Goal: Task Accomplishment & Management: Manage account settings

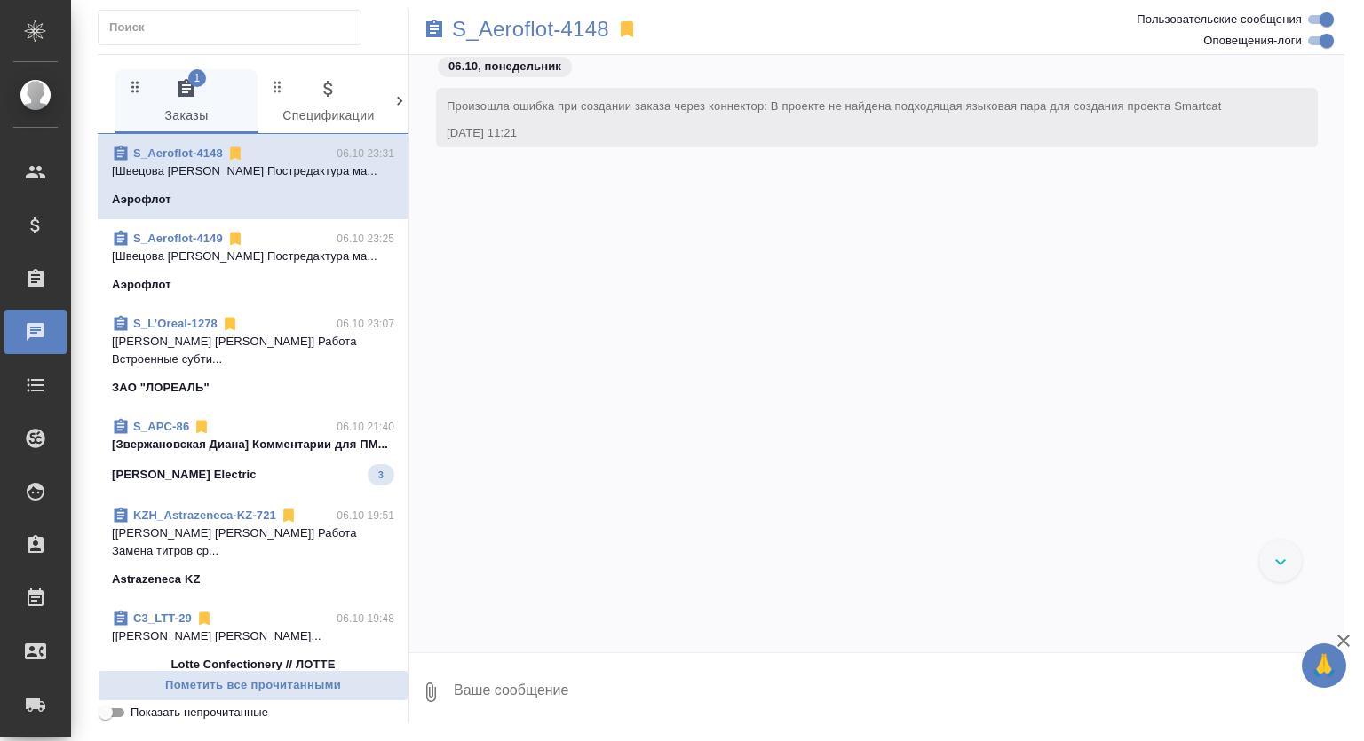
scroll to position [6921, 0]
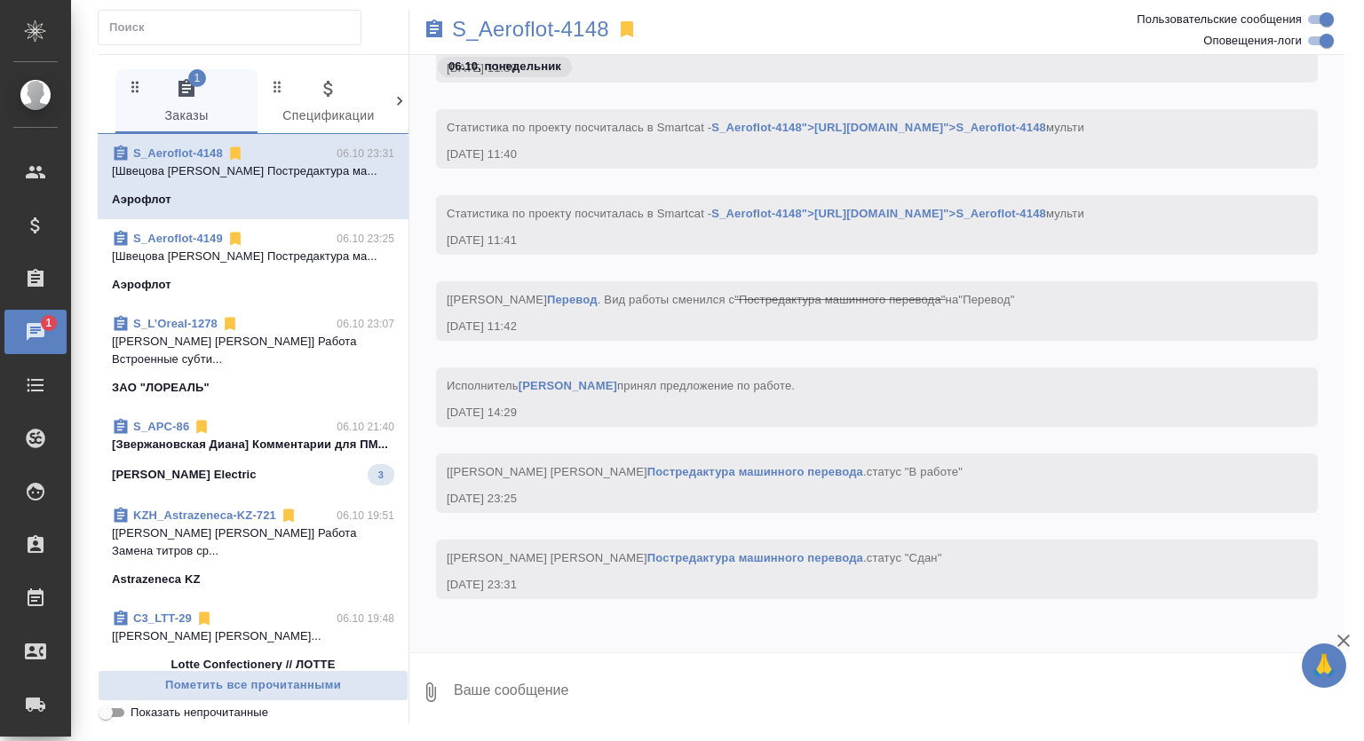
click at [316, 436] on p "[Звержановская Диана] Комментарии для ПМ..." at bounding box center [253, 445] width 282 height 18
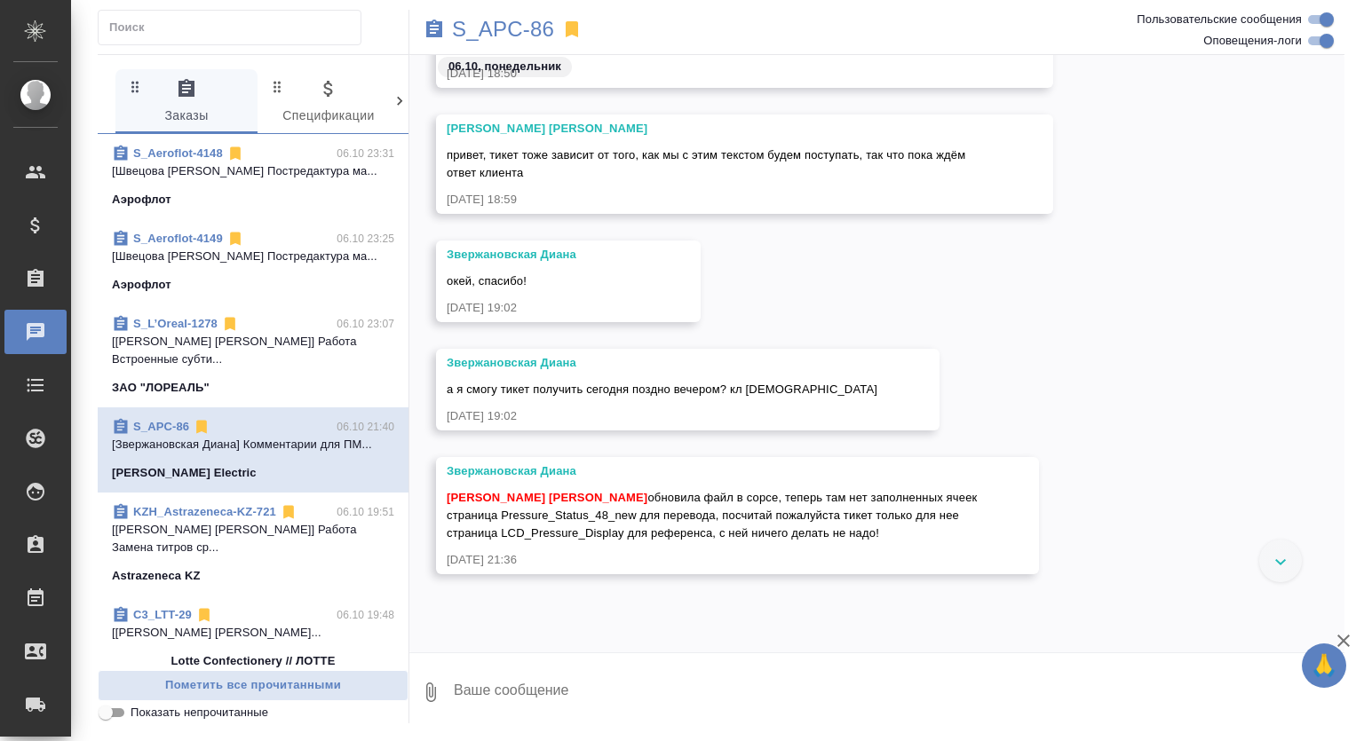
scroll to position [2866, 0]
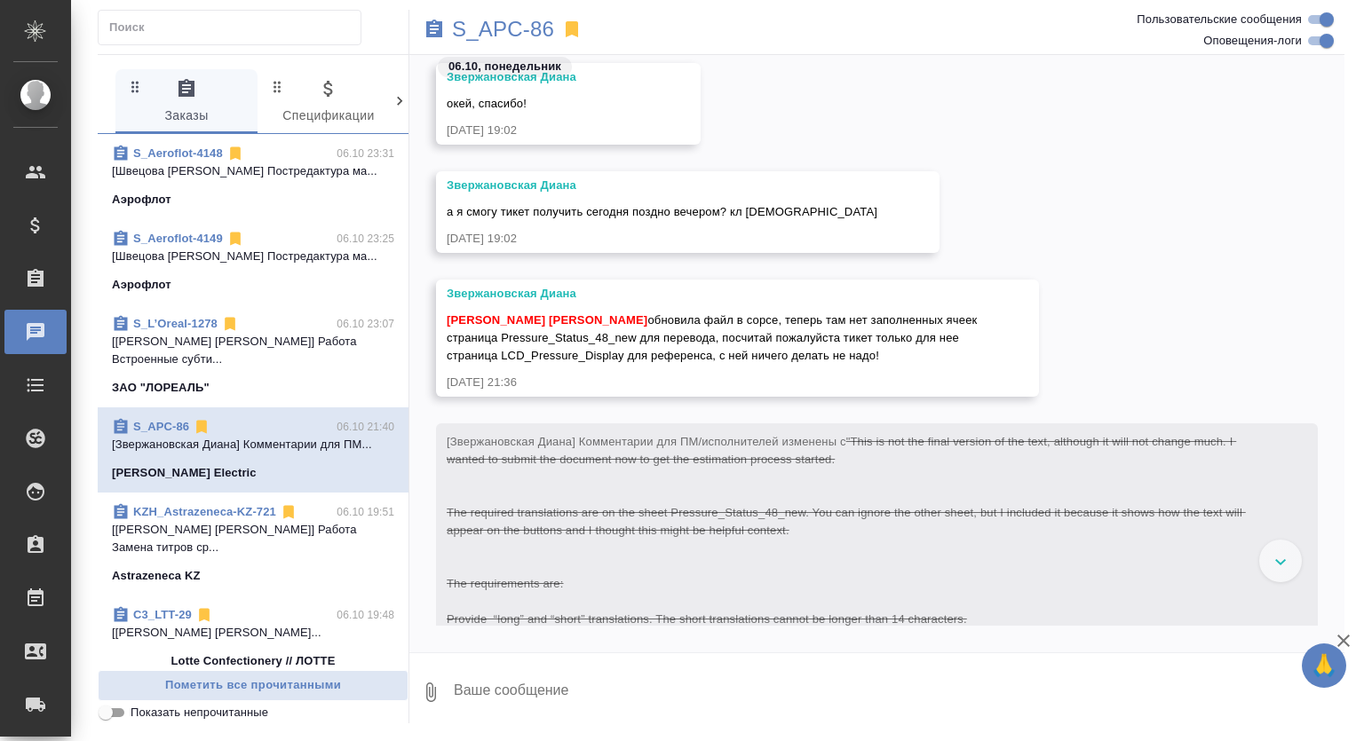
click at [299, 187] on span "S_Aeroflot-4148 06.10 23:31 [Швецова Лариса] Работа Постредактура ма... Аэрофлот" at bounding box center [253, 177] width 282 height 64
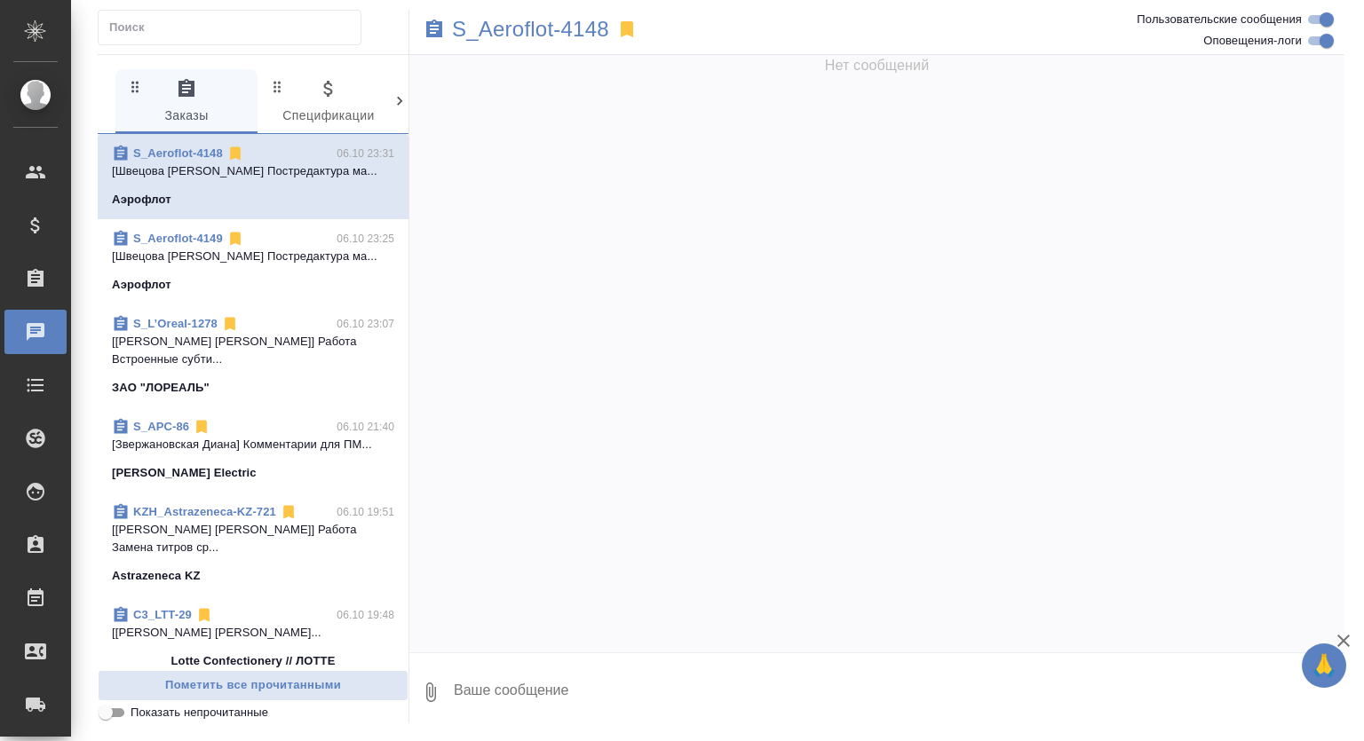
scroll to position [6921, 0]
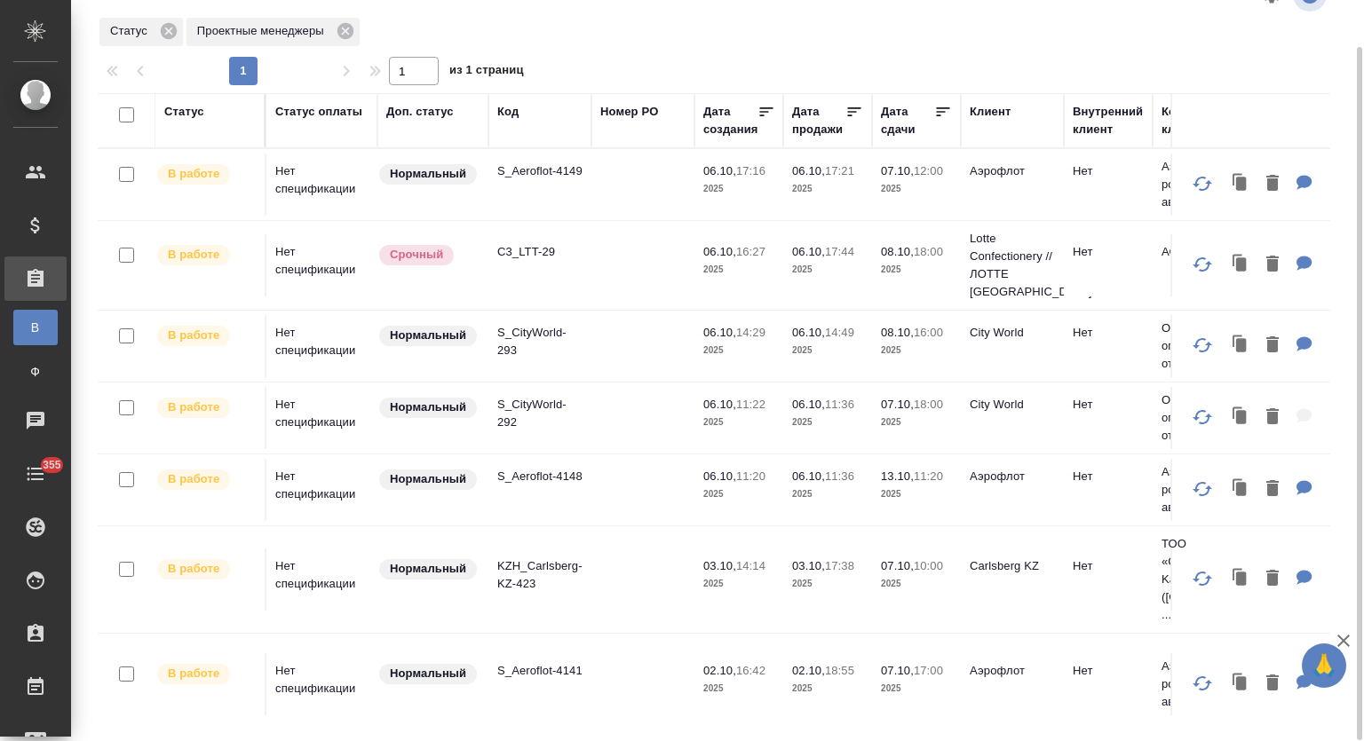
scroll to position [1047, 0]
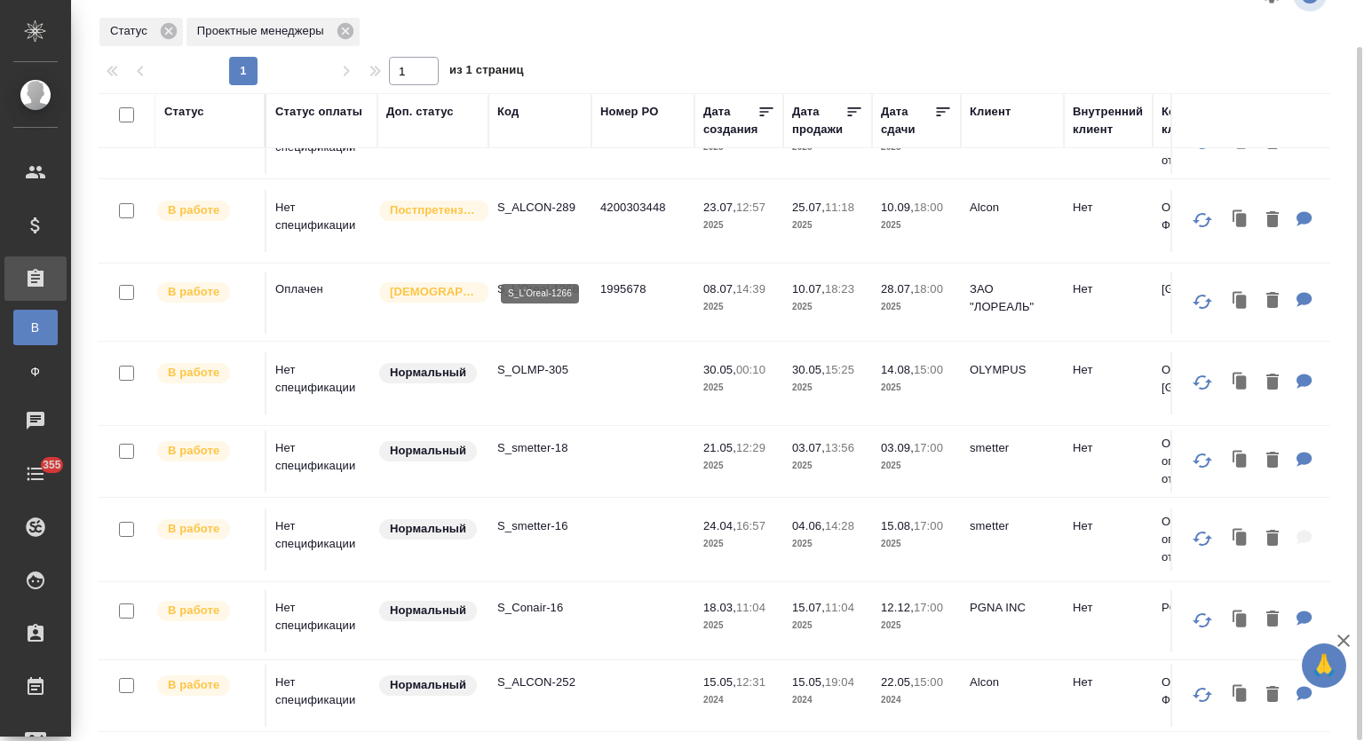
click at [534, 281] on p "S_L’Oreal-1266" at bounding box center [539, 290] width 85 height 18
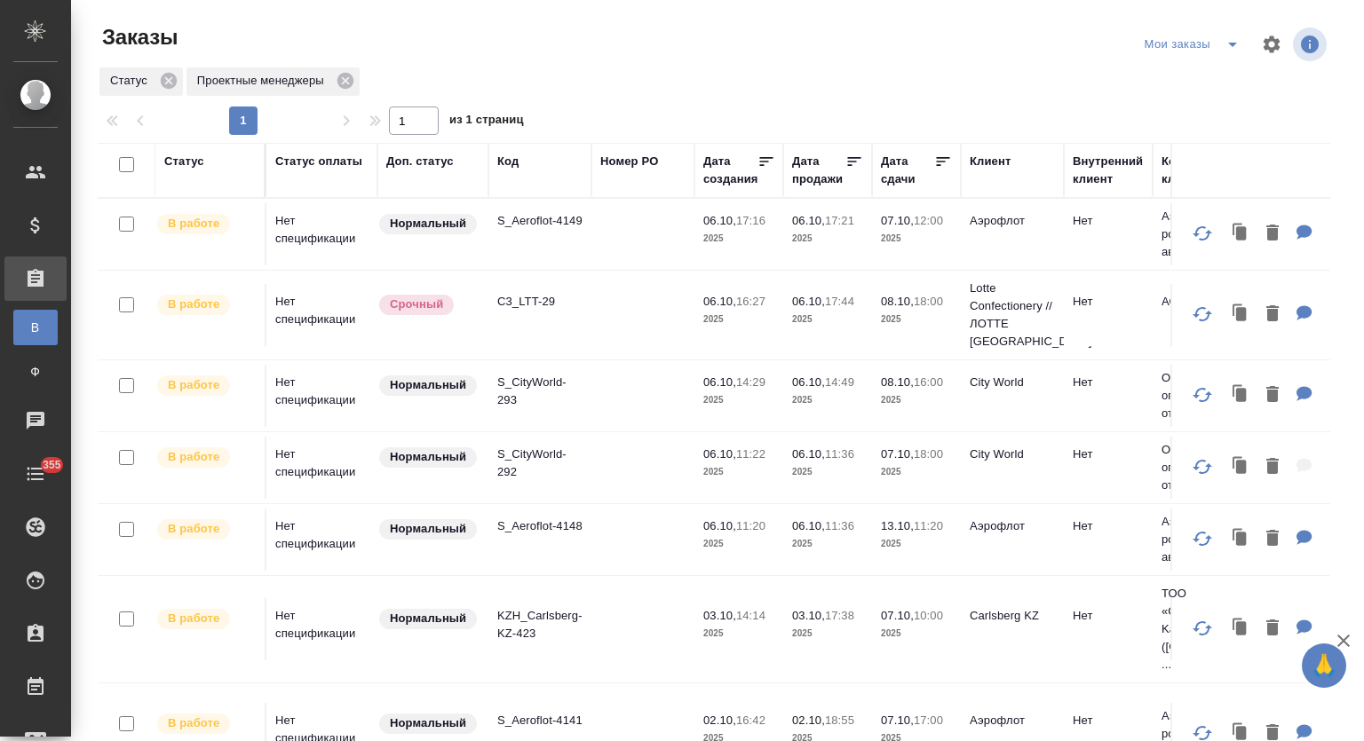
click at [521, 457] on p "S_CityWorld-292" at bounding box center [539, 464] width 85 height 36
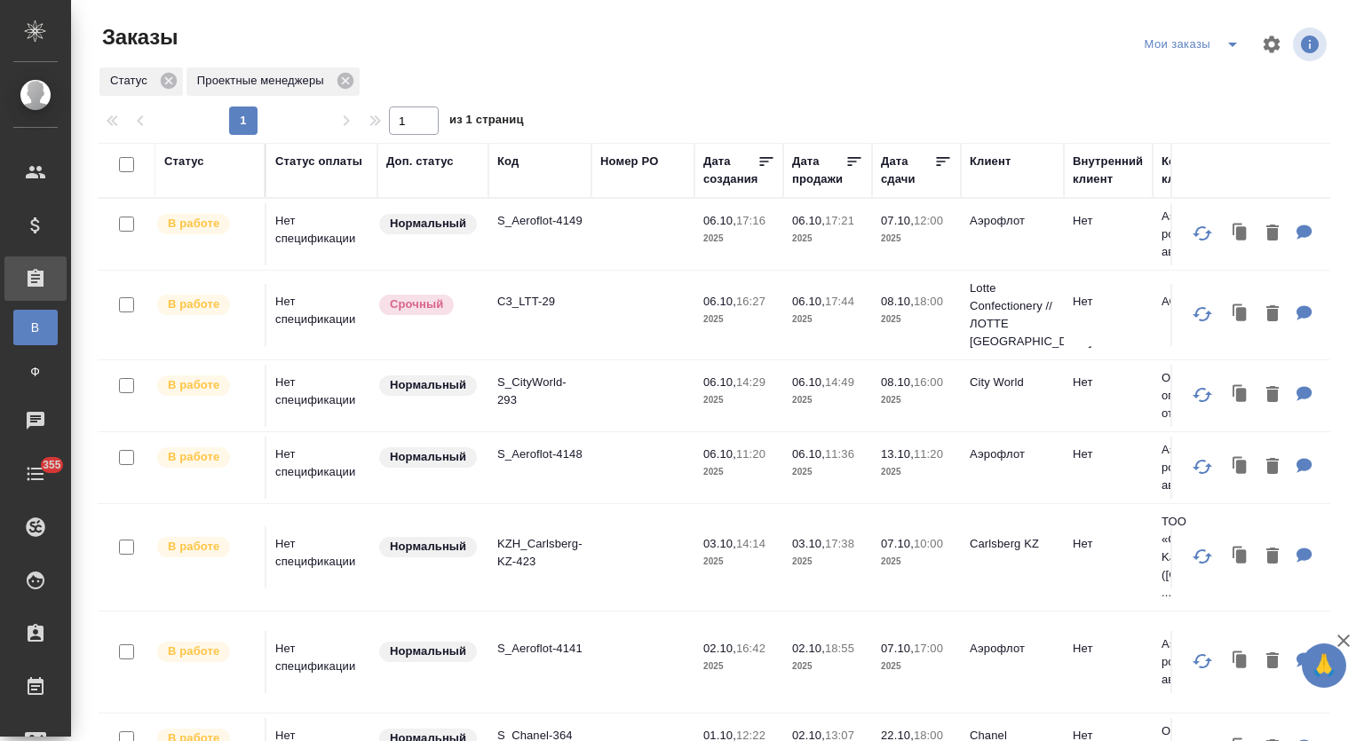
click at [527, 385] on p "S_CityWorld-293" at bounding box center [539, 392] width 85 height 36
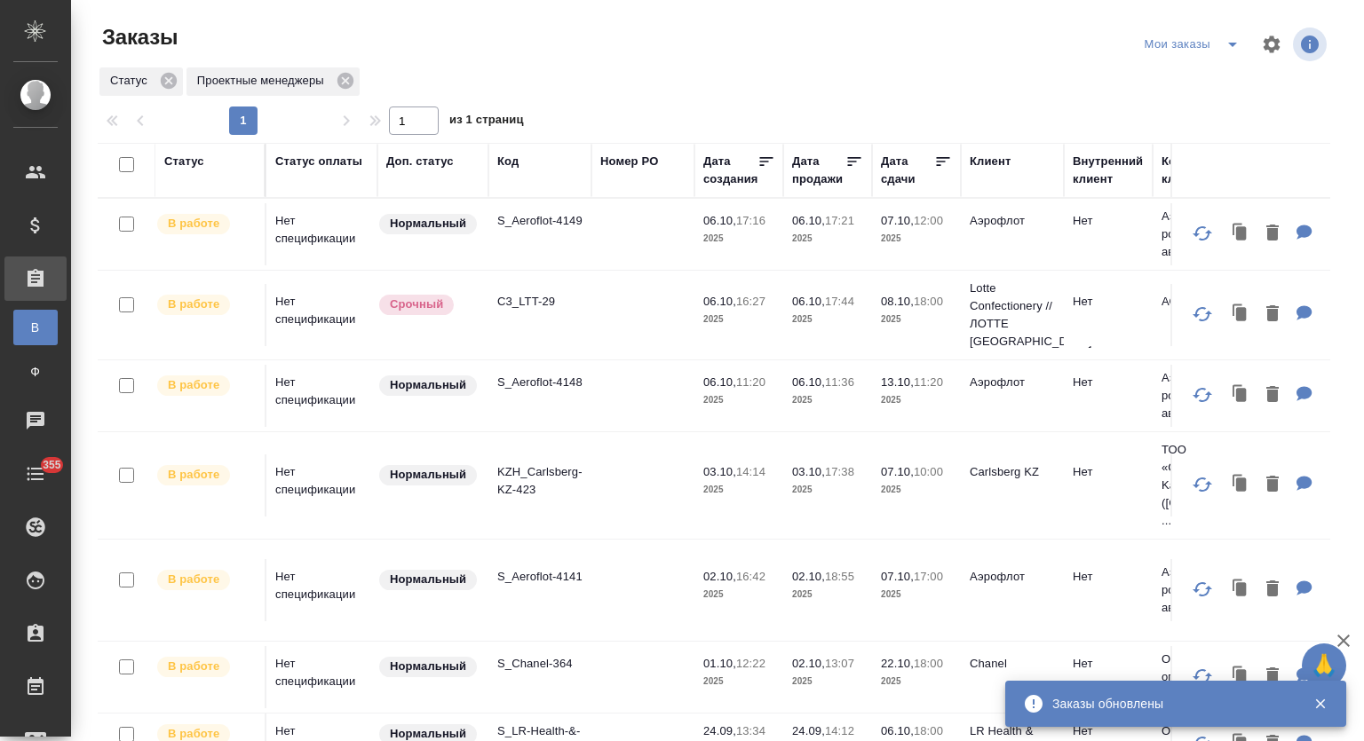
click at [1222, 42] on icon "split button" at bounding box center [1232, 44] width 21 height 21
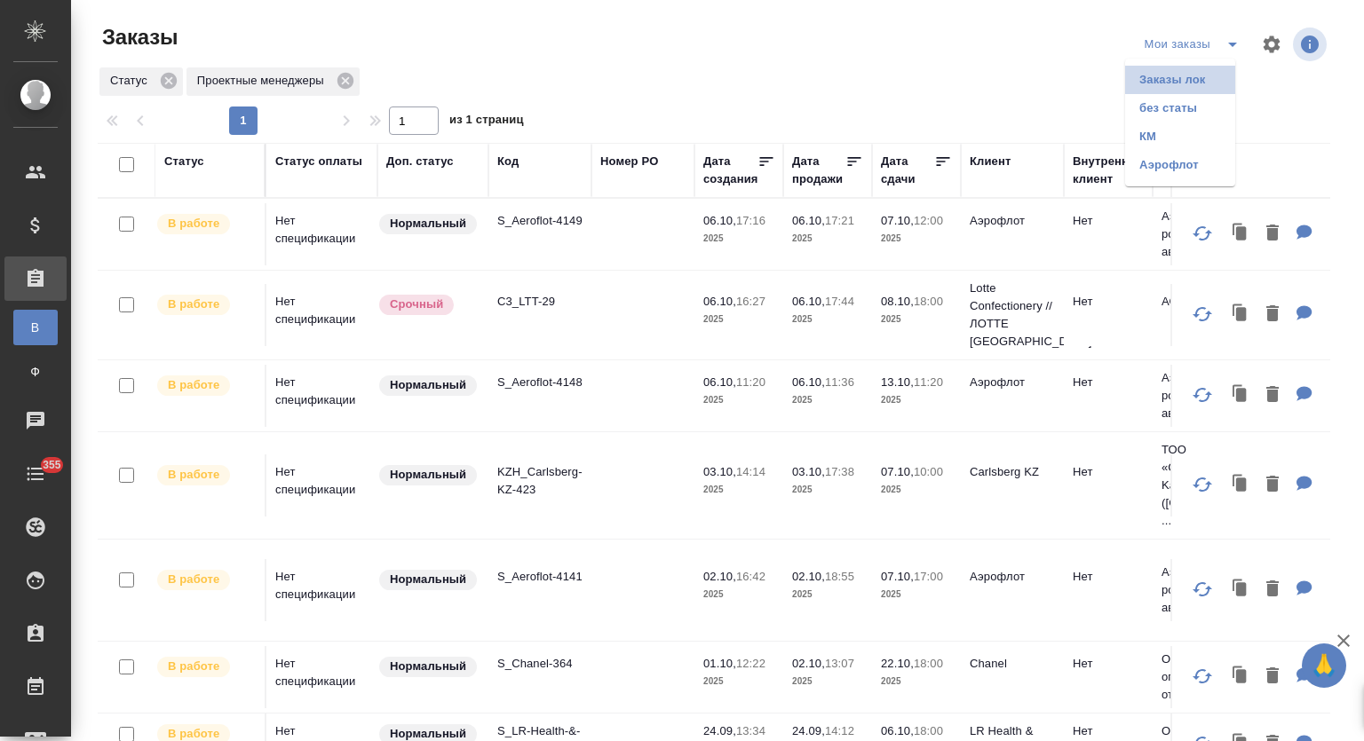
click at [1183, 82] on li "Заказы лок" at bounding box center [1180, 80] width 110 height 28
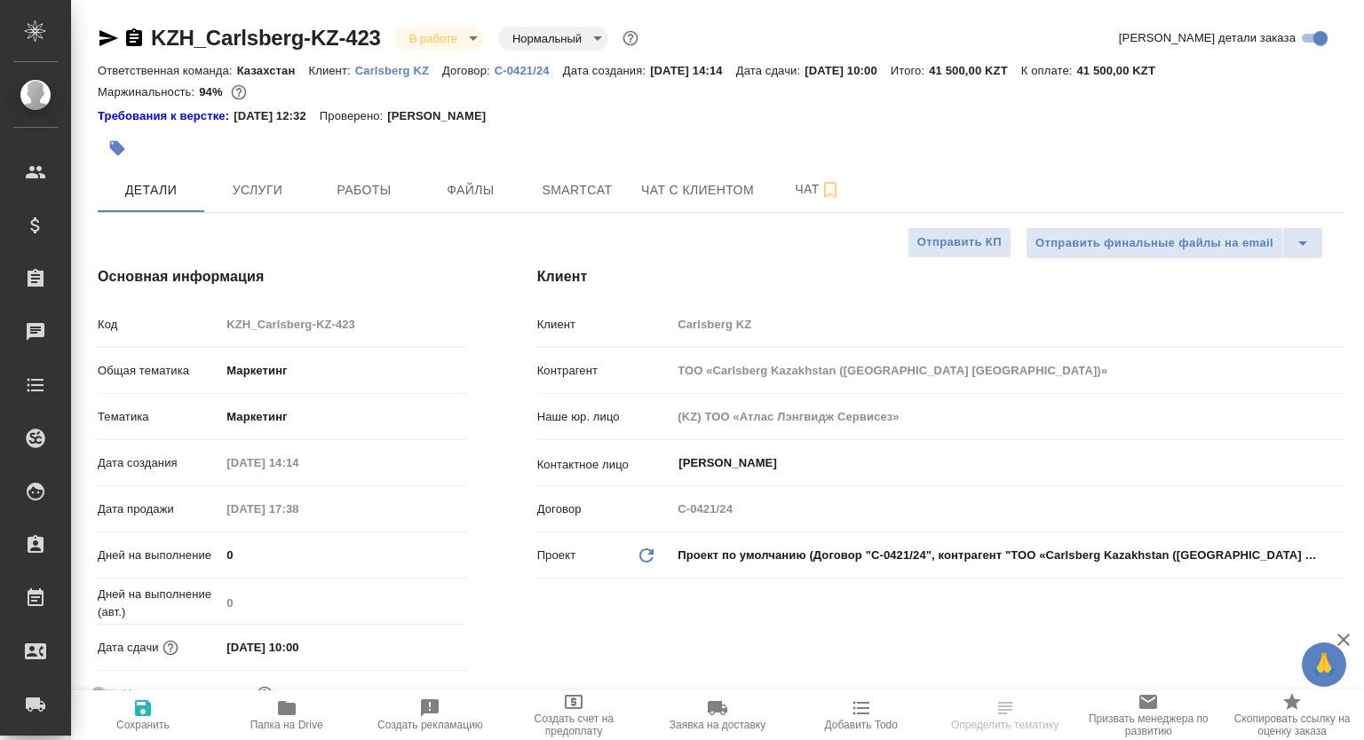
select select "RU"
type textarea "x"
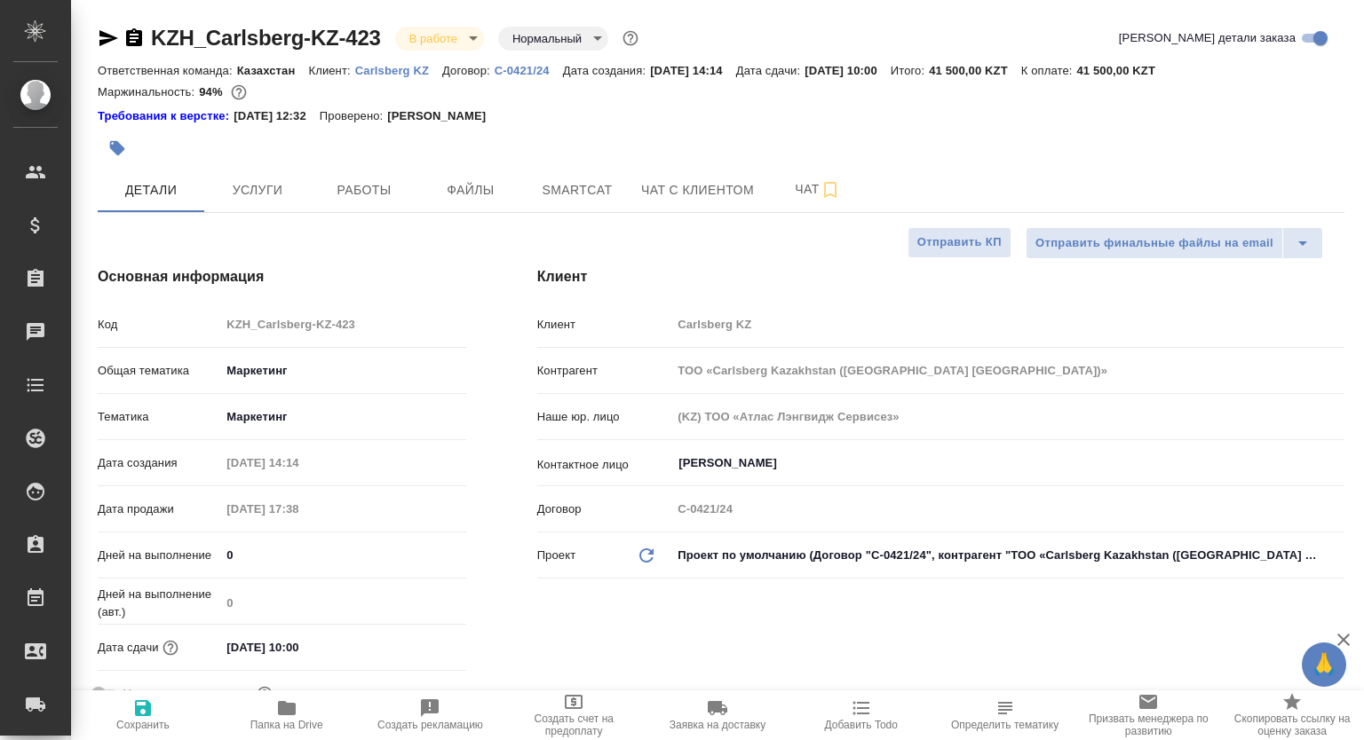
type textarea "x"
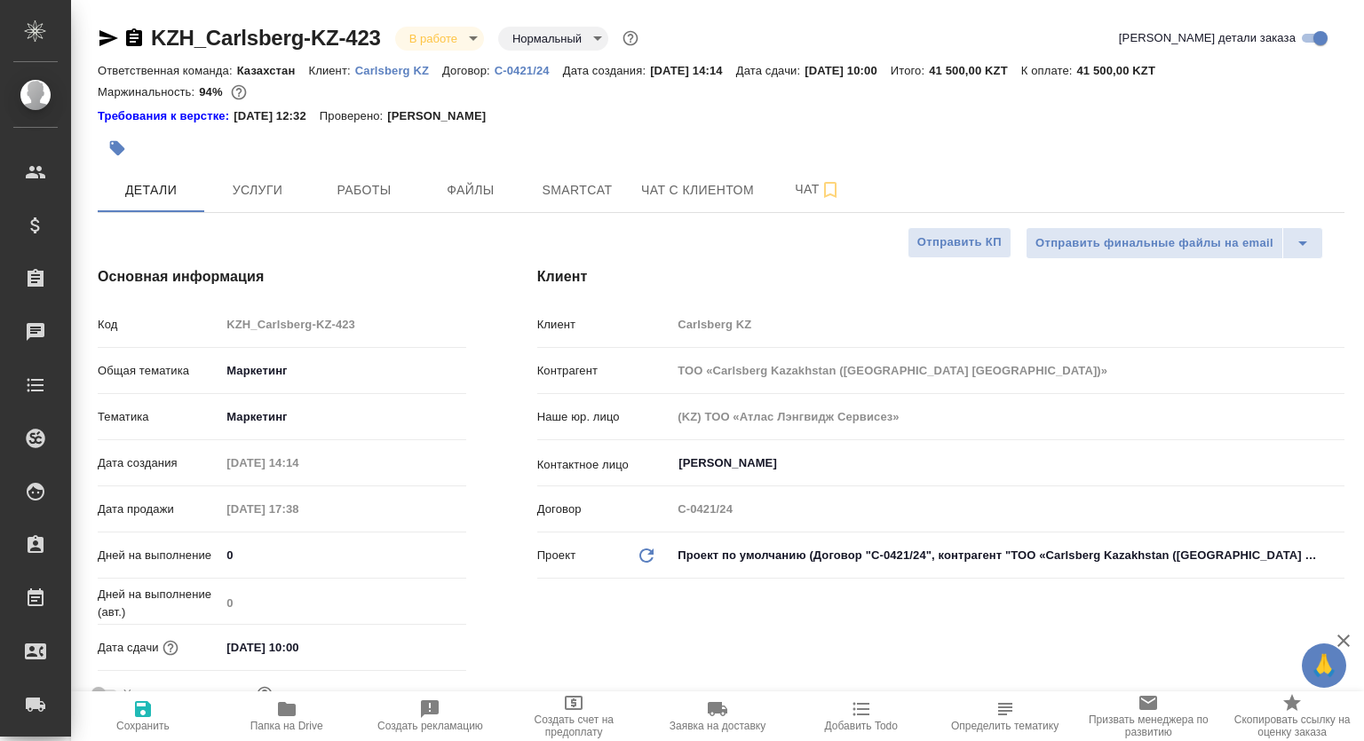
type textarea "x"
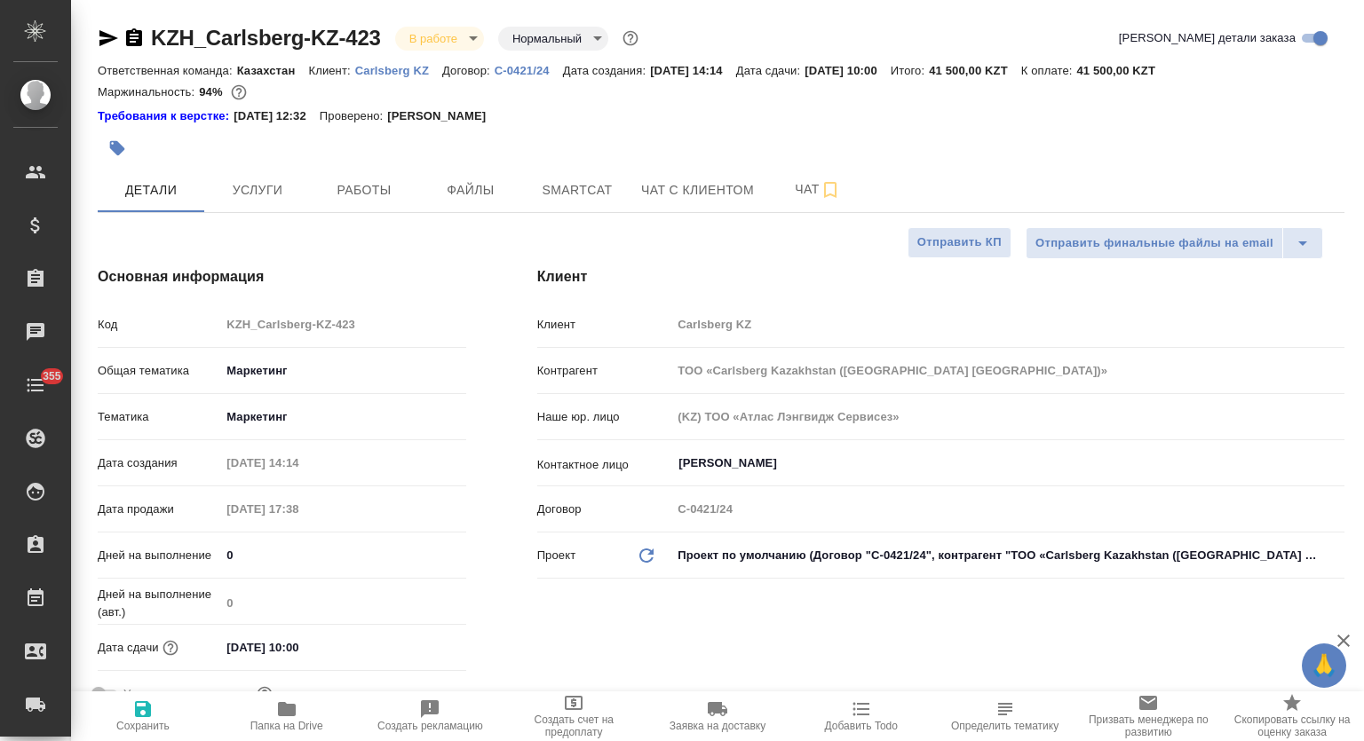
type textarea "x"
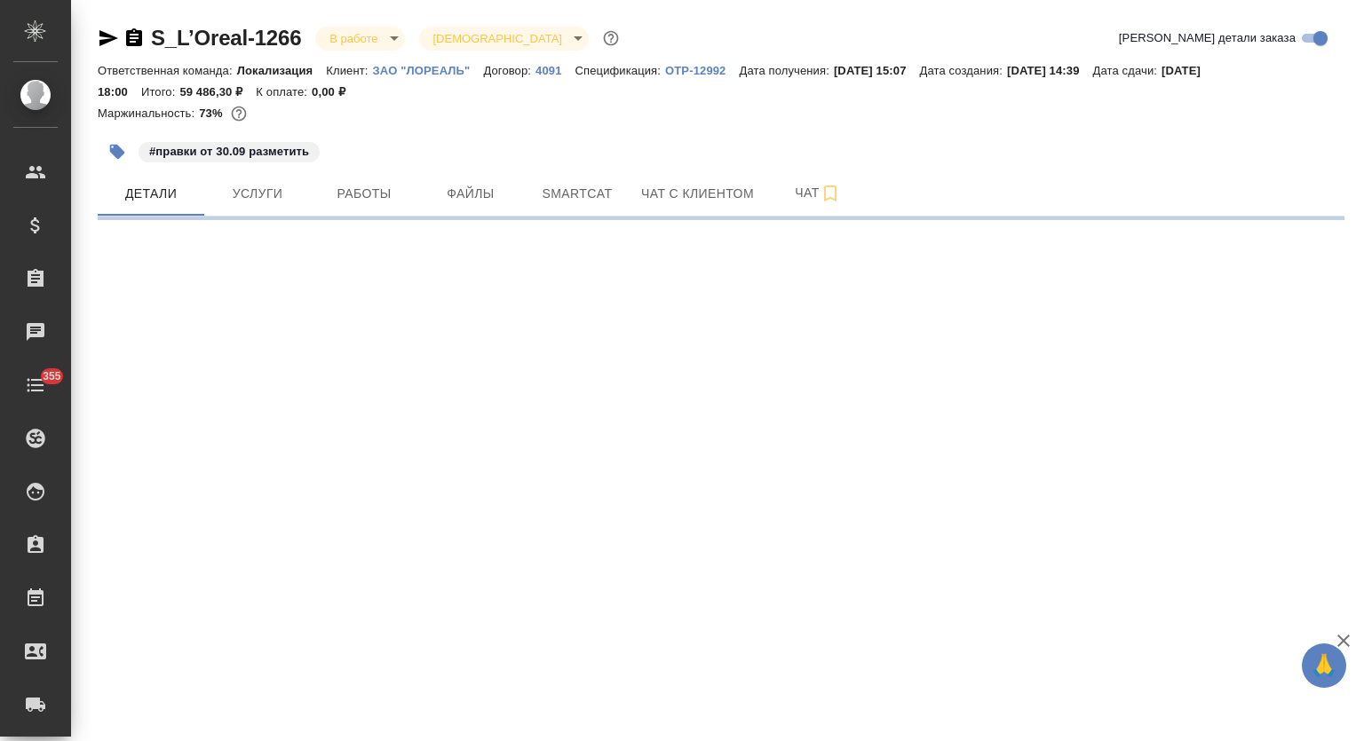
select select "RU"
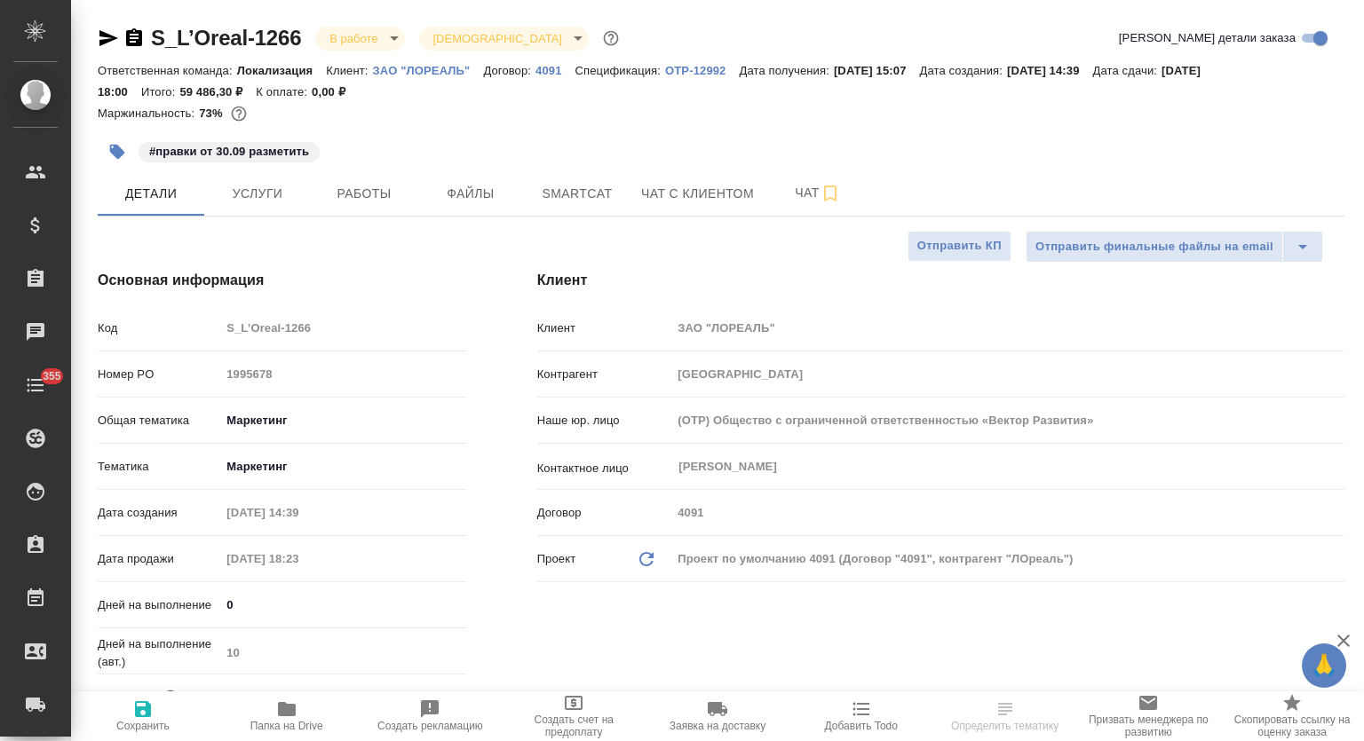
type textarea "x"
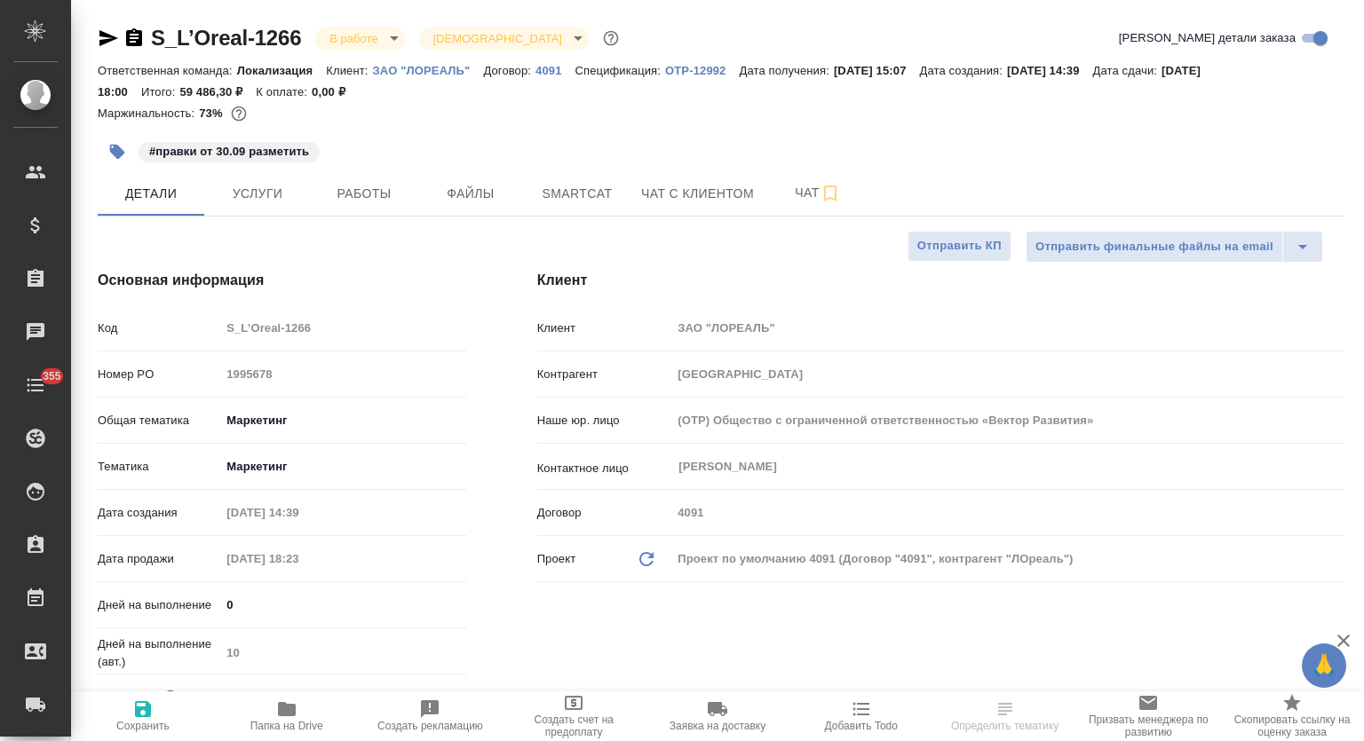
type textarea "x"
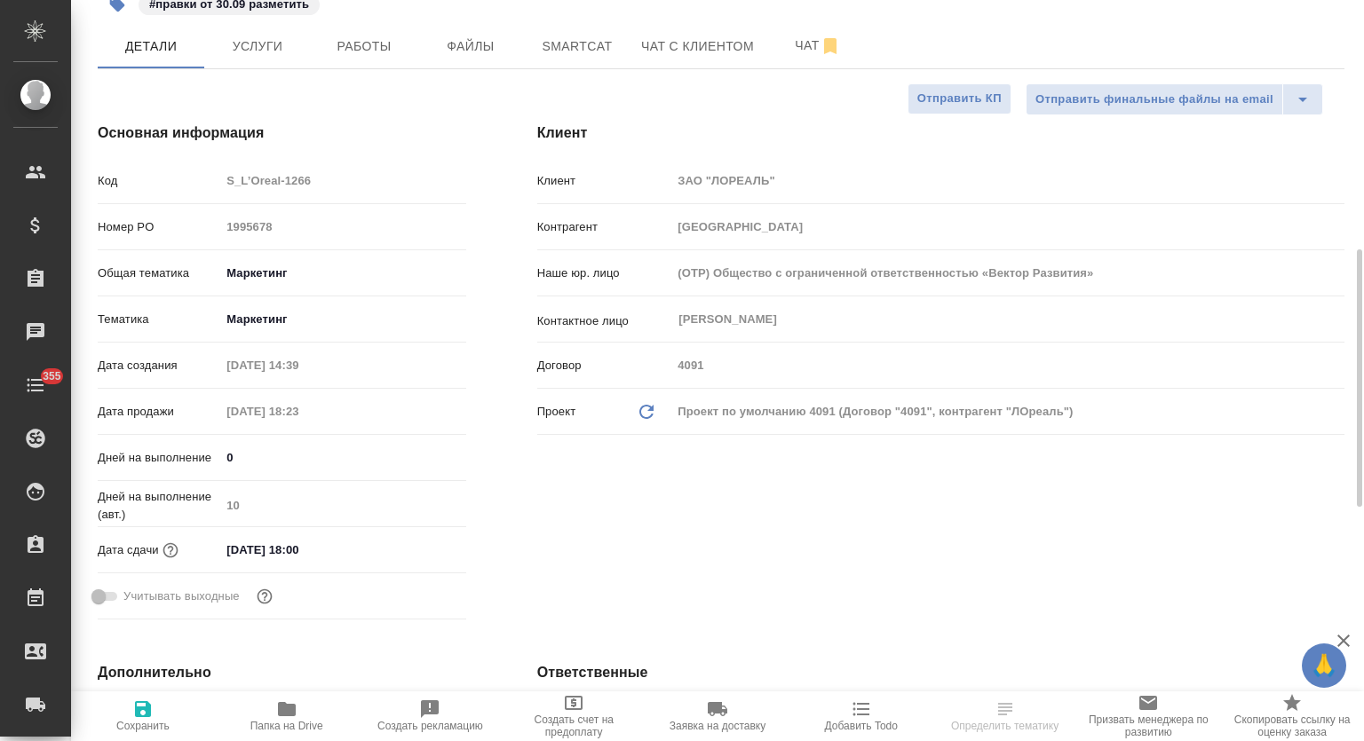
scroll to position [295, 0]
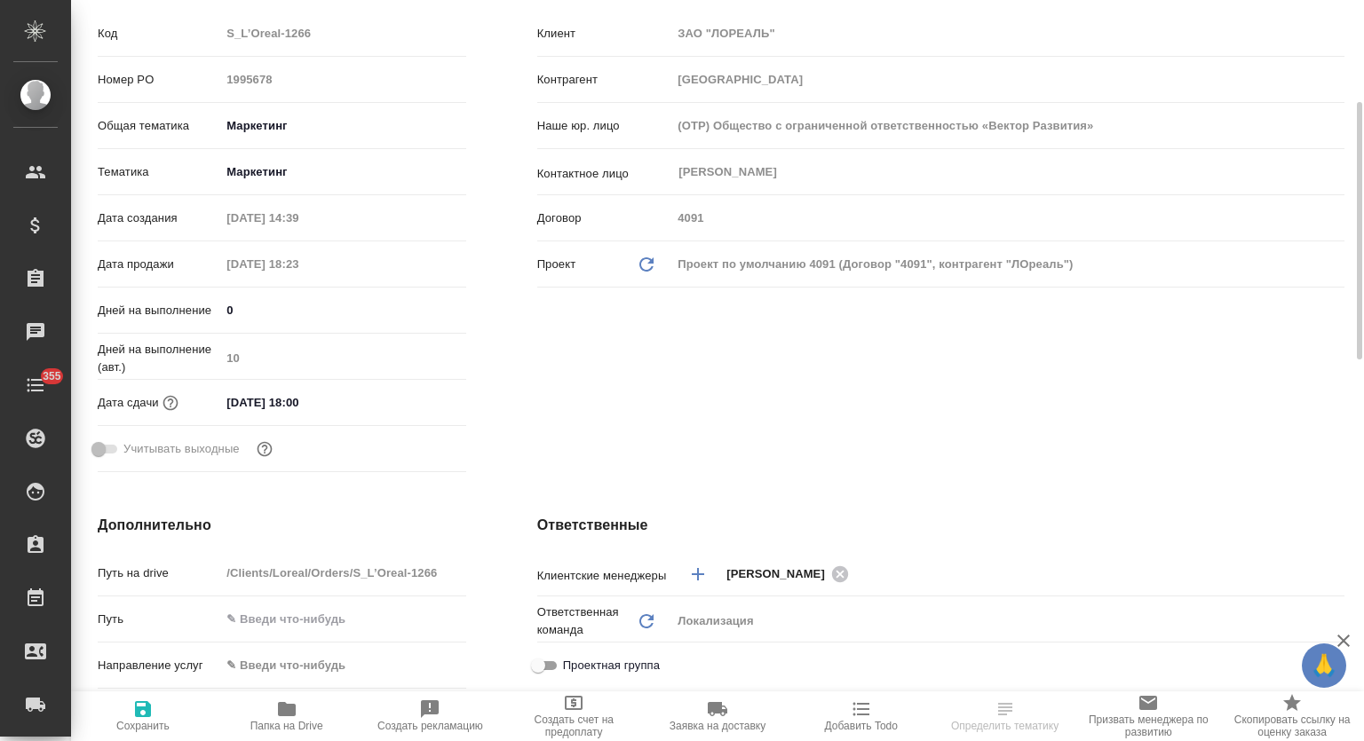
click at [355, 407] on input "[DATE] 18:00" at bounding box center [297, 403] width 155 height 26
click at [419, 401] on icon "button" at bounding box center [414, 401] width 21 height 21
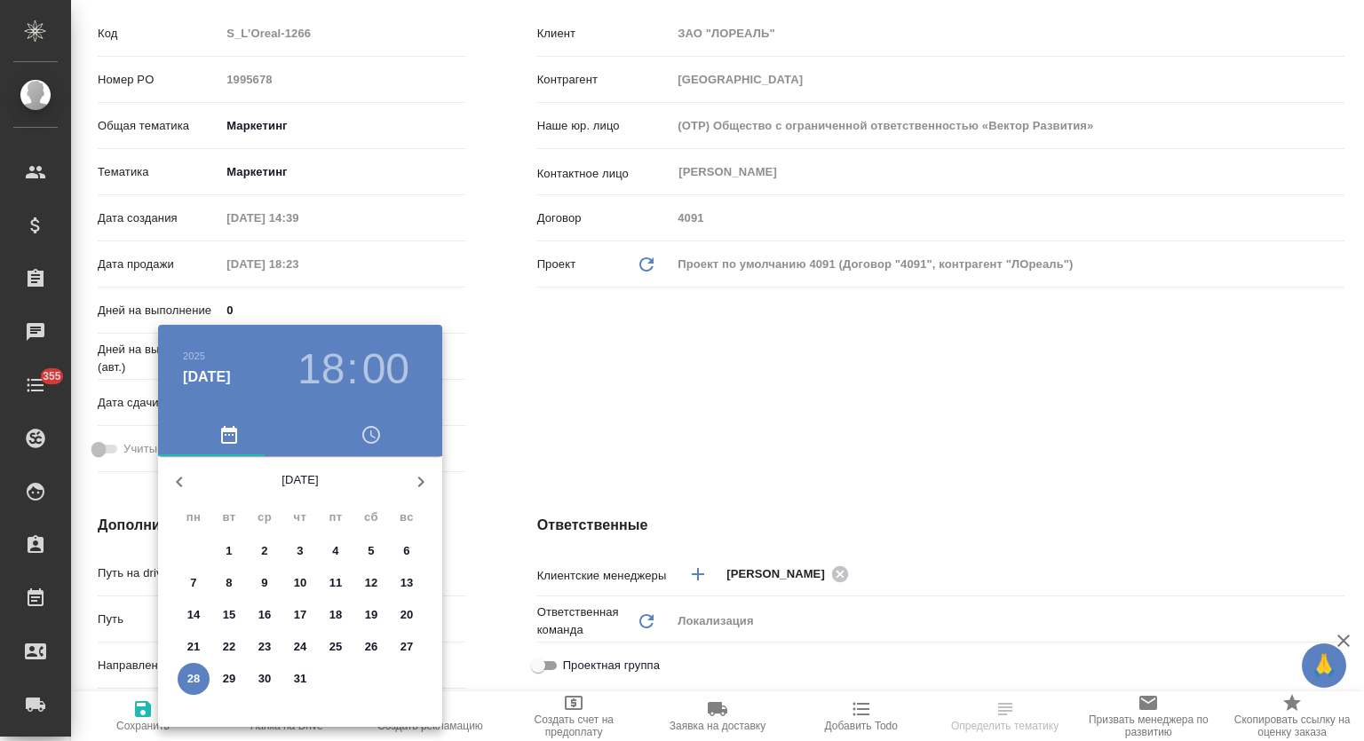
click at [415, 486] on icon "button" at bounding box center [420, 481] width 21 height 21
click at [416, 486] on icon "button" at bounding box center [420, 481] width 21 height 21
click at [267, 579] on p "8" at bounding box center [264, 583] width 6 height 18
type input "08.10.2025 18:00"
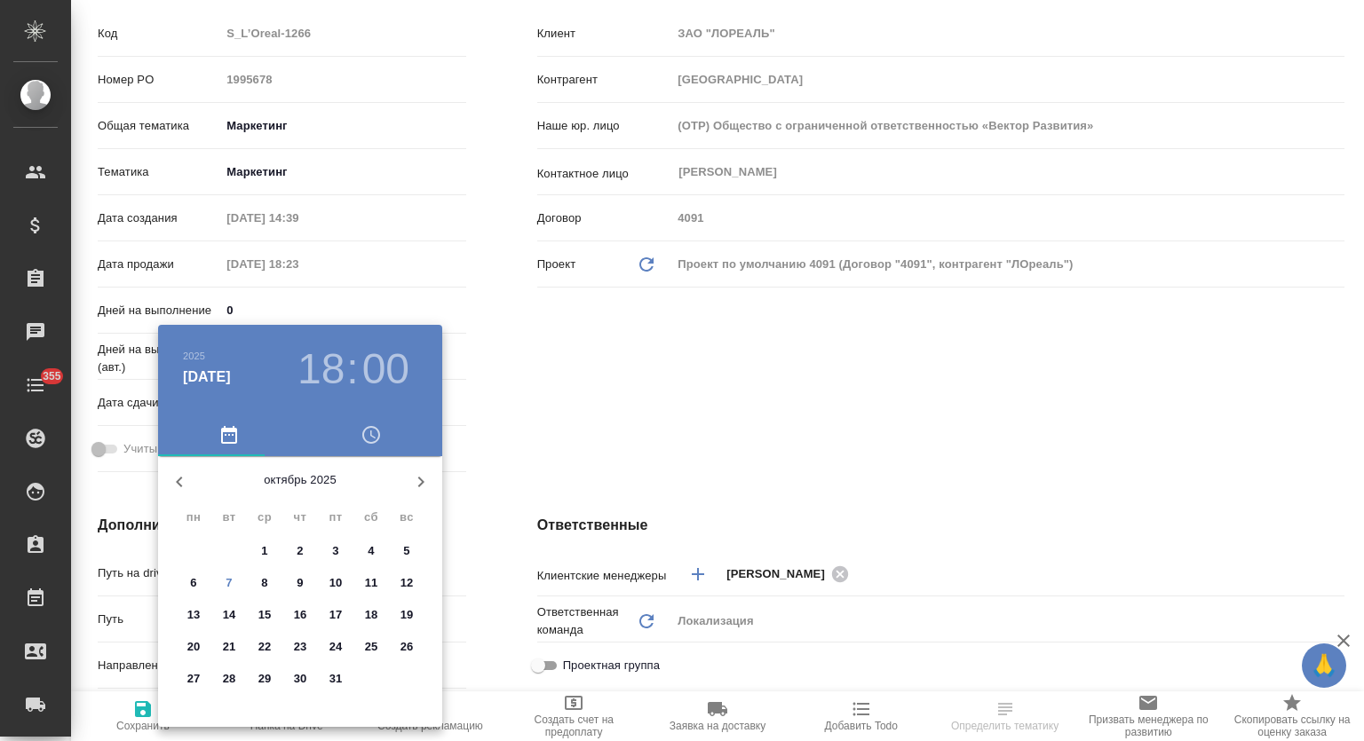
type textarea "x"
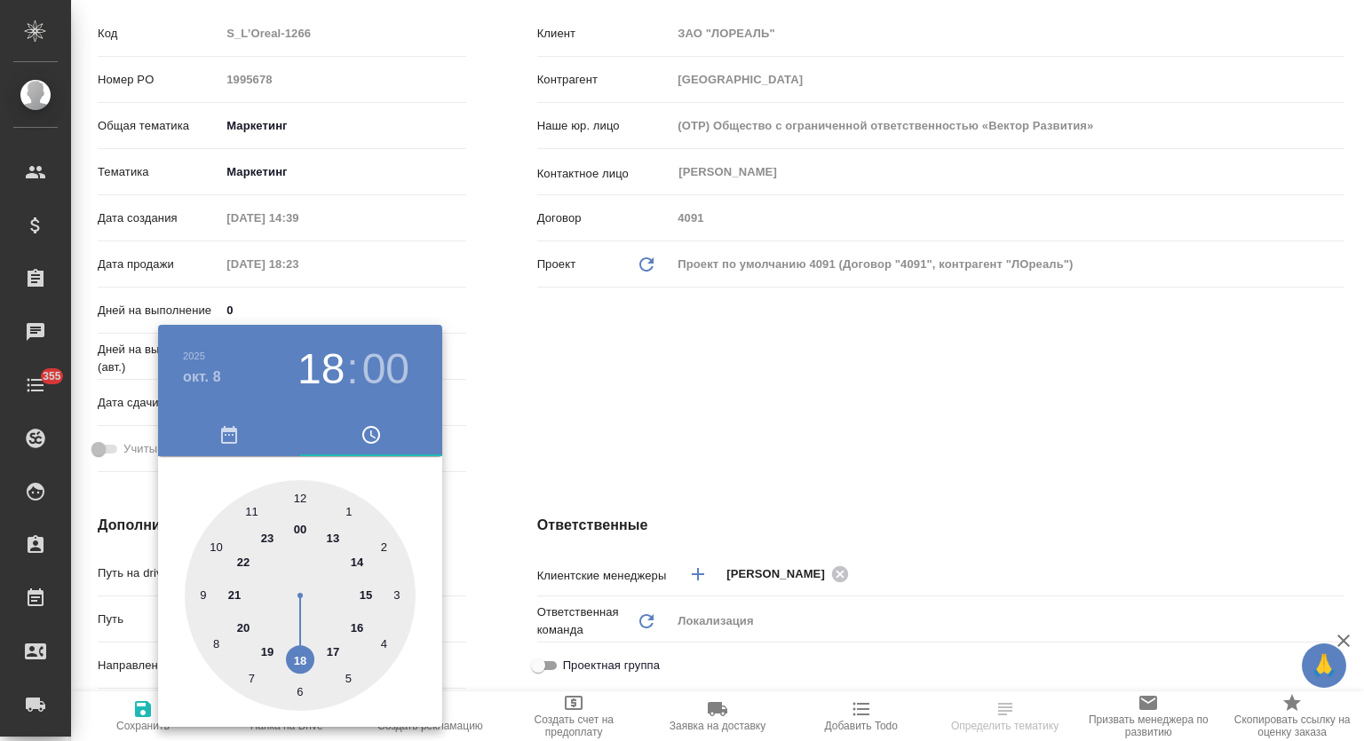
click at [590, 430] on div ".cls-1 fill:#fff; AWATERA Mutalimov Mark Клиенты Спецификации Заказы 0 Чаты 355…" at bounding box center [682, 370] width 1364 height 741
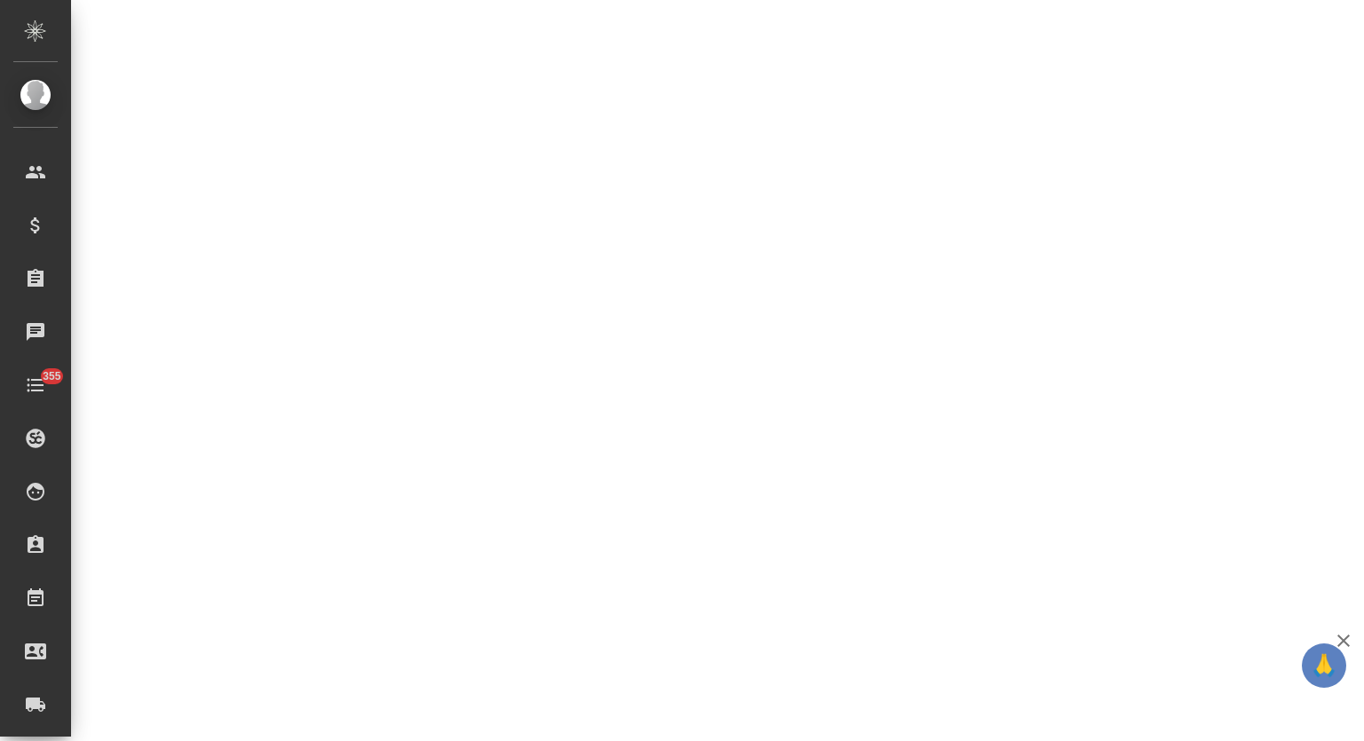
select select "RU"
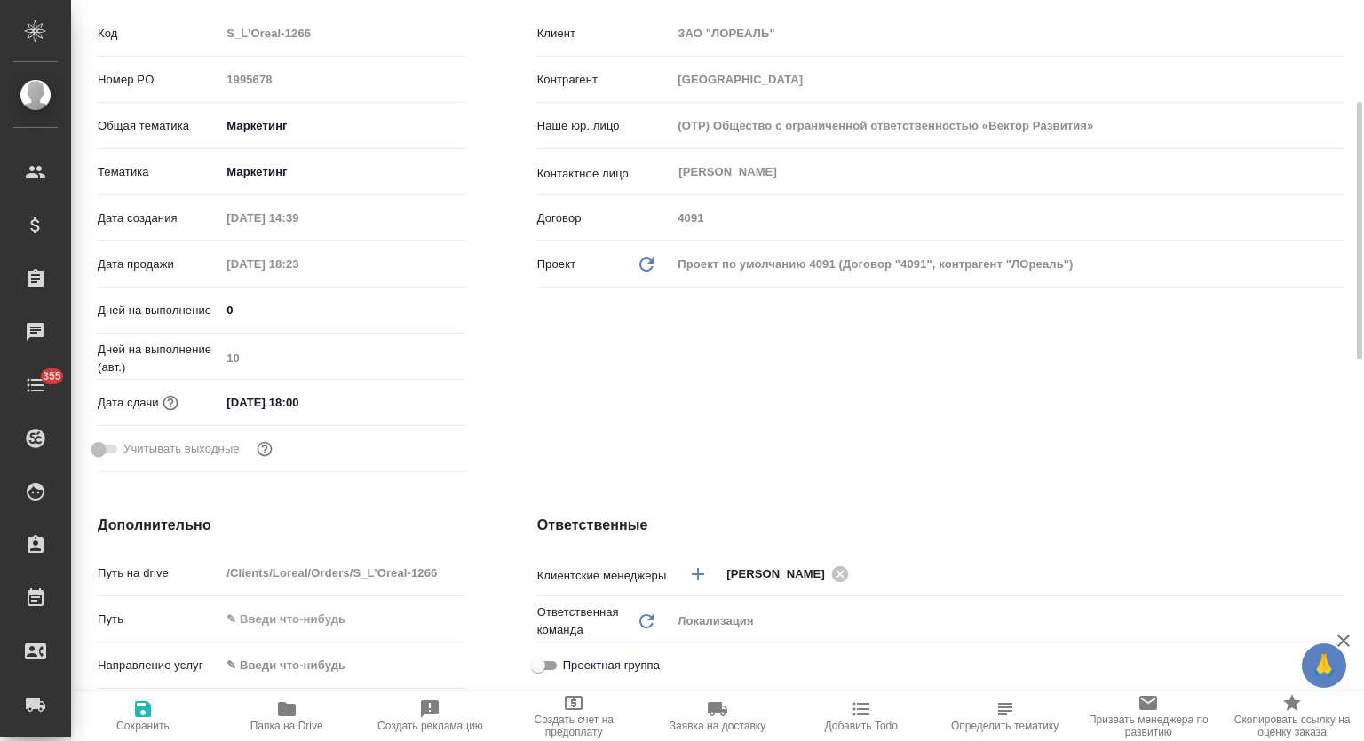
type textarea "x"
drag, startPoint x: 352, startPoint y: 404, endPoint x: 401, endPoint y: 414, distance: 50.7
click at [352, 404] on input "28.07.2025 18:00" at bounding box center [297, 403] width 155 height 26
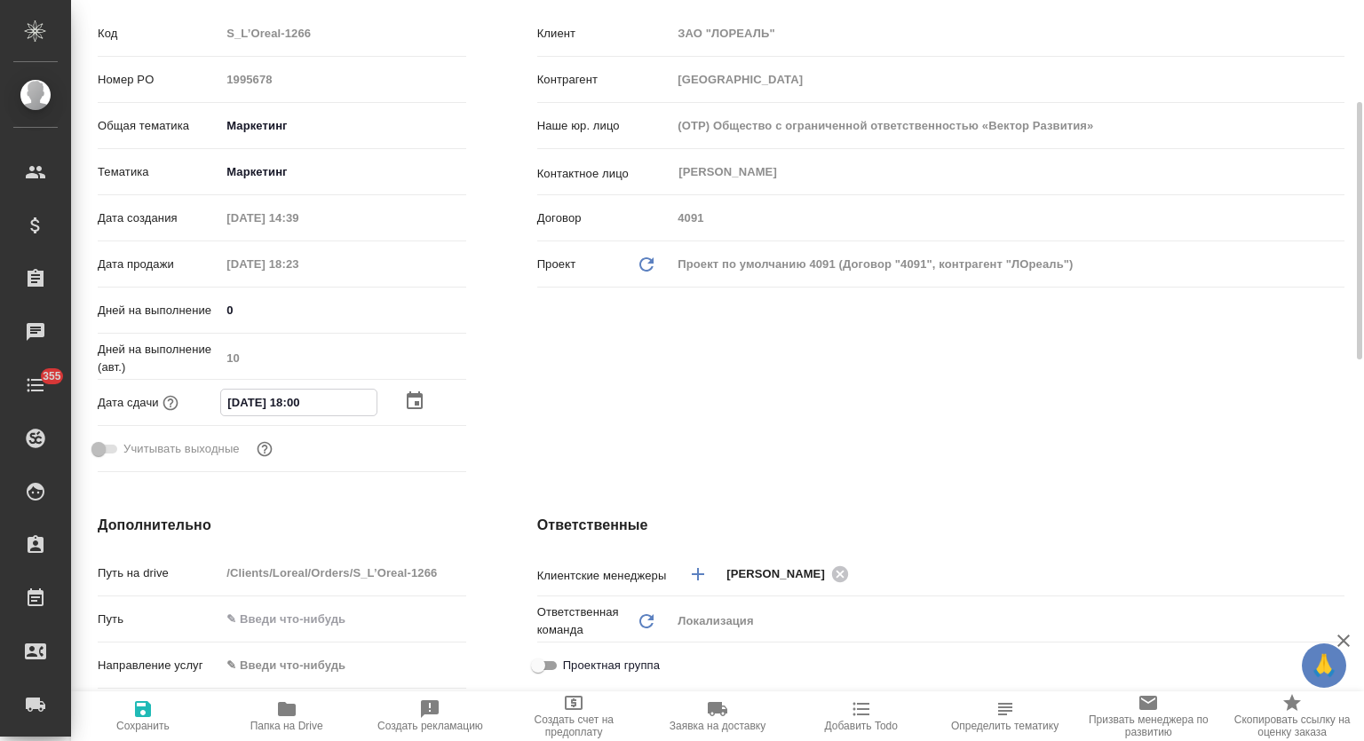
click at [415, 408] on icon "button" at bounding box center [415, 401] width 16 height 18
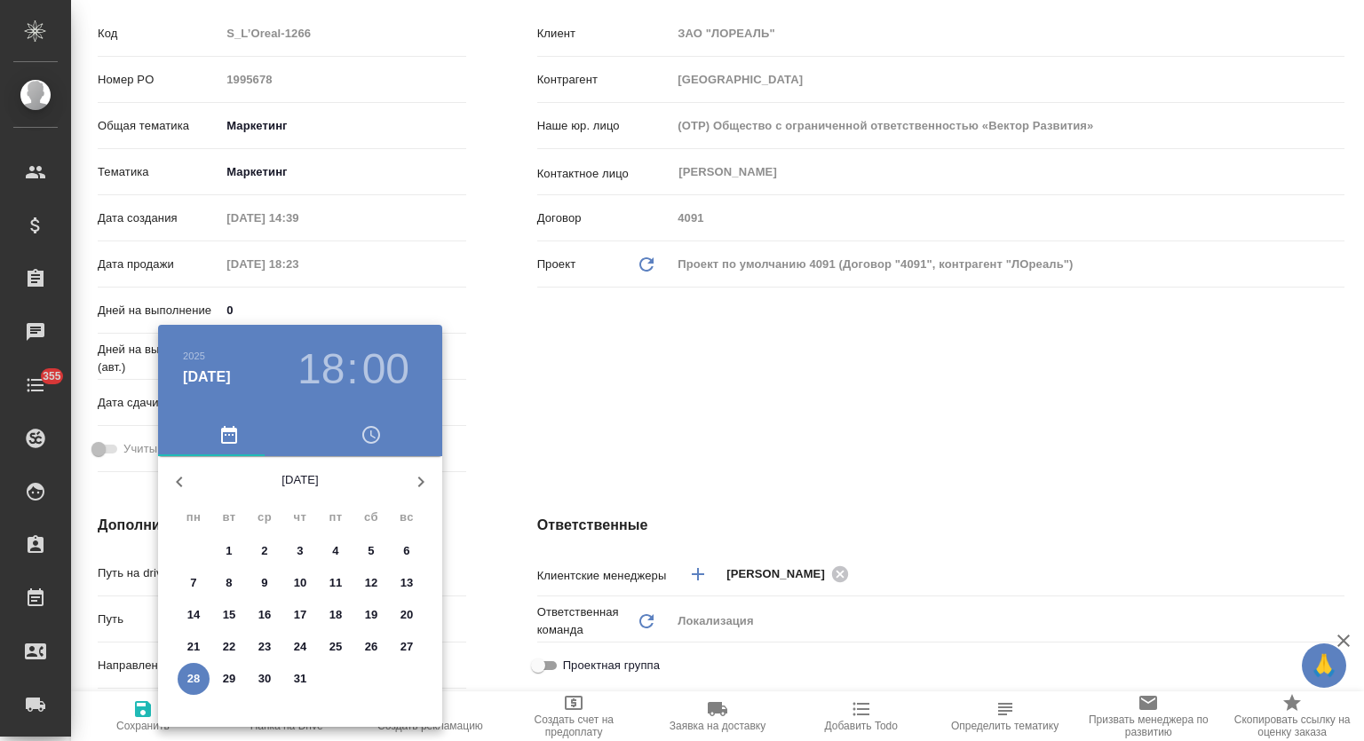
click at [413, 475] on icon "button" at bounding box center [420, 481] width 21 height 21
click at [418, 478] on icon "button" at bounding box center [421, 482] width 6 height 11
click at [270, 578] on span "8" at bounding box center [265, 583] width 32 height 18
type input "08.10.2025 18:00"
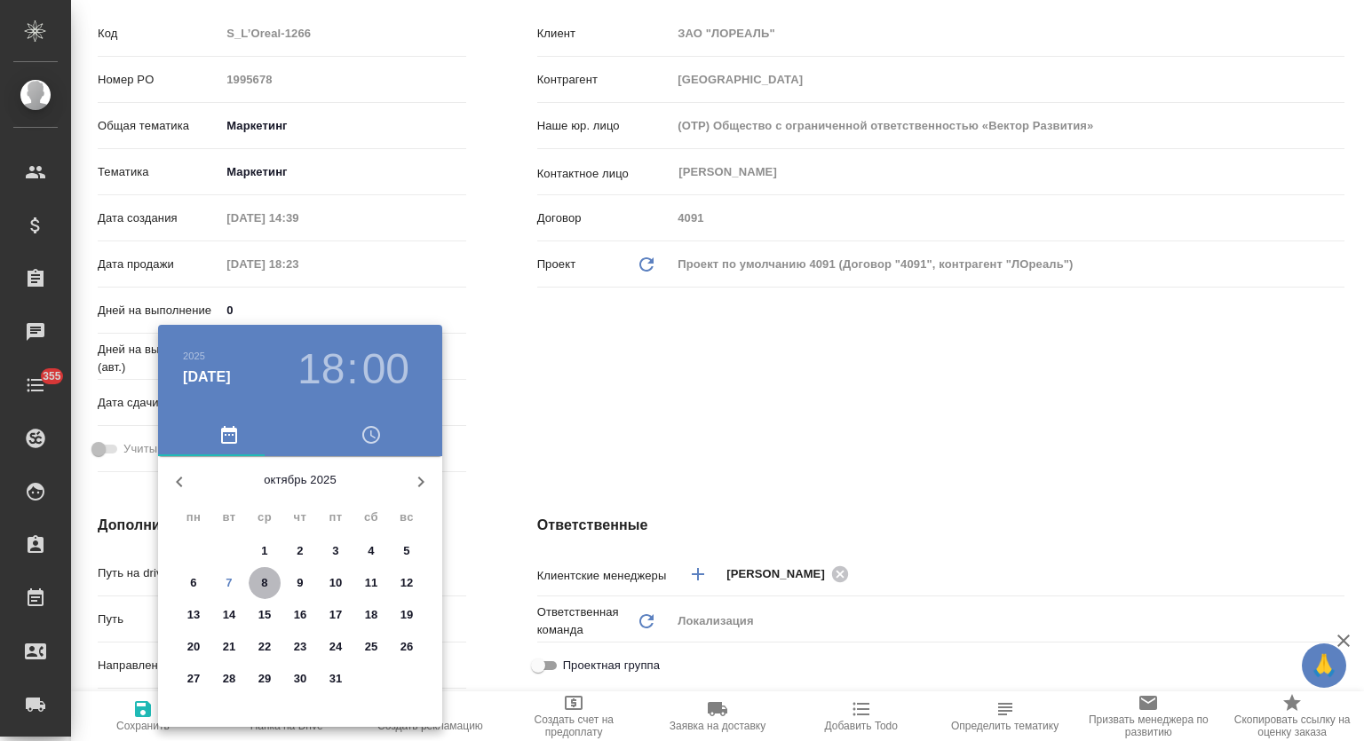
type textarea "x"
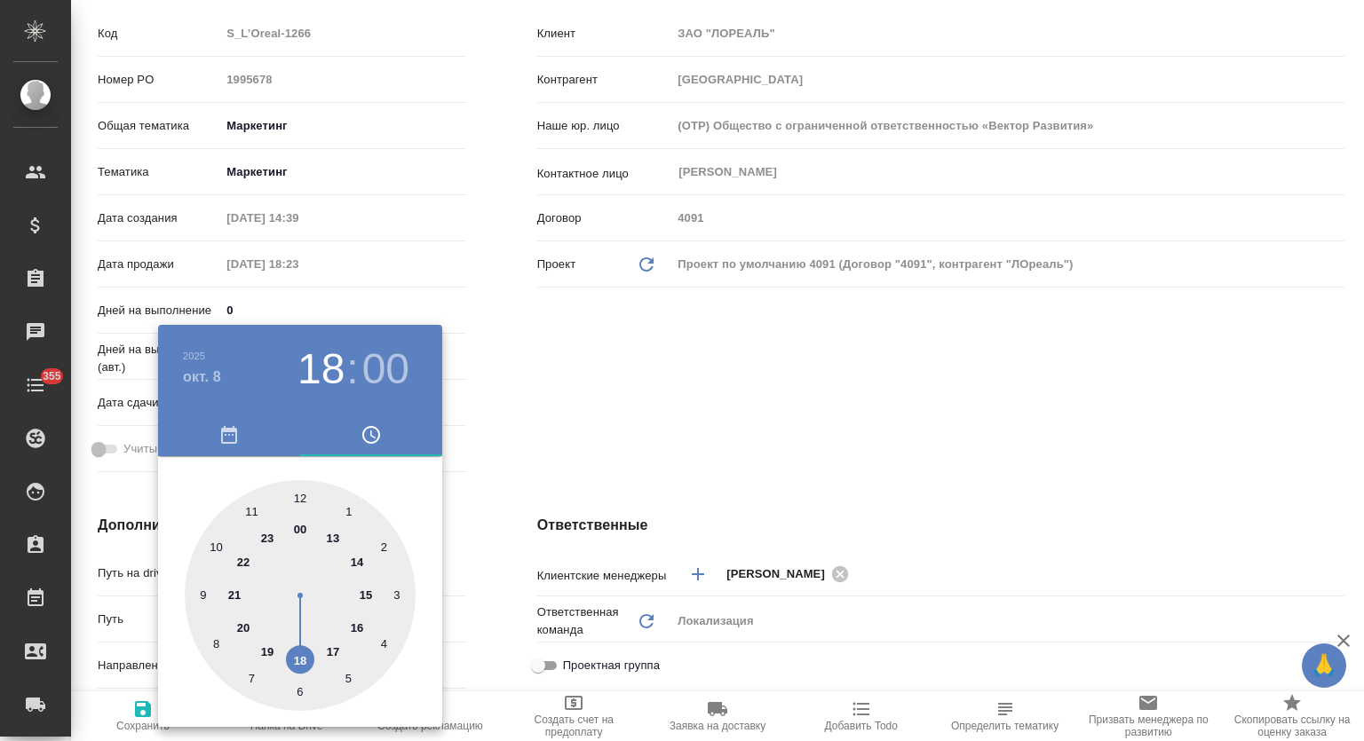
click at [553, 498] on div at bounding box center [682, 370] width 1364 height 741
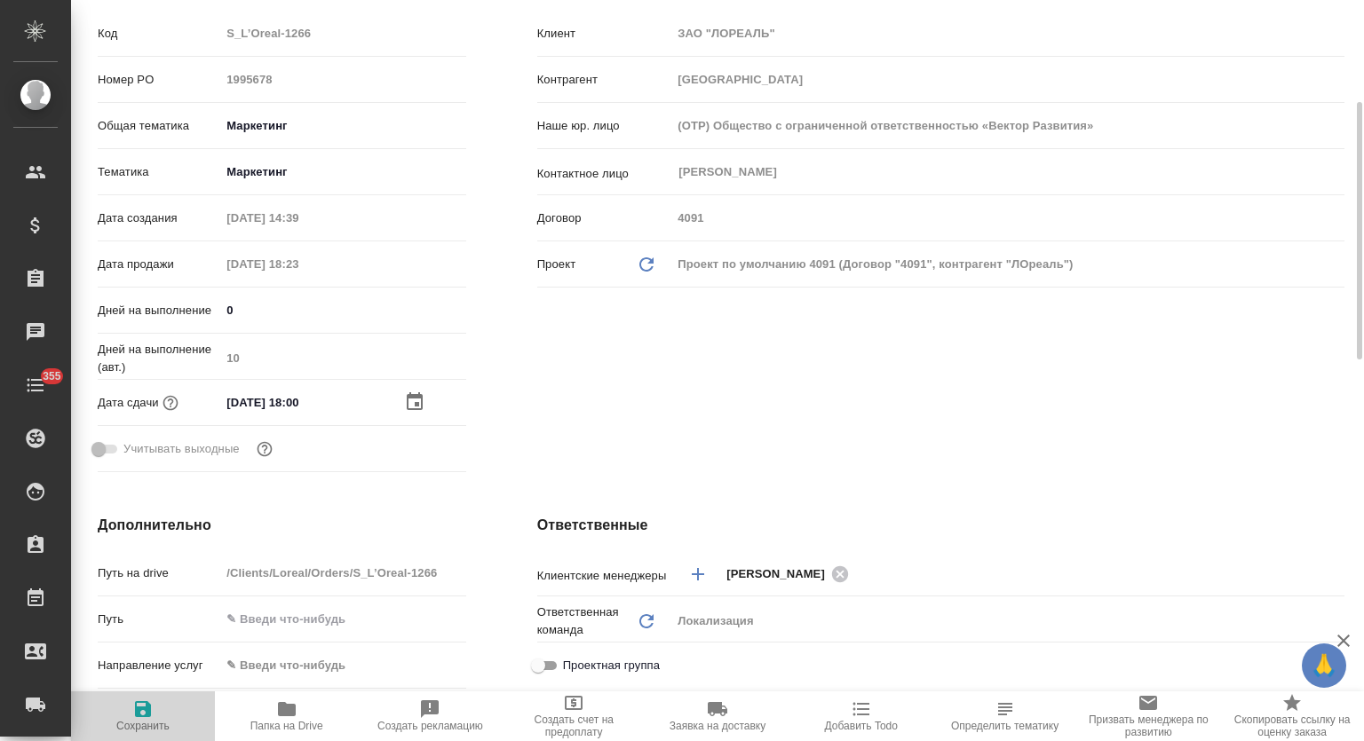
click at [153, 714] on icon "button" at bounding box center [142, 709] width 21 height 21
type textarea "x"
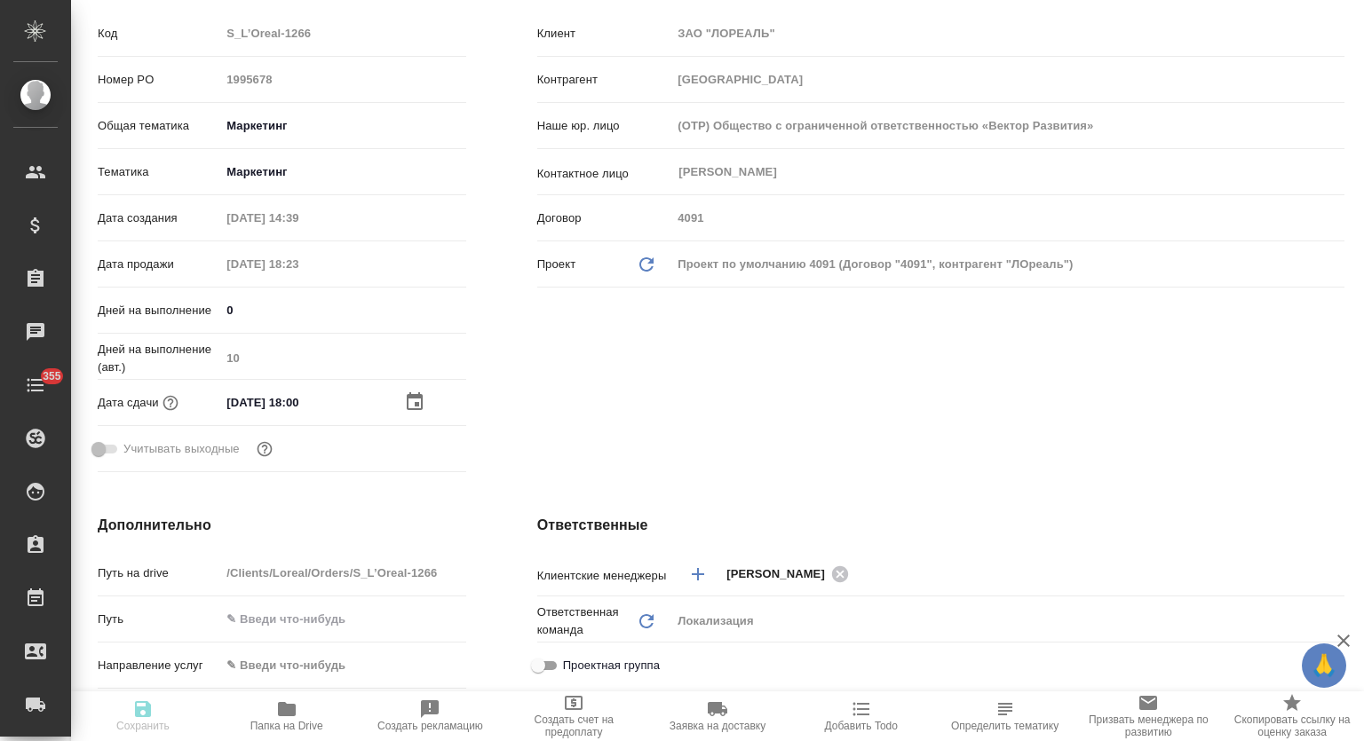
type textarea "x"
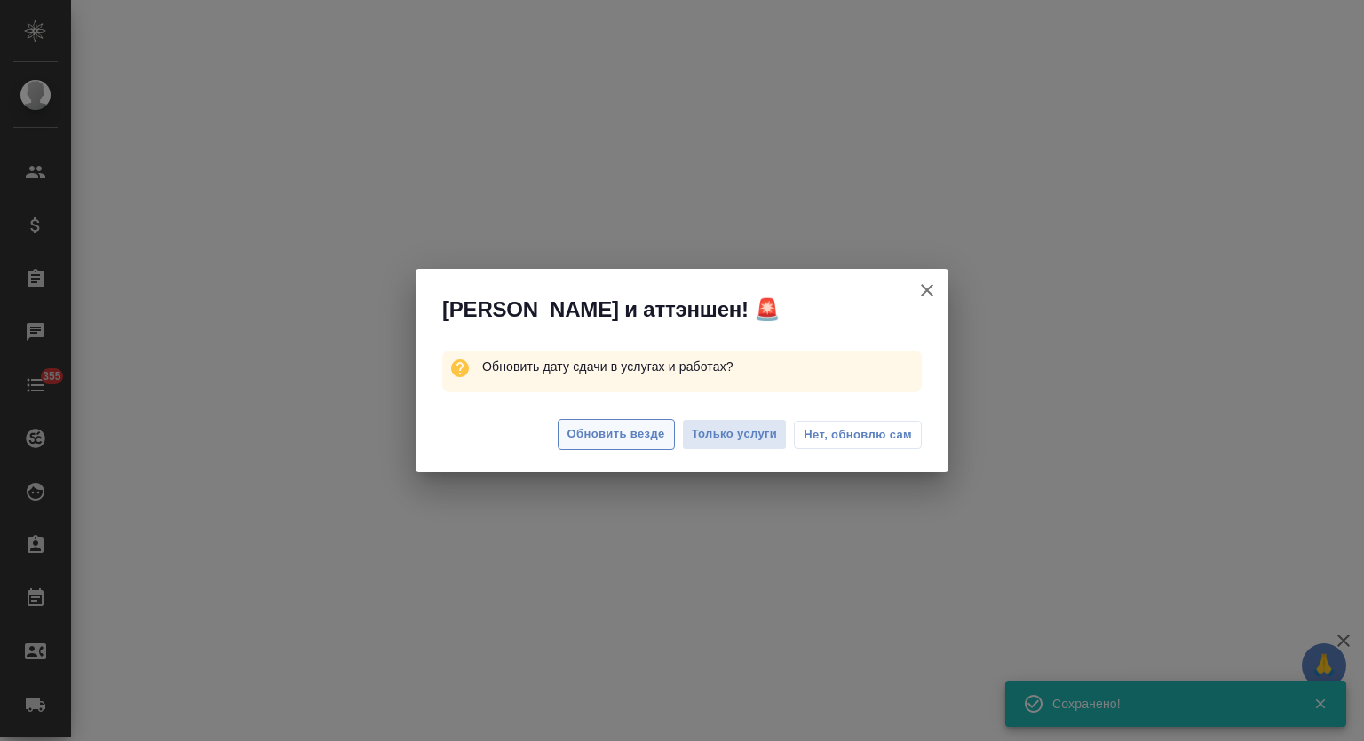
click at [604, 443] on span "Обновить везде" at bounding box center [616, 434] width 98 height 20
select select "RU"
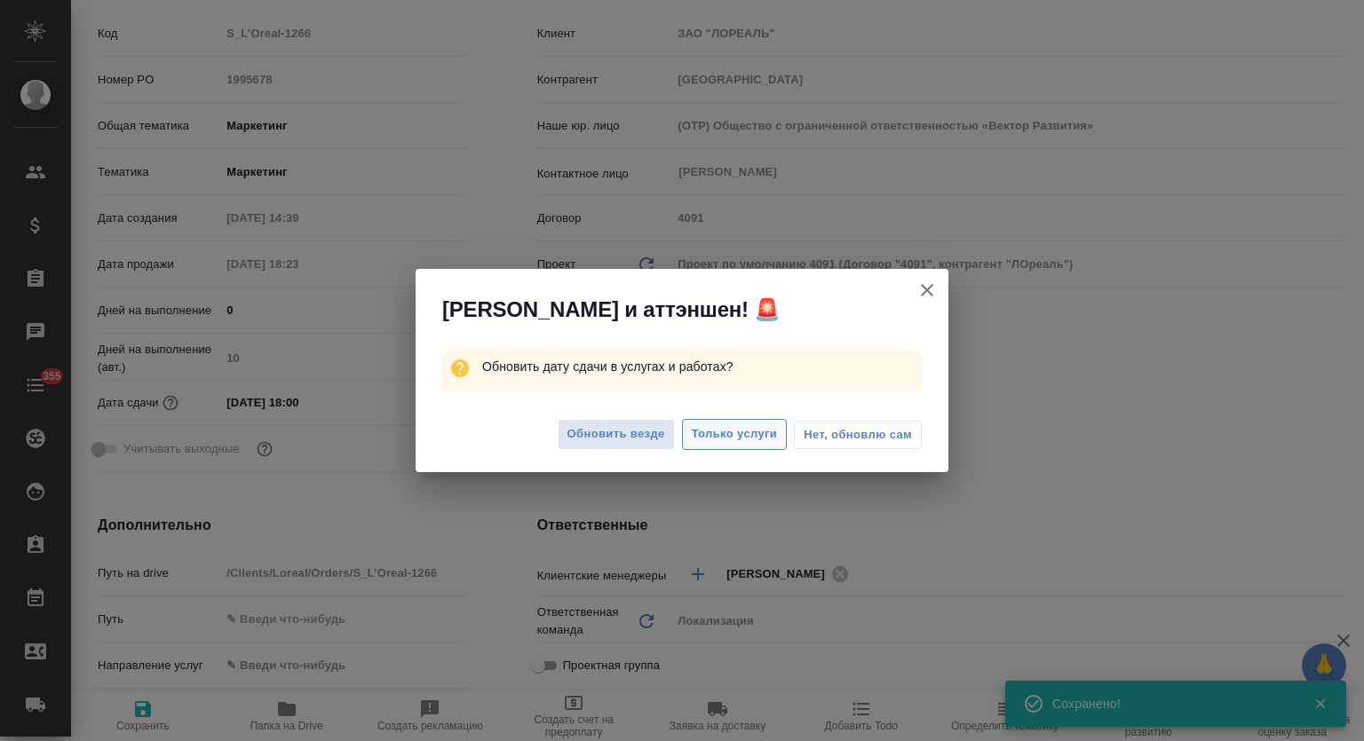
type textarea "x"
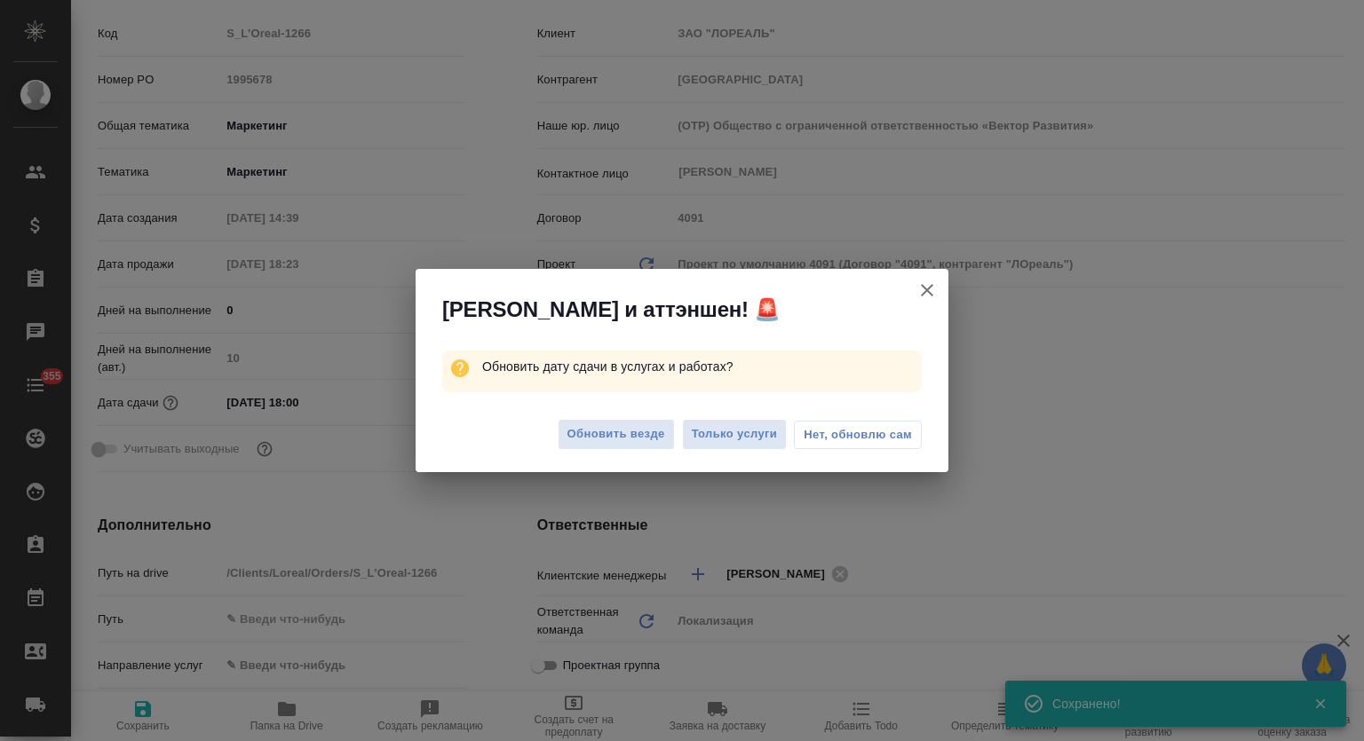
type textarea "x"
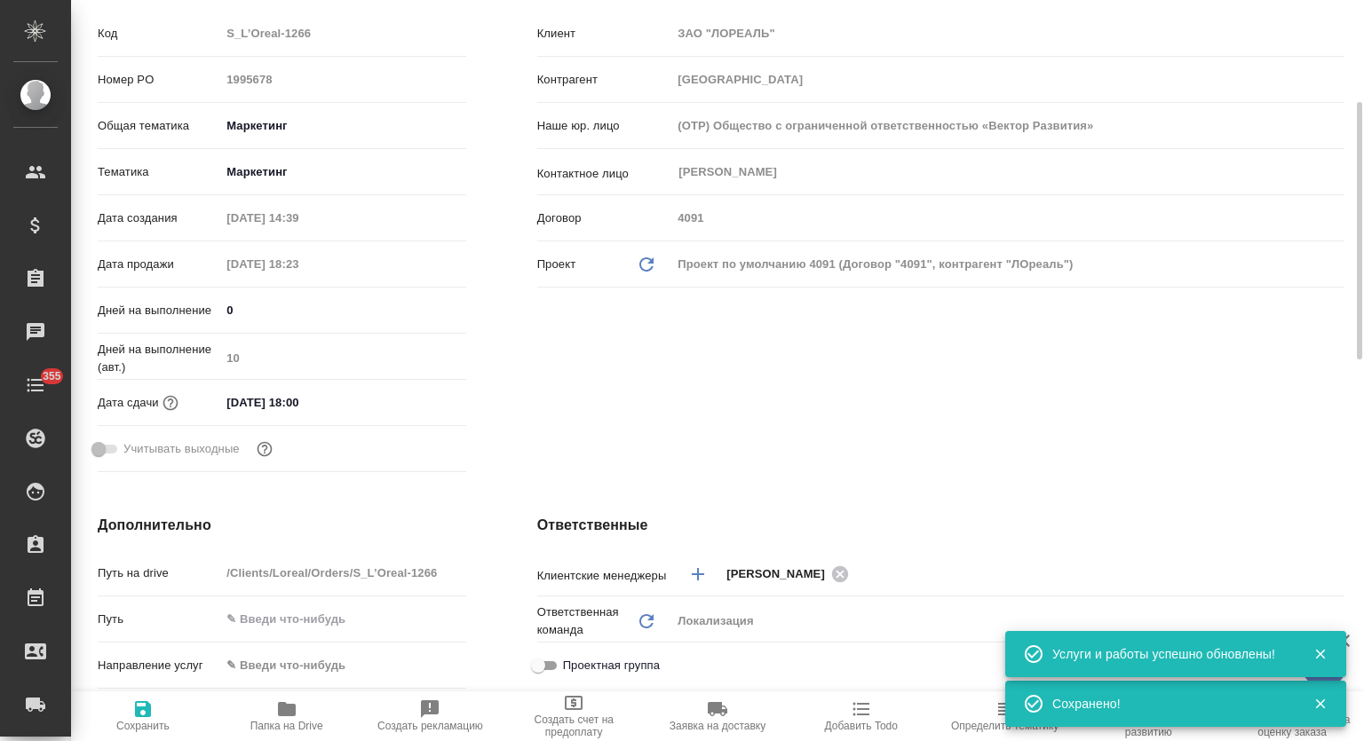
scroll to position [0, 0]
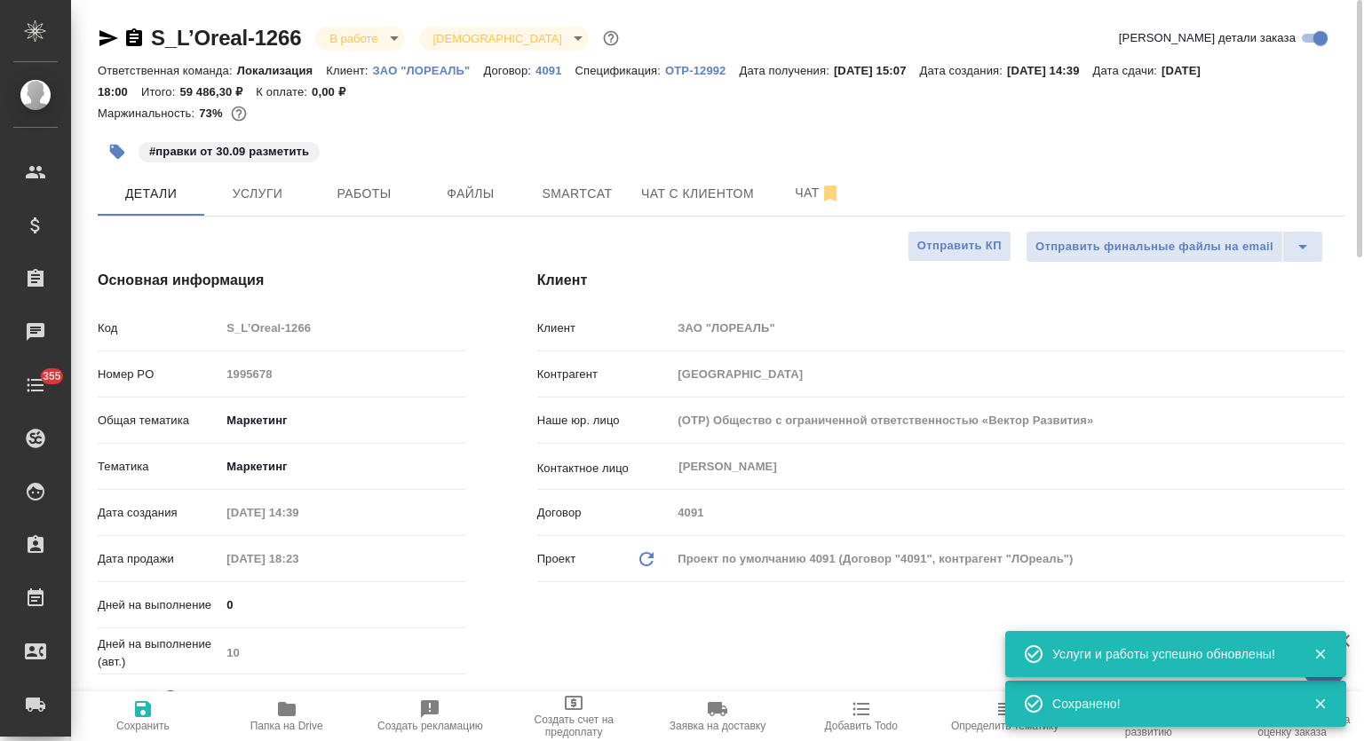
click at [313, 716] on span "Папка на Drive" at bounding box center [287, 716] width 123 height 34
type textarea "x"
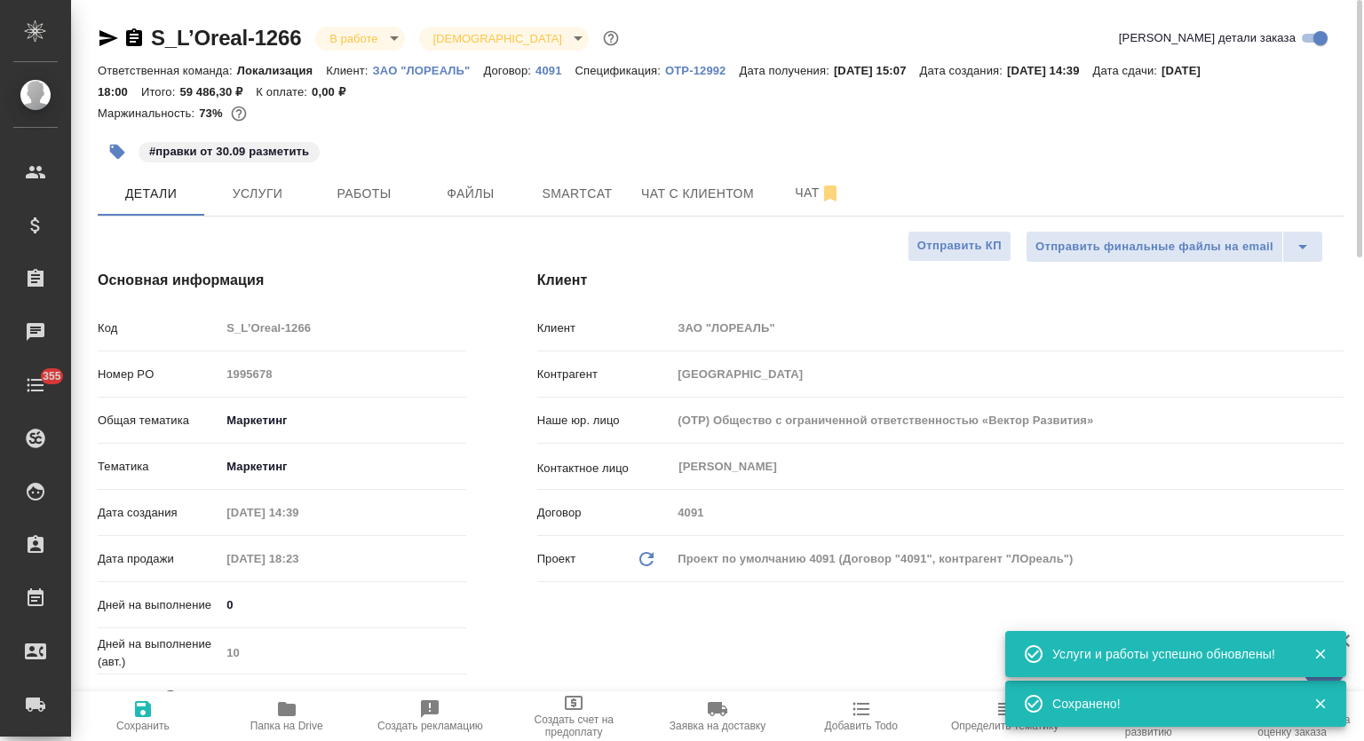
type textarea "x"
click at [131, 40] on icon "button" at bounding box center [134, 37] width 16 height 18
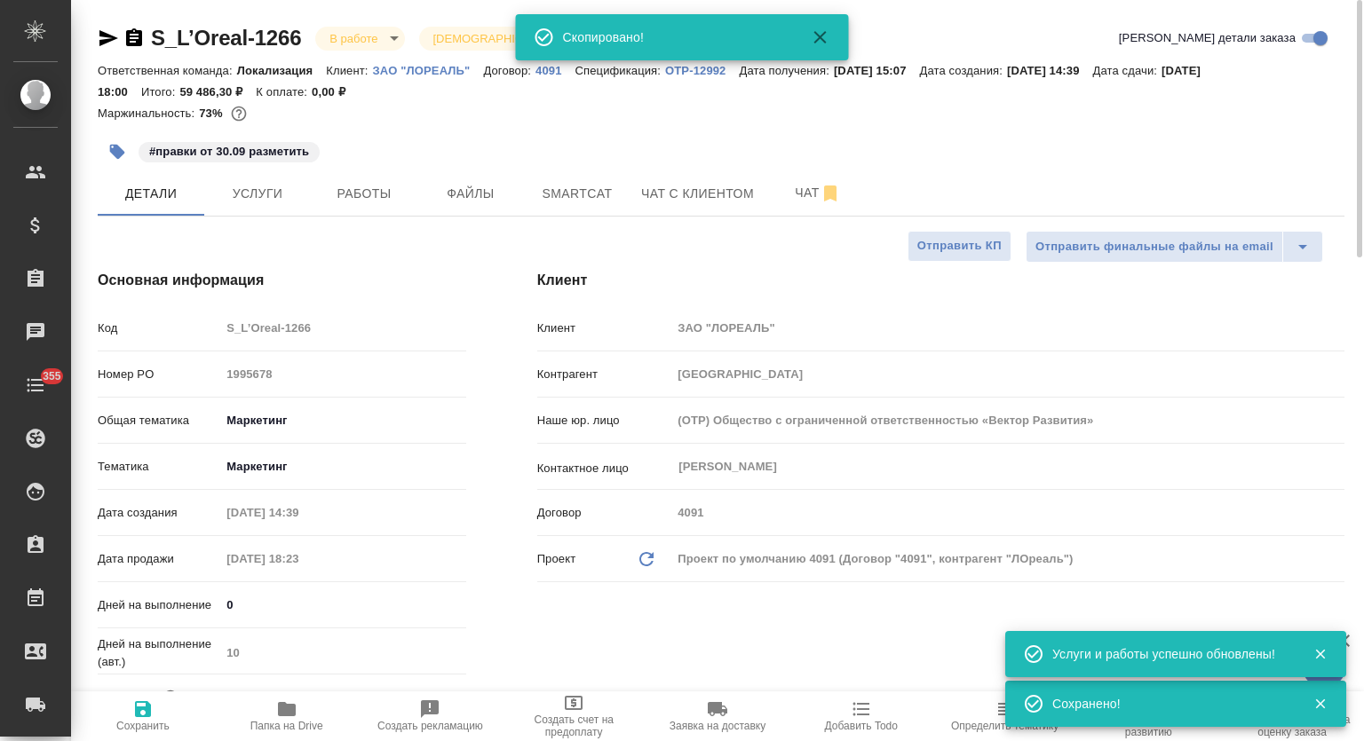
type textarea "x"
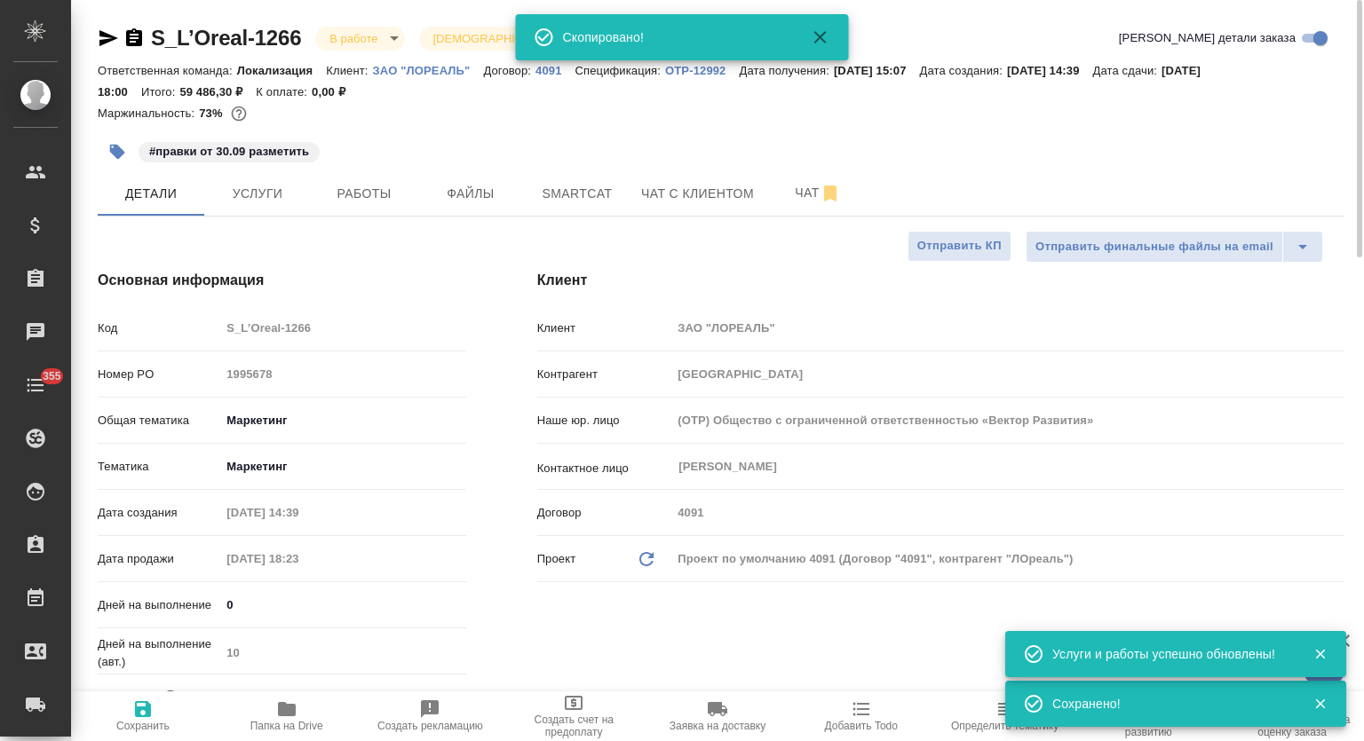
type textarea "x"
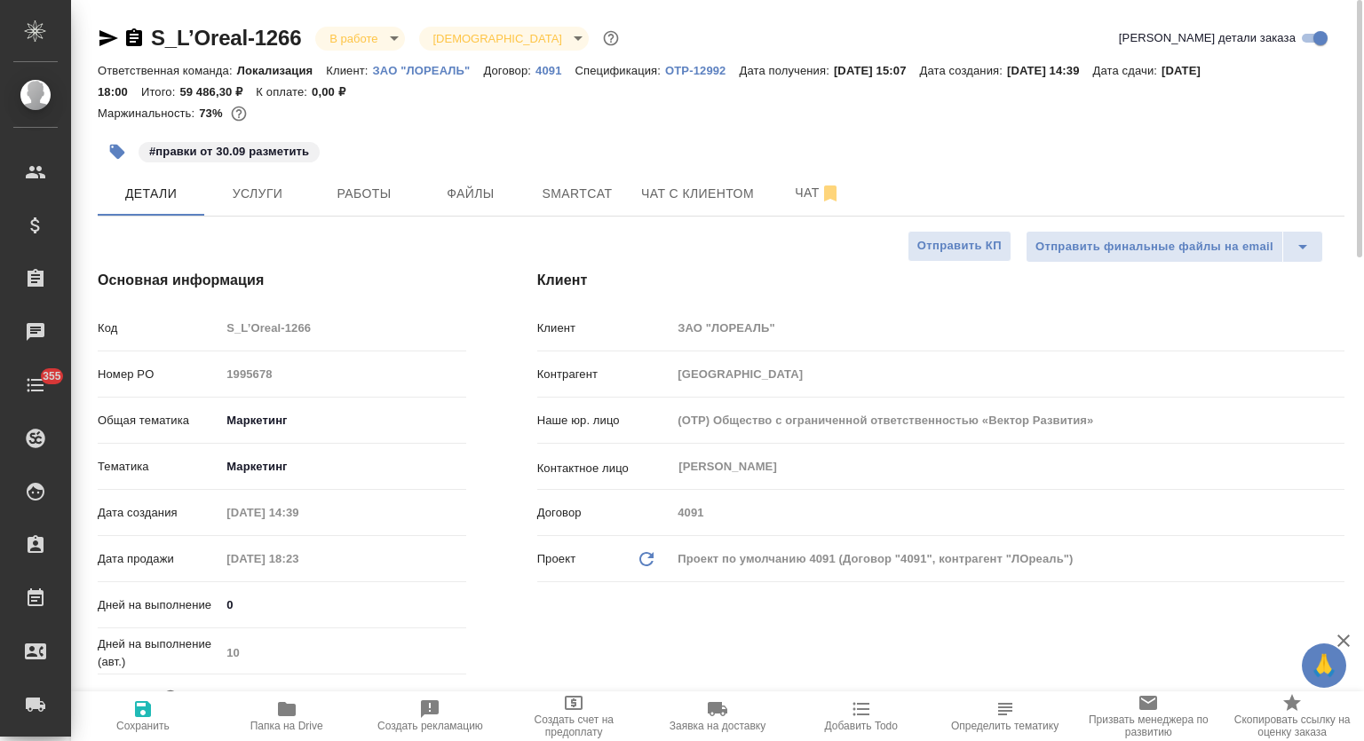
type textarea "x"
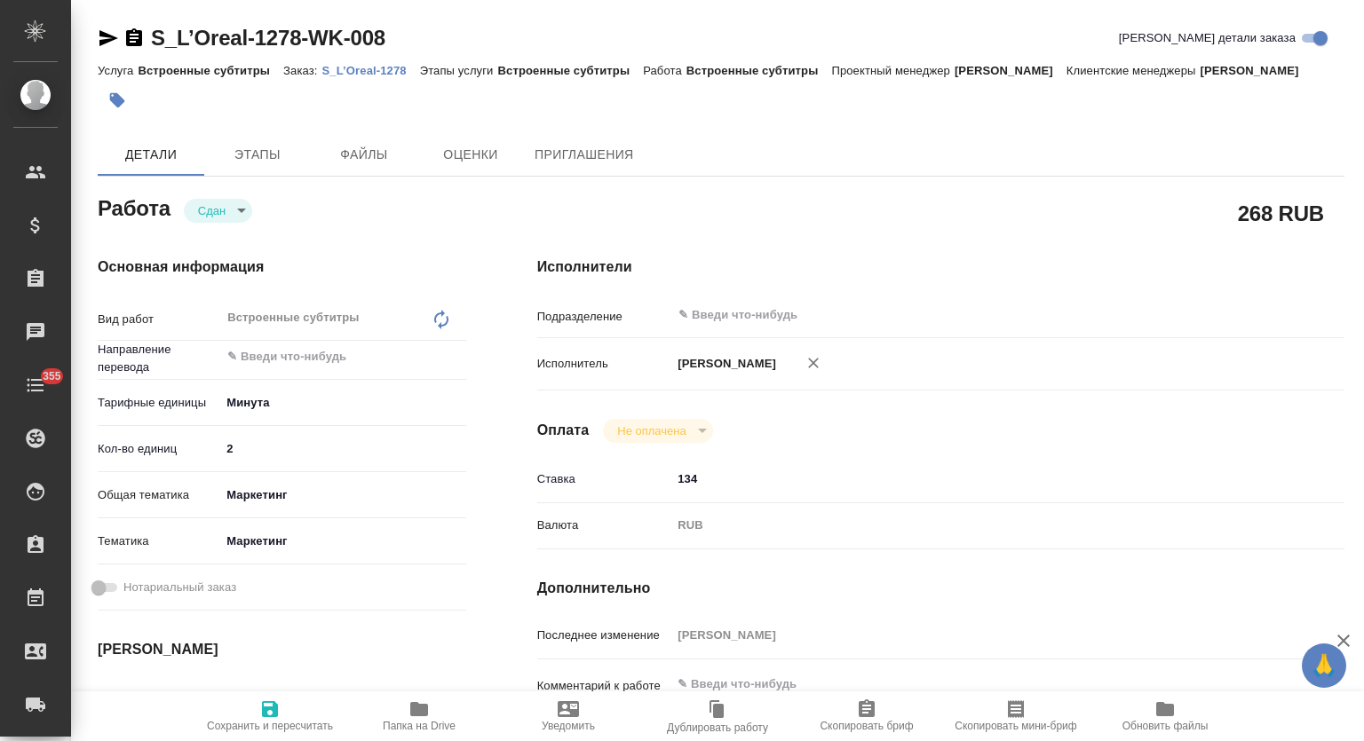
click at [360, 73] on p "S_L’Oreal-1278" at bounding box center [371, 70] width 98 height 13
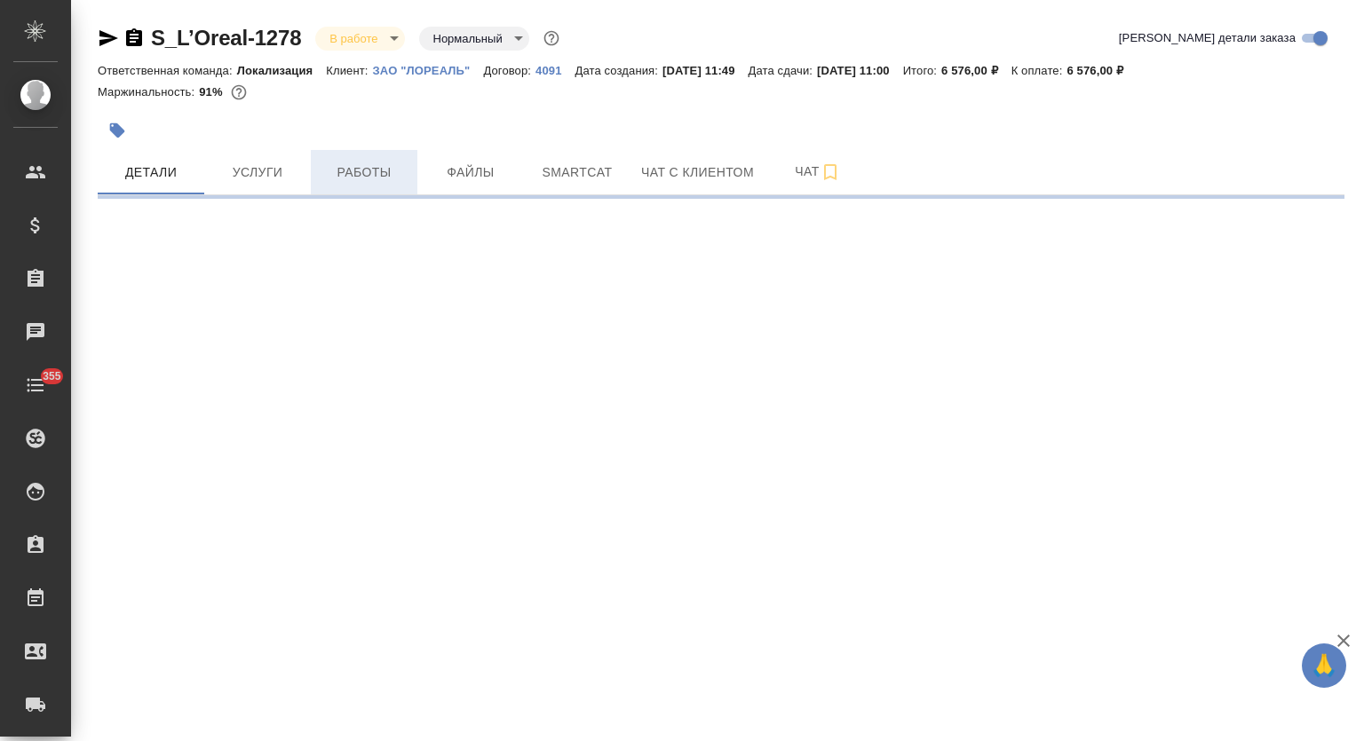
select select "RU"
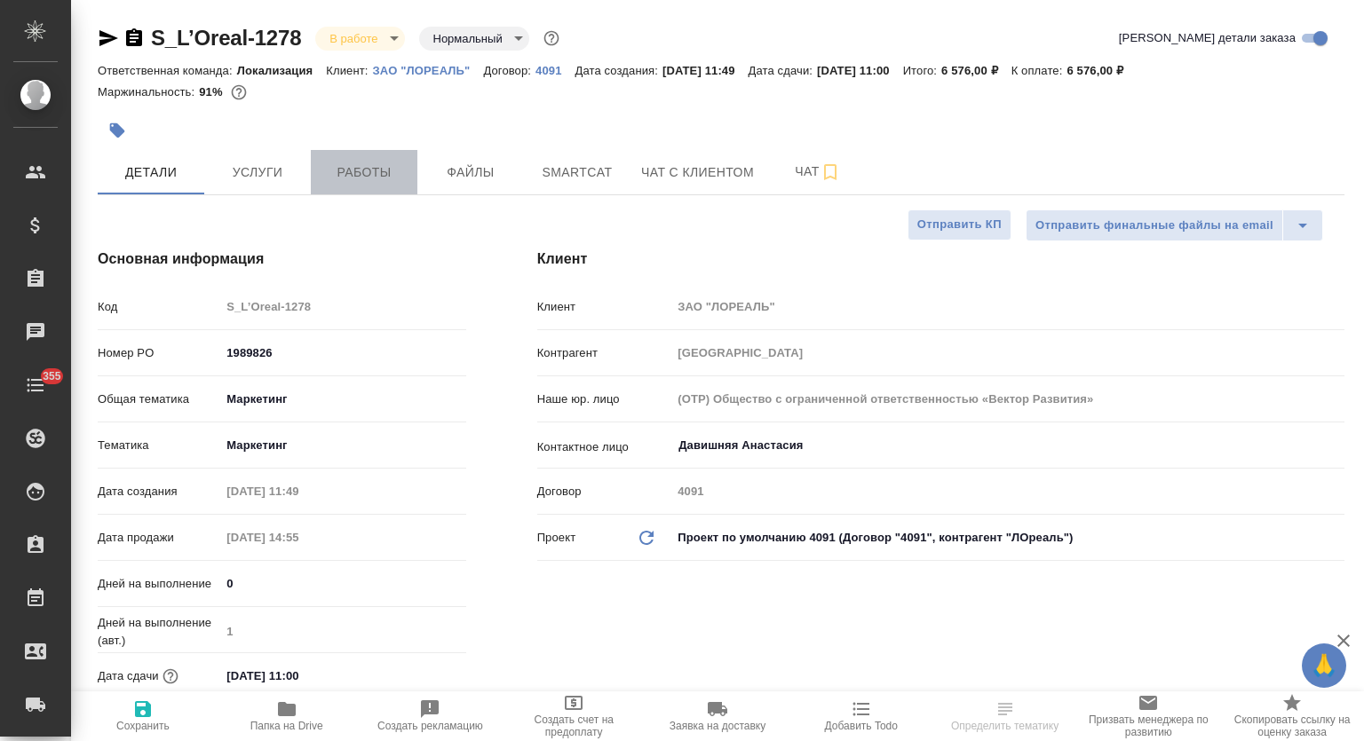
click at [353, 160] on button "Работы" at bounding box center [364, 172] width 107 height 44
type textarea "x"
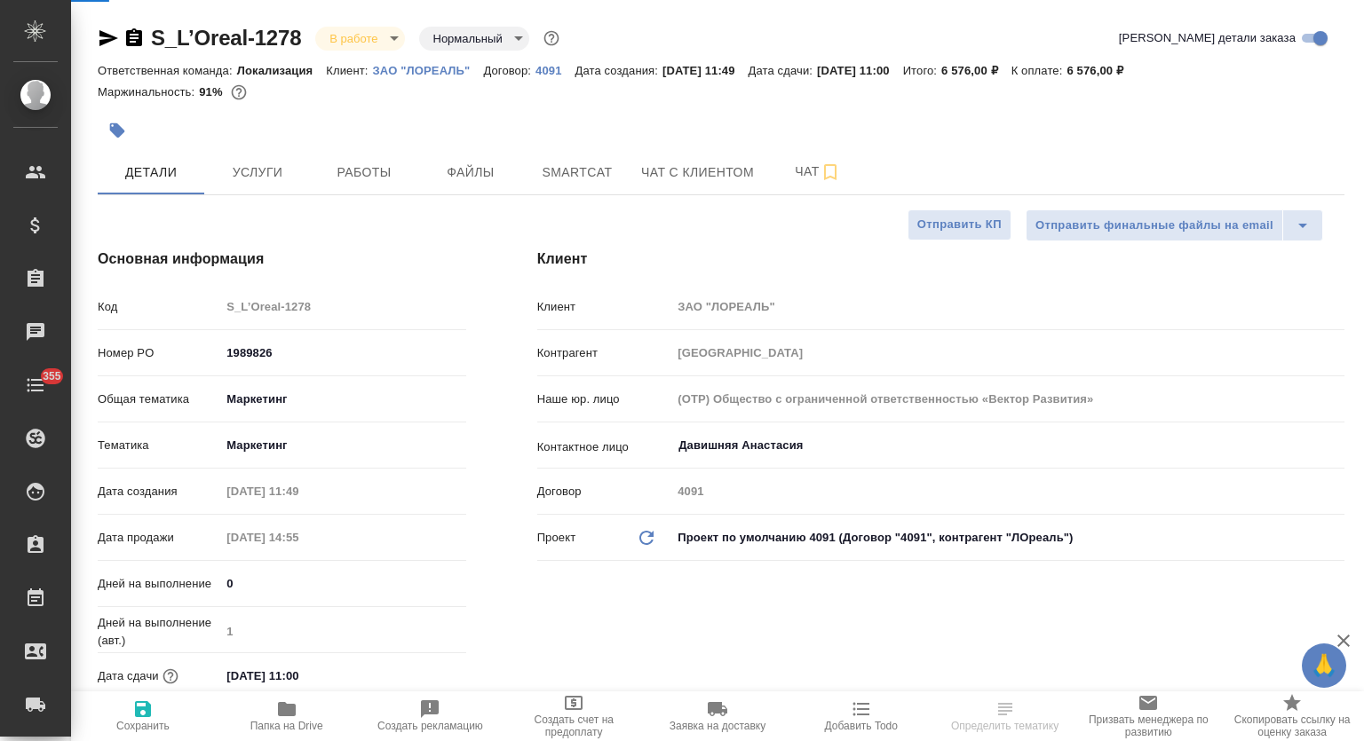
type textarea "x"
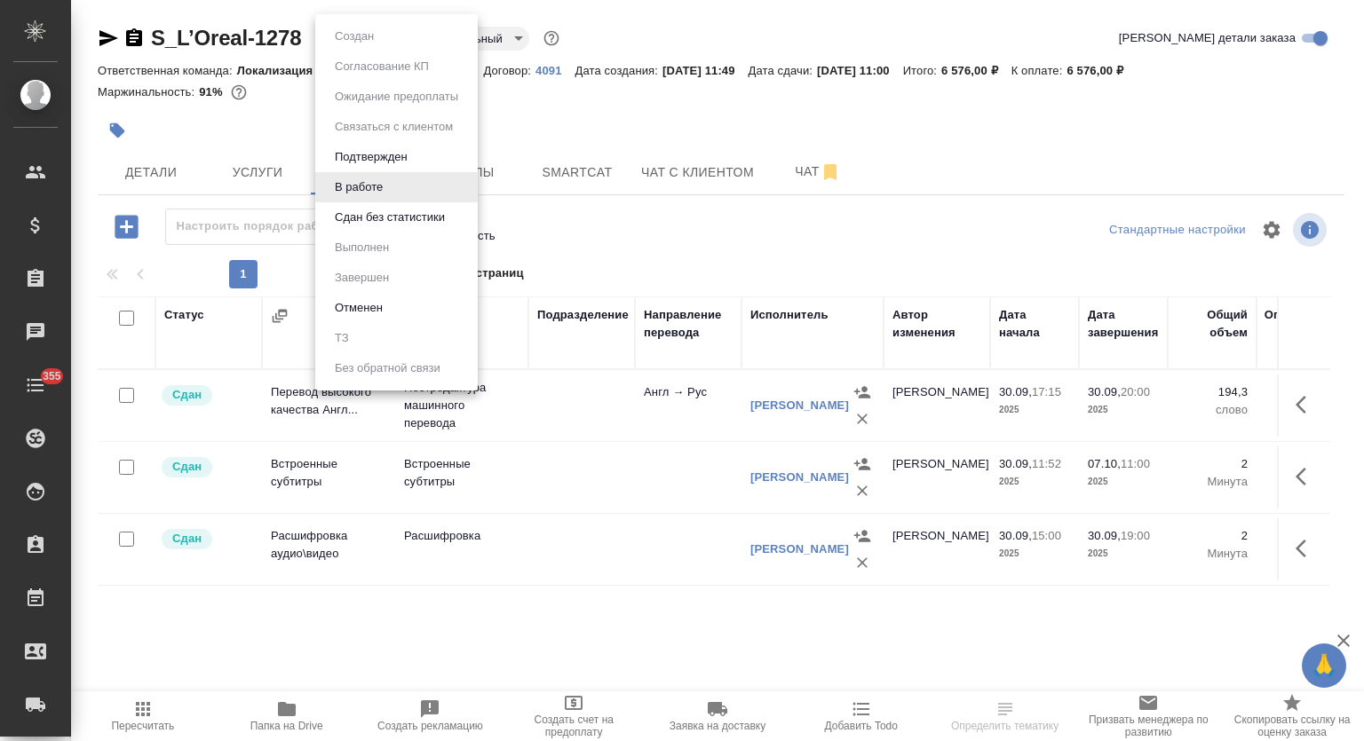
click at [386, 49] on body "🙏 .cls-1 fill:#fff; AWATERA Mutalimov Mark Клиенты Спецификации Заказы Чаты 355…" at bounding box center [682, 370] width 1364 height 741
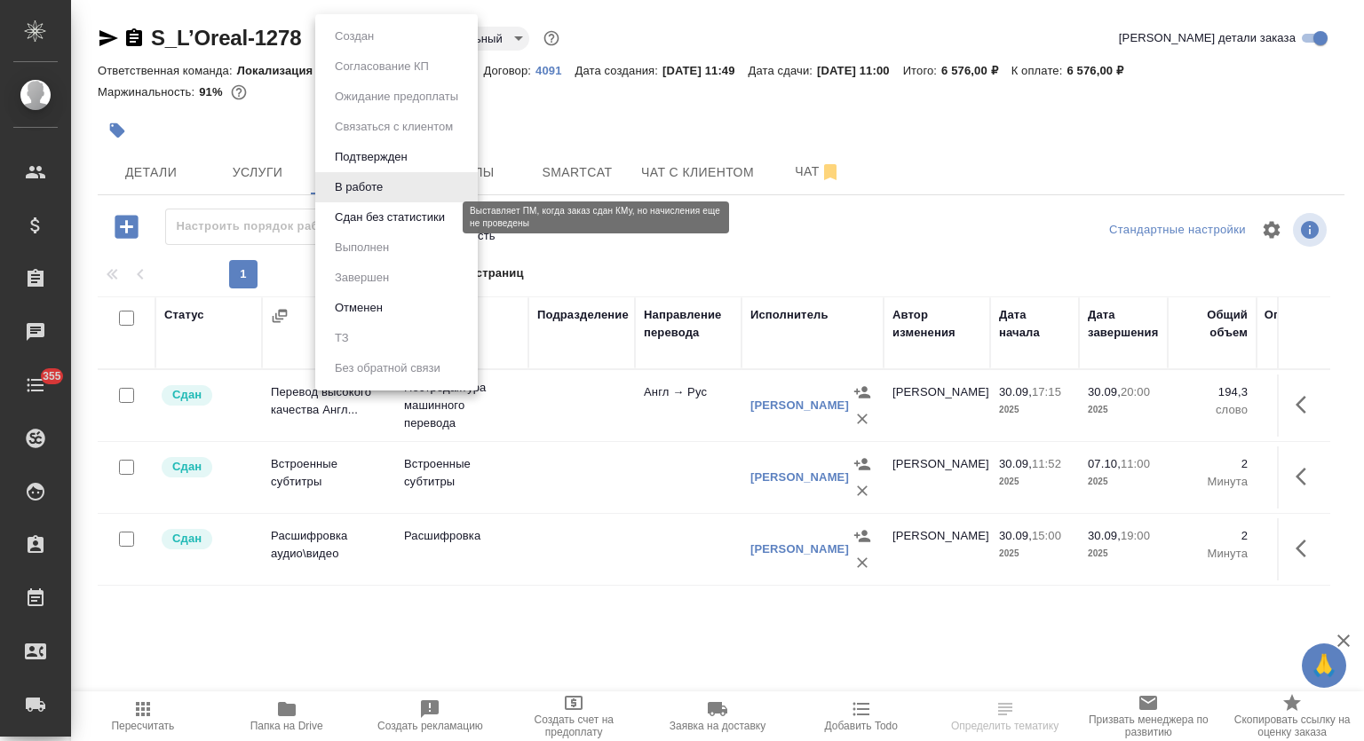
click at [391, 219] on button "Сдан без статистики" at bounding box center [389, 218] width 121 height 20
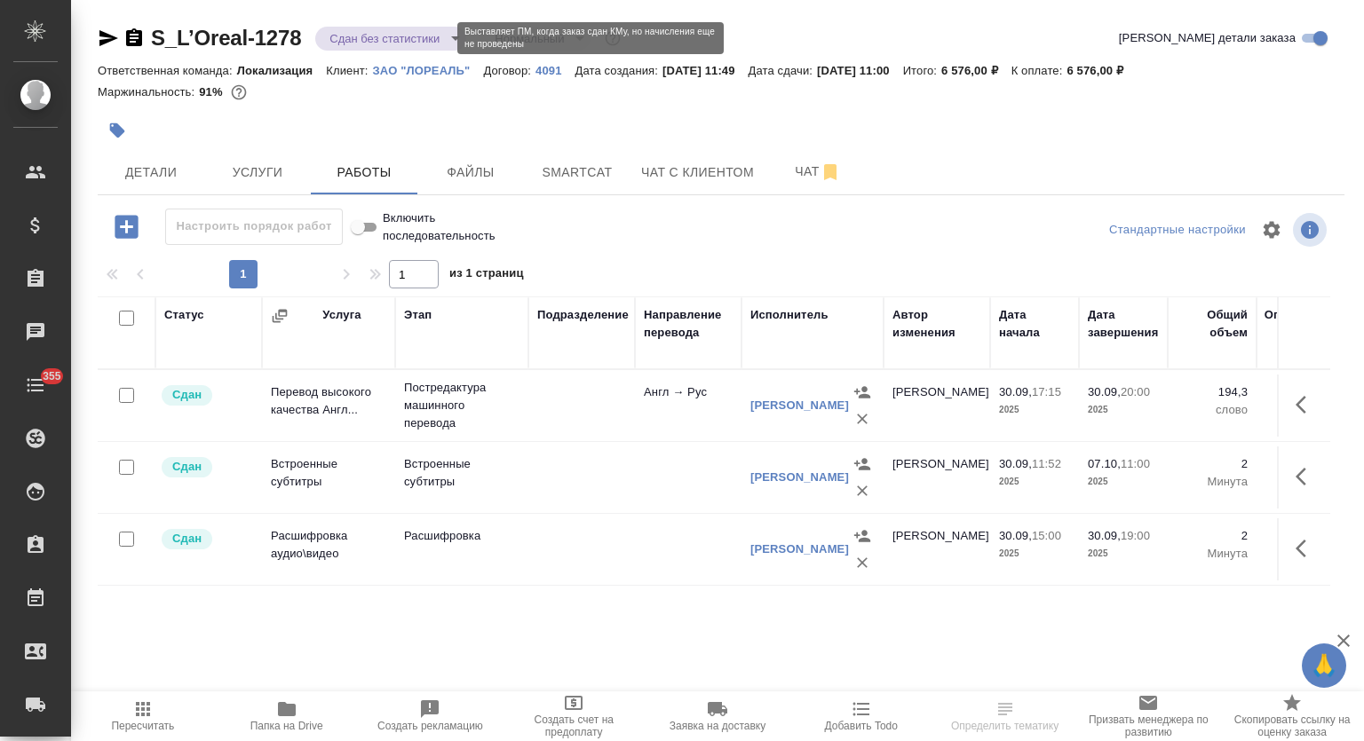
click at [432, 39] on body "🙏 .cls-1 fill:#fff; AWATERA Mutalimov Mark Клиенты Спецификации Заказы 0 Чаты 3…" at bounding box center [682, 370] width 1364 height 741
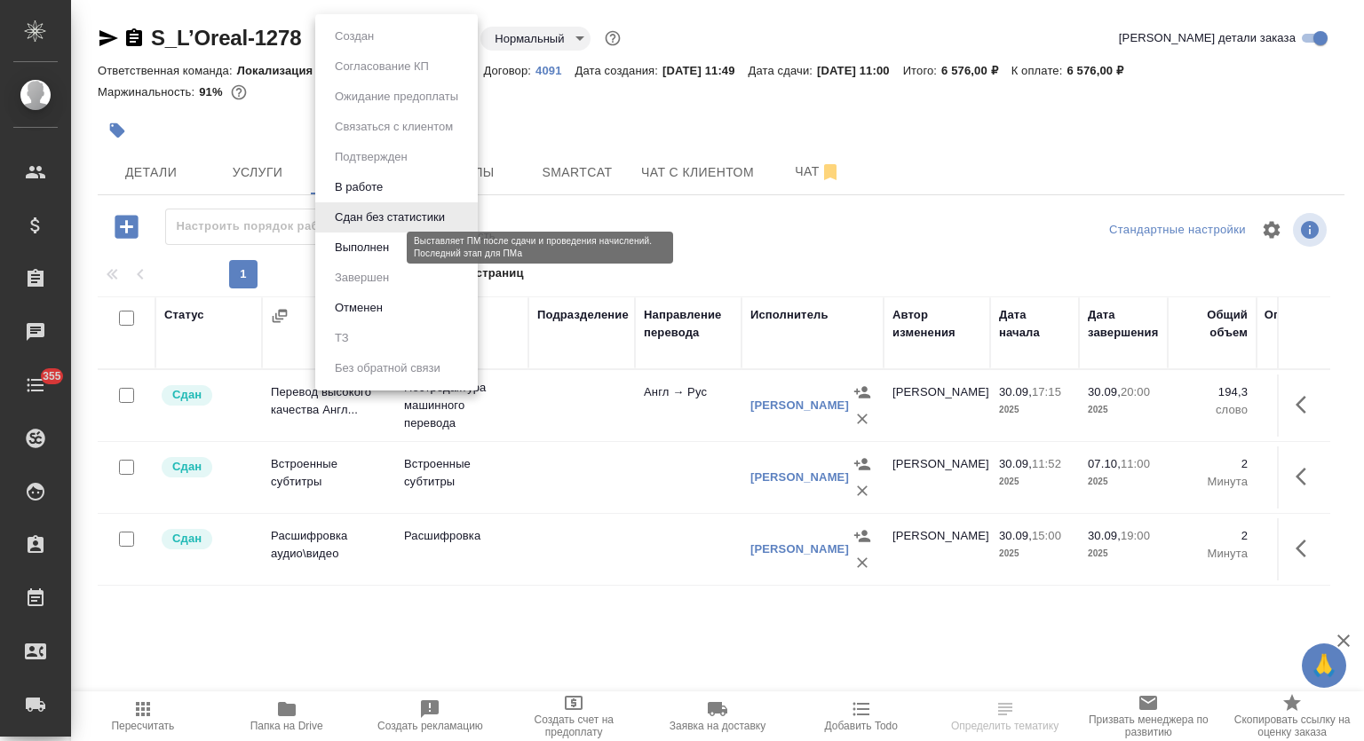
click at [392, 249] on button "Выполнен" at bounding box center [361, 248] width 65 height 20
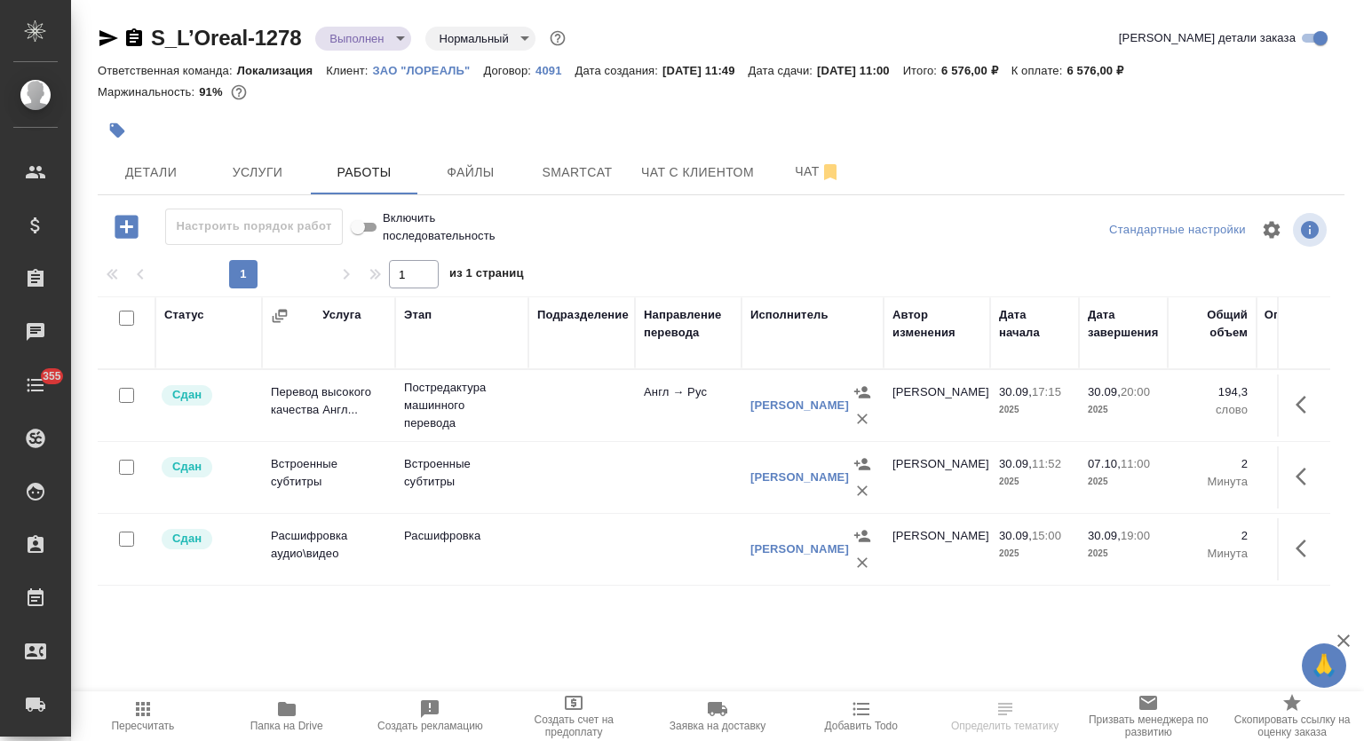
click at [106, 35] on icon "button" at bounding box center [108, 38] width 19 height 16
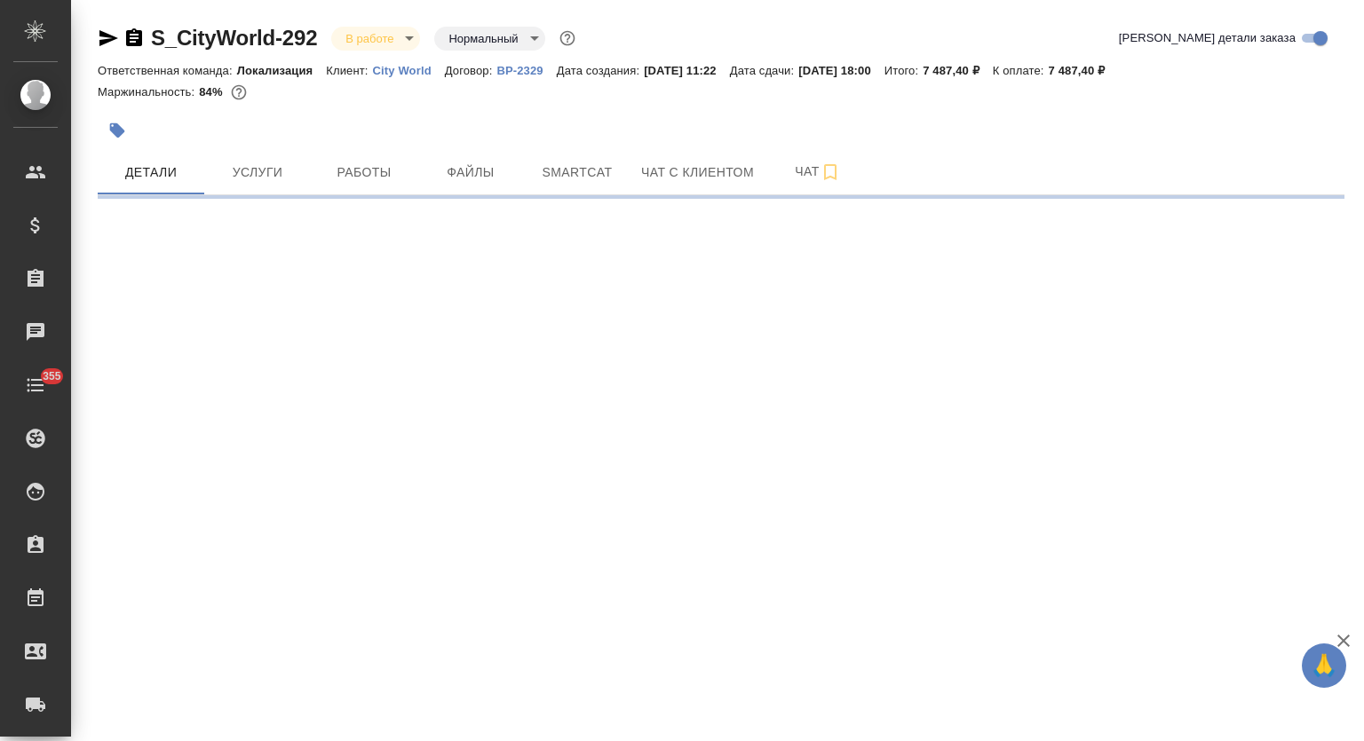
select select "RU"
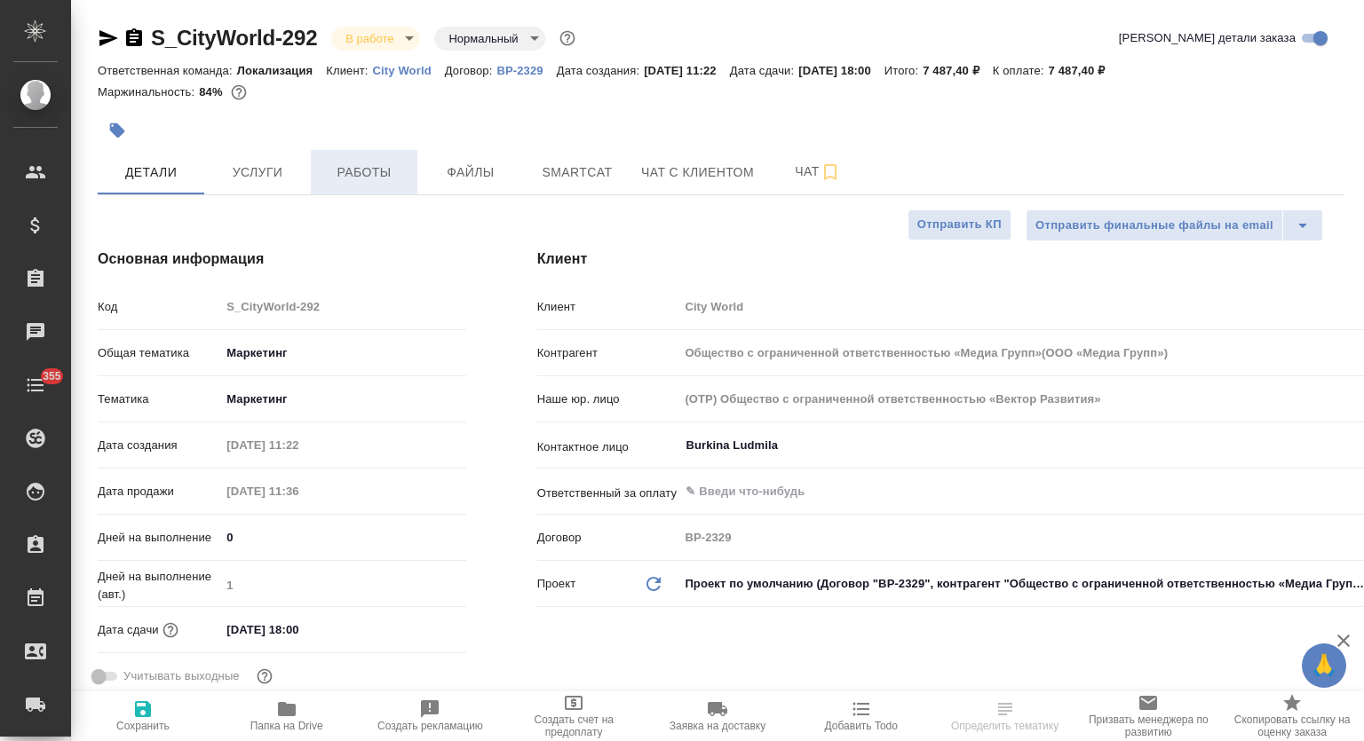
type textarea "x"
type input "Общество с ограниченной ответственностью «Медиа Групп»(ООО «Медиа Групп»)"
type textarea "x"
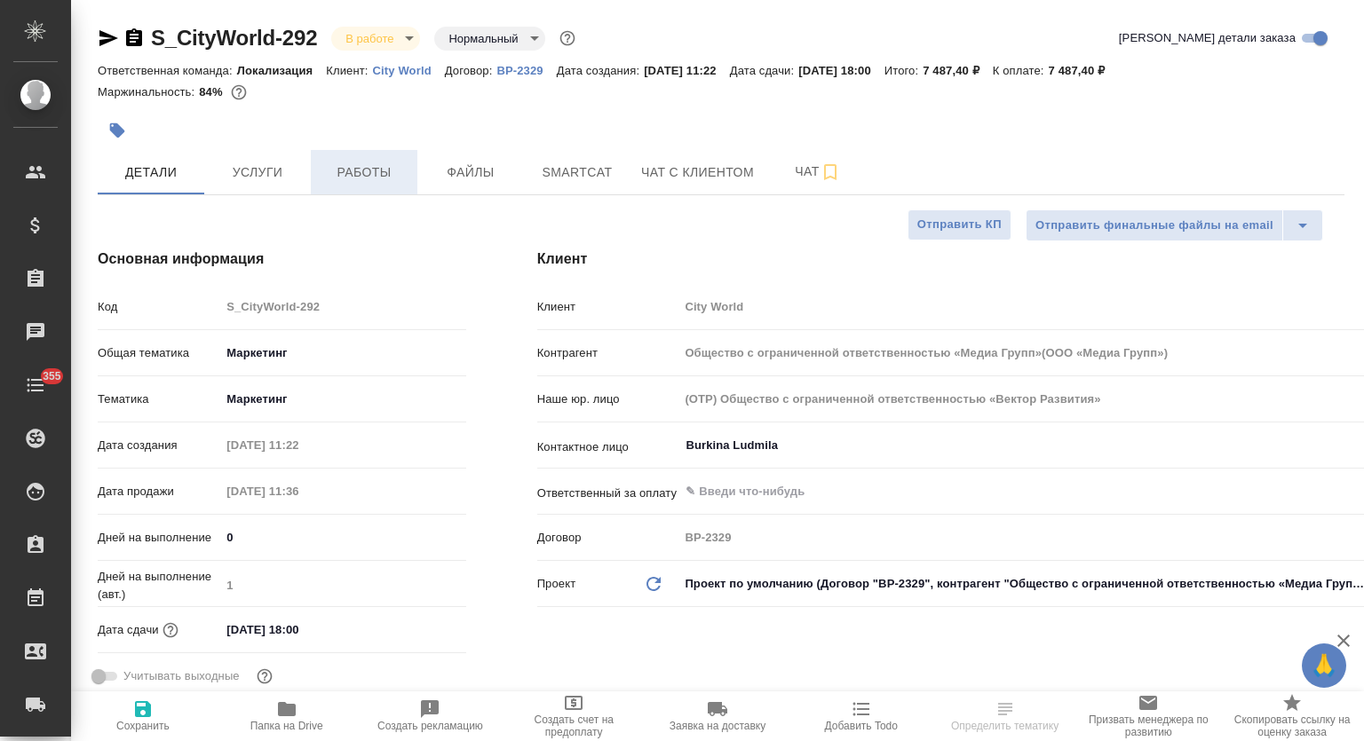
type textarea "x"
click at [385, 163] on span "Работы" at bounding box center [363, 173] width 85 height 22
type input "Общество с ограниченной ответственностью «Медиа Групп»(ООО «Медиа Групп»)"
type textarea "x"
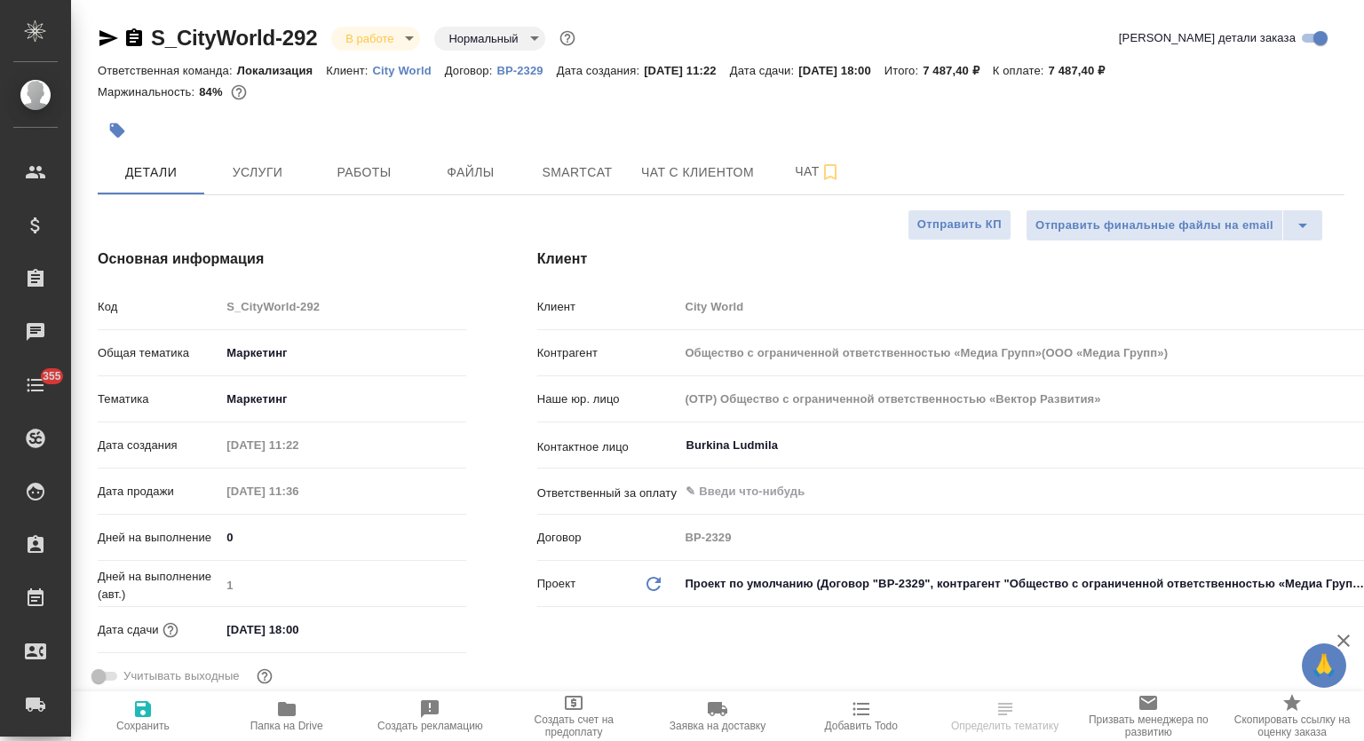
type textarea "x"
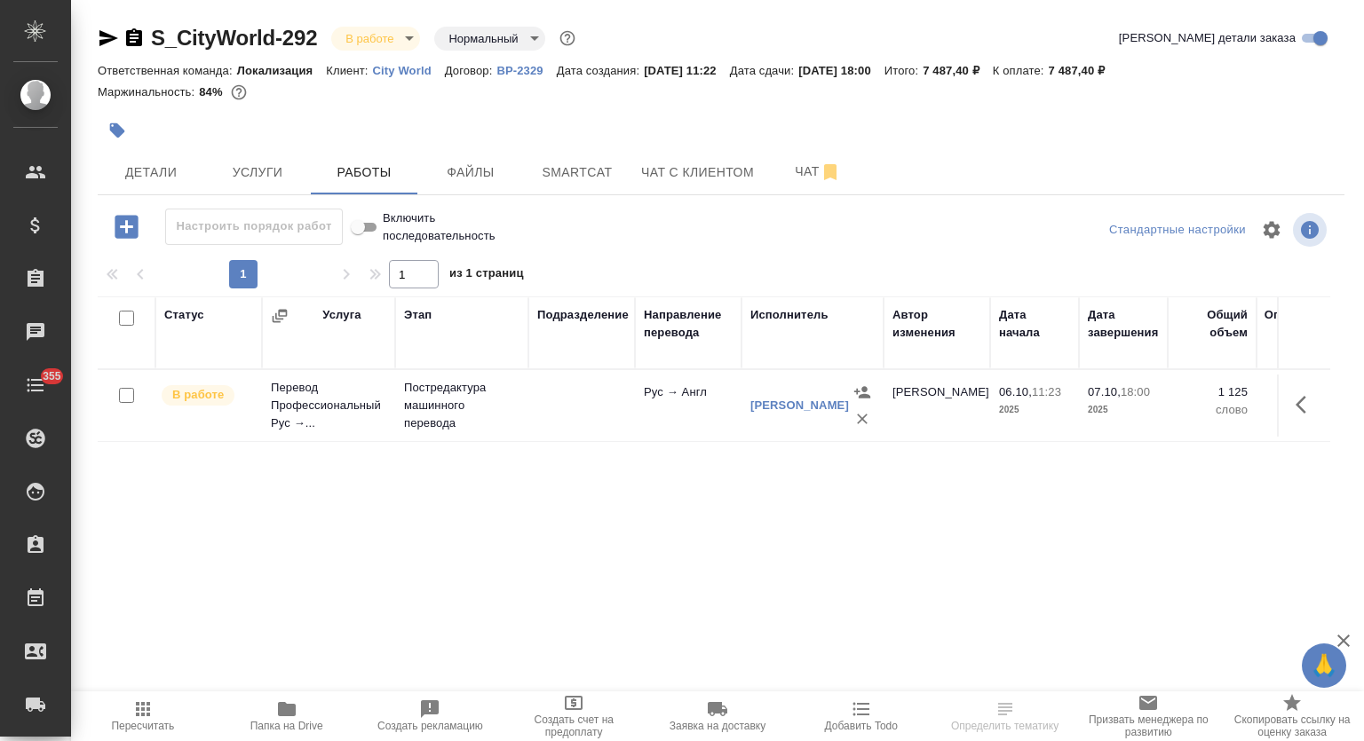
drag, startPoint x: 1296, startPoint y: 408, endPoint x: 1227, endPoint y: 427, distance: 71.7
click at [1297, 408] on button "button" at bounding box center [1306, 405] width 43 height 43
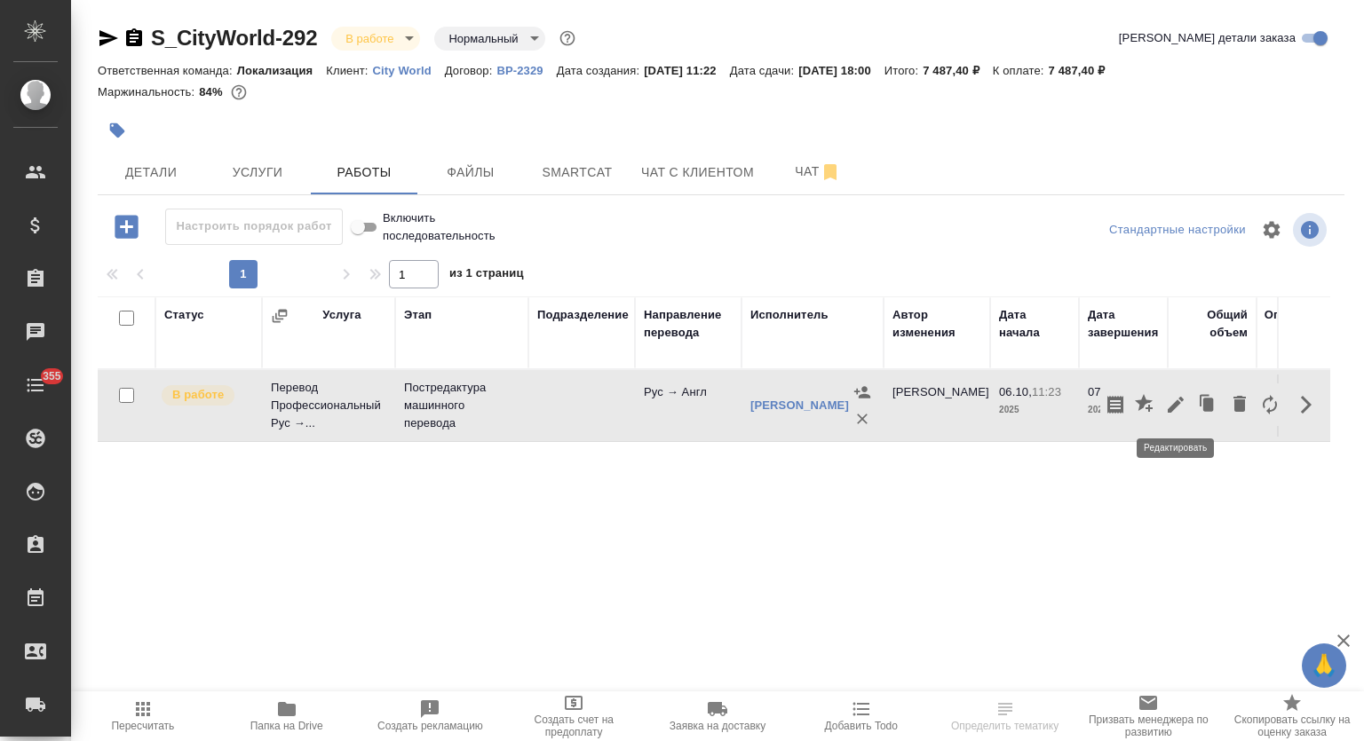
click at [1175, 415] on icon "button" at bounding box center [1175, 404] width 21 height 21
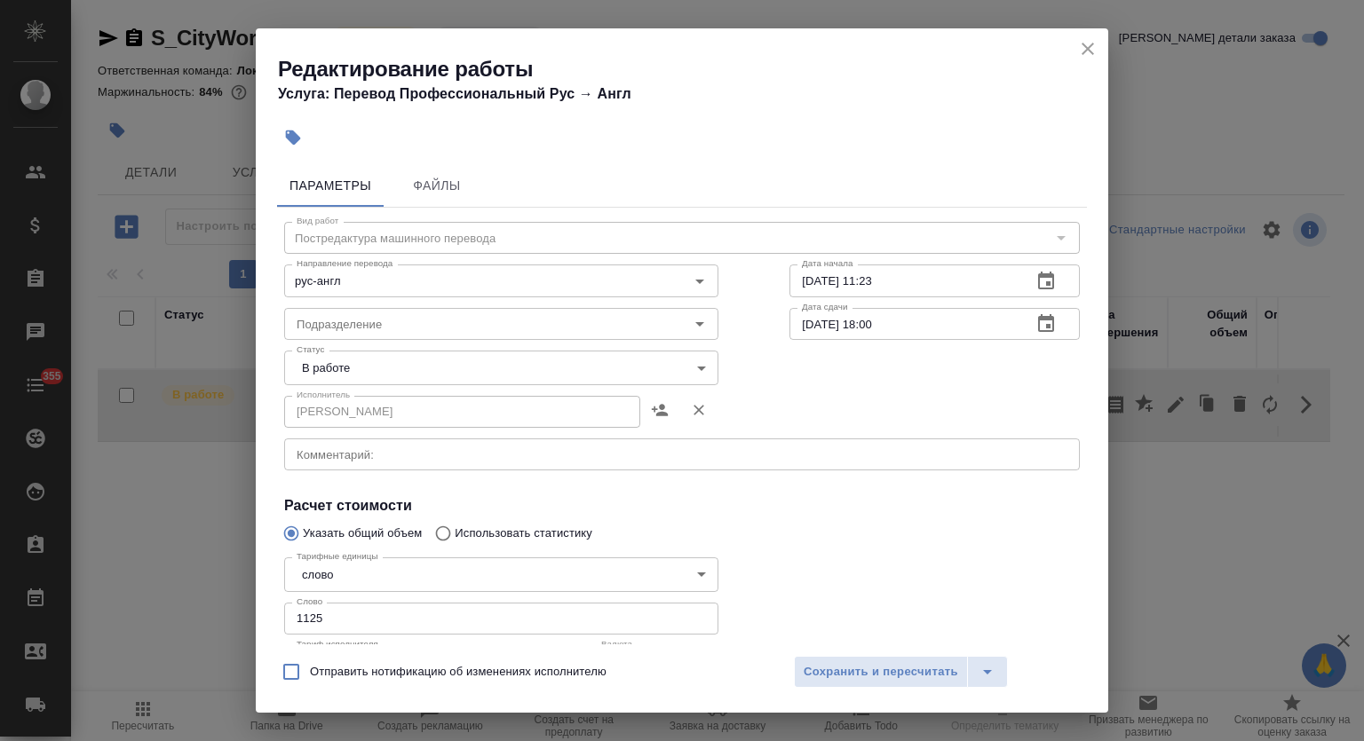
click at [445, 364] on body "🙏 .cls-1 fill:#fff; AWATERA Mutalimov [PERSON_NAME] Спецификации Заказы Чаты 35…" at bounding box center [682, 370] width 1364 height 741
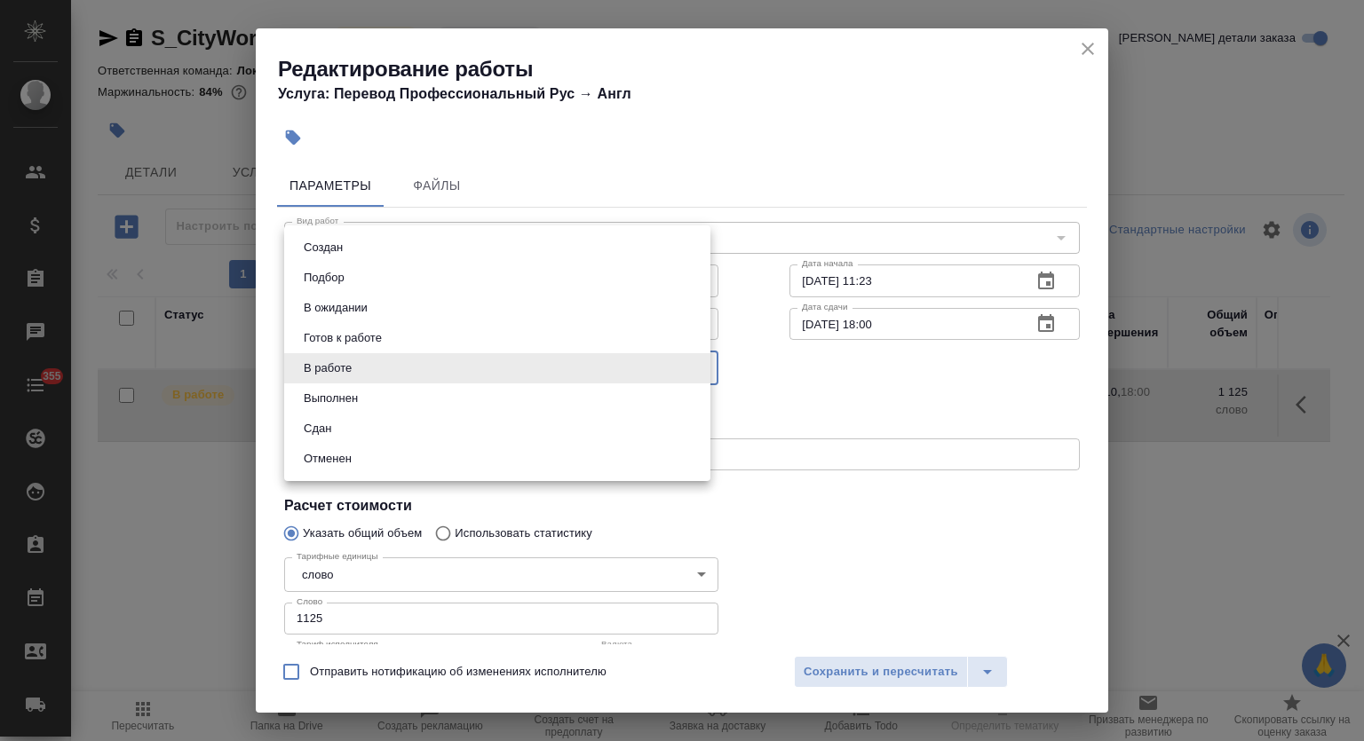
click at [405, 398] on li "Выполнен" at bounding box center [497, 399] width 426 height 30
type input "completed"
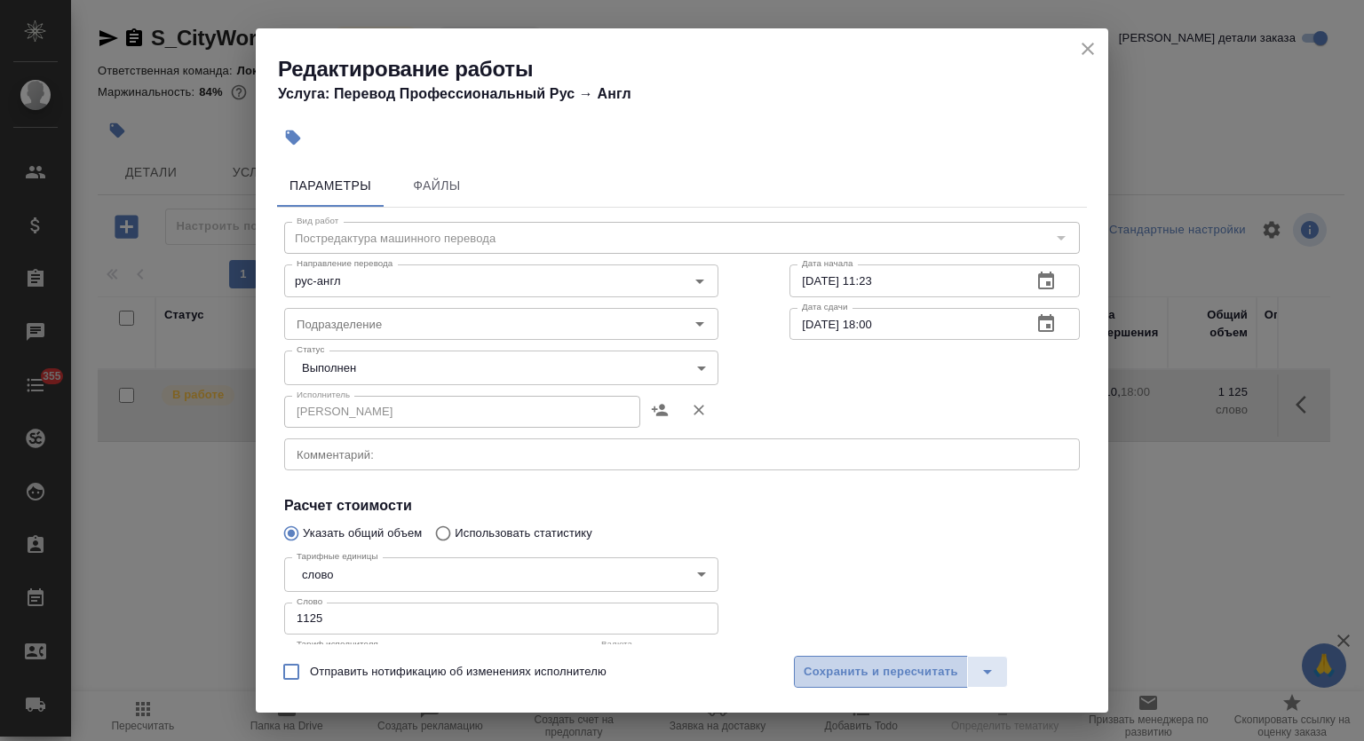
click at [842, 663] on span "Сохранить и пересчитать" at bounding box center [880, 672] width 154 height 20
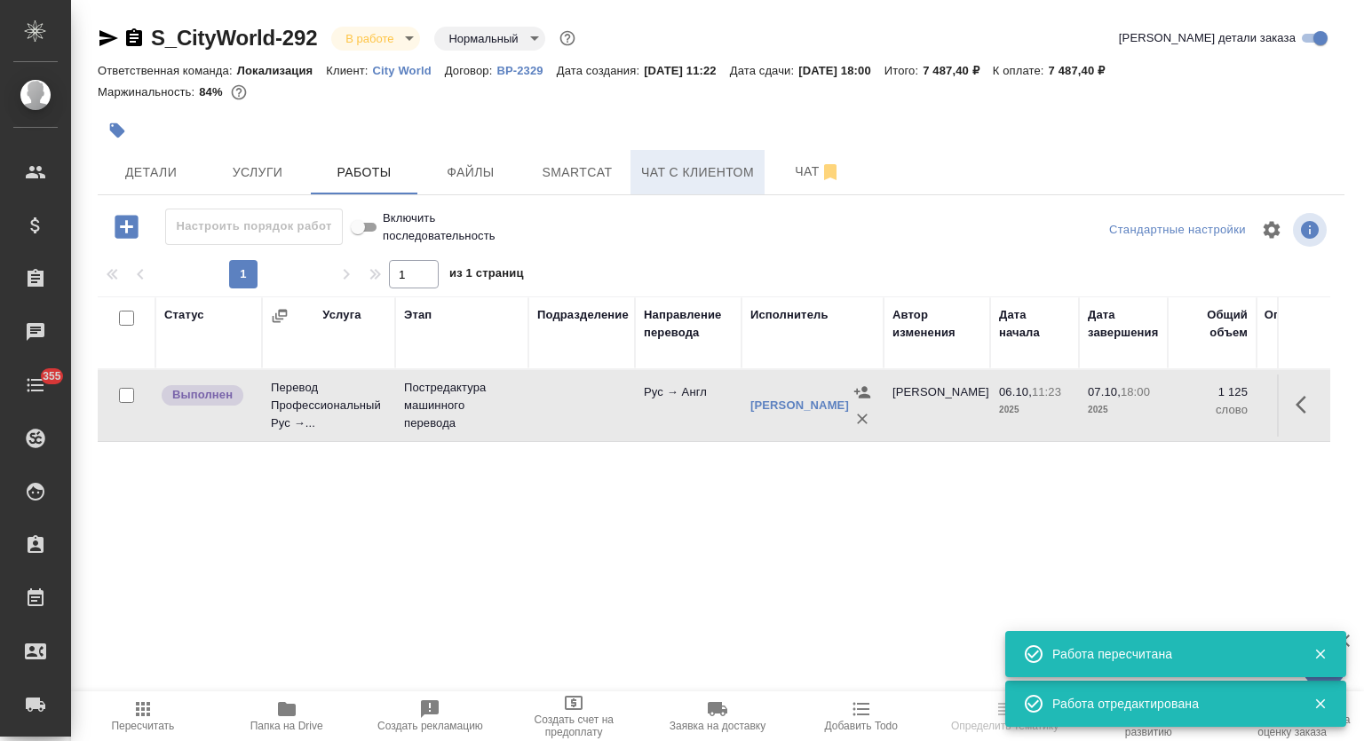
drag, startPoint x: 582, startPoint y: 182, endPoint x: 662, endPoint y: 156, distance: 84.8
click at [582, 181] on span "Smartcat" at bounding box center [576, 173] width 85 height 22
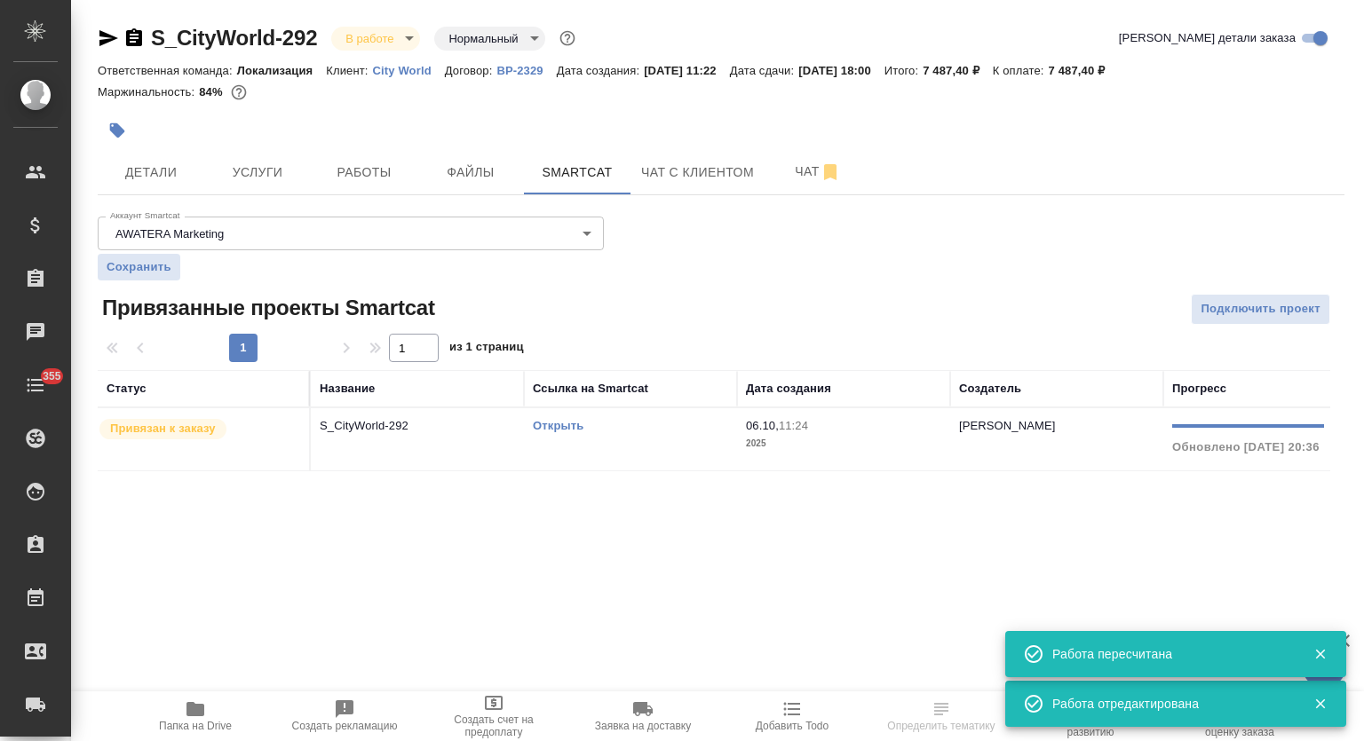
click at [373, 428] on p "S_CityWorld-292" at bounding box center [417, 426] width 195 height 18
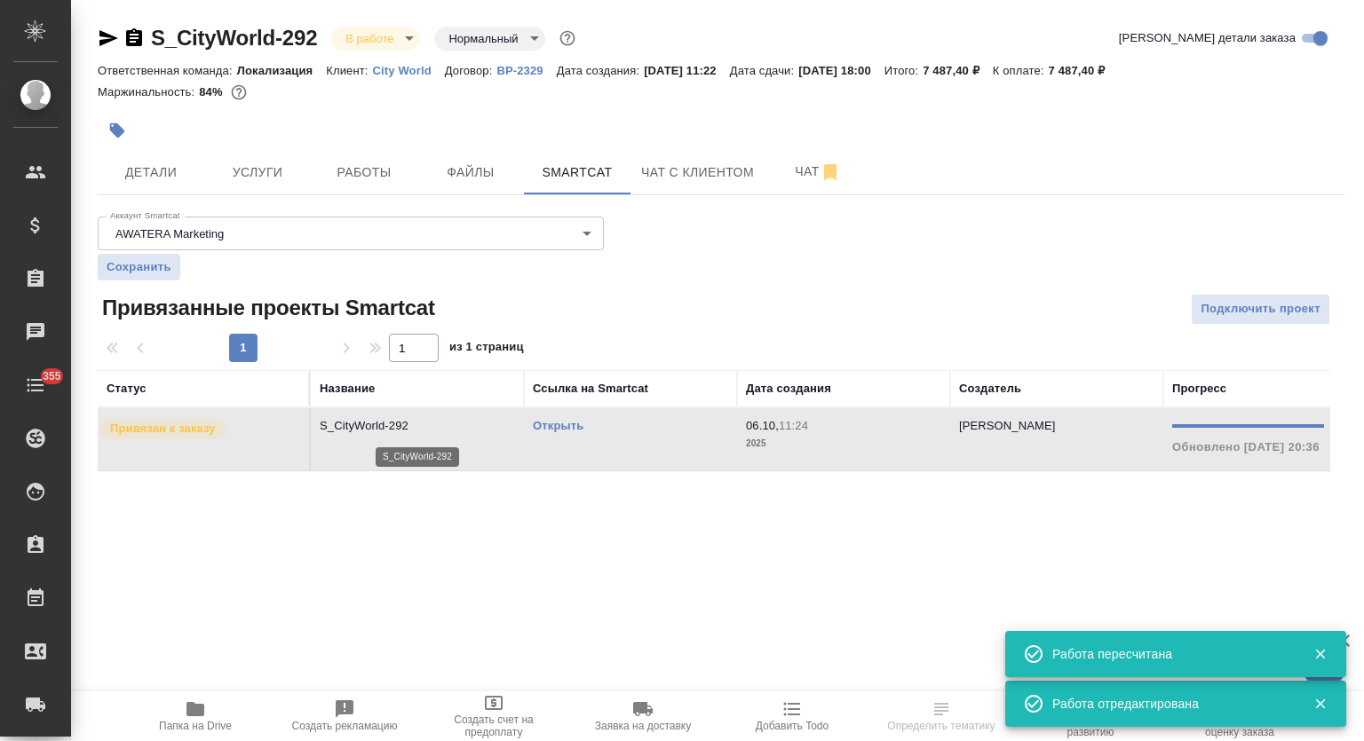
click at [373, 428] on p "S_CityWorld-292" at bounding box center [417, 426] width 195 height 18
click at [352, 175] on span "Работы" at bounding box center [363, 173] width 85 height 22
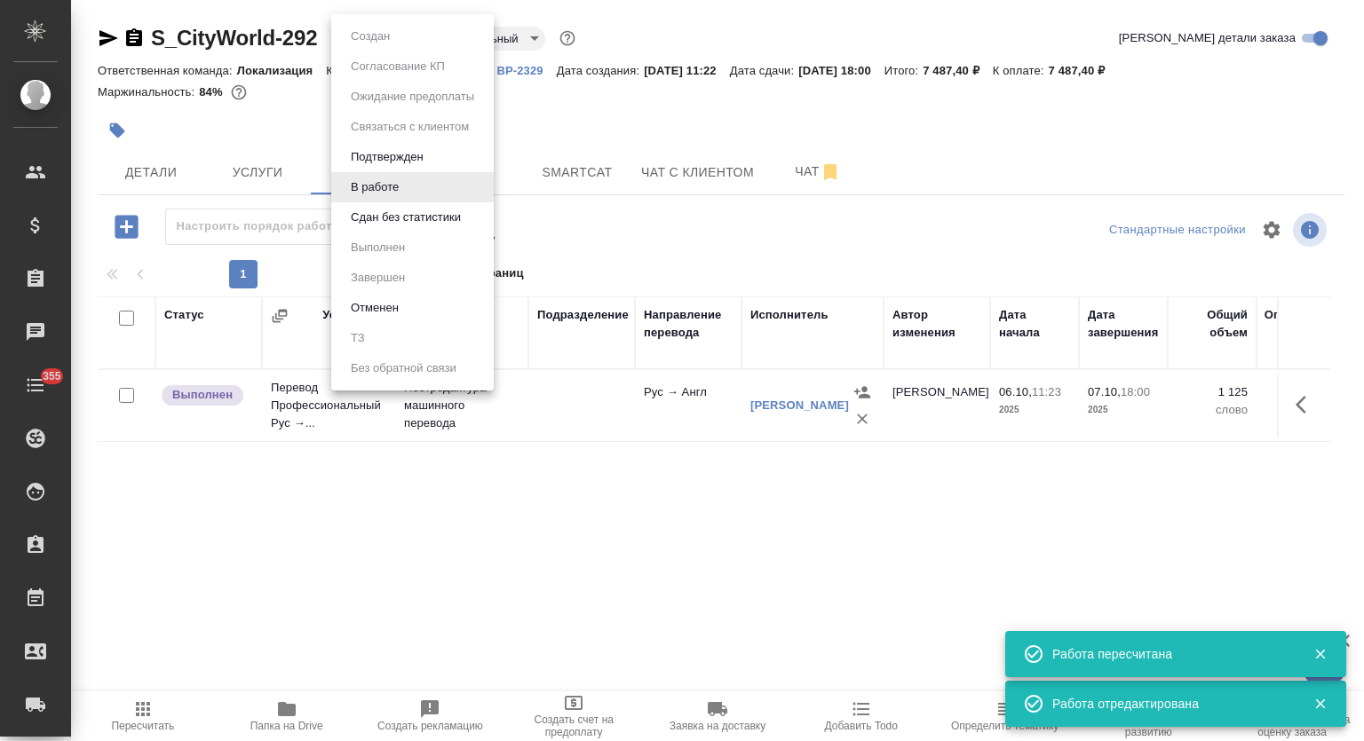
click at [410, 36] on body "🙏 .cls-1 fill:#fff; AWATERA Mutalimov Mark Клиенты Спецификации Заказы 0 Чаты 3…" at bounding box center [682, 370] width 1364 height 741
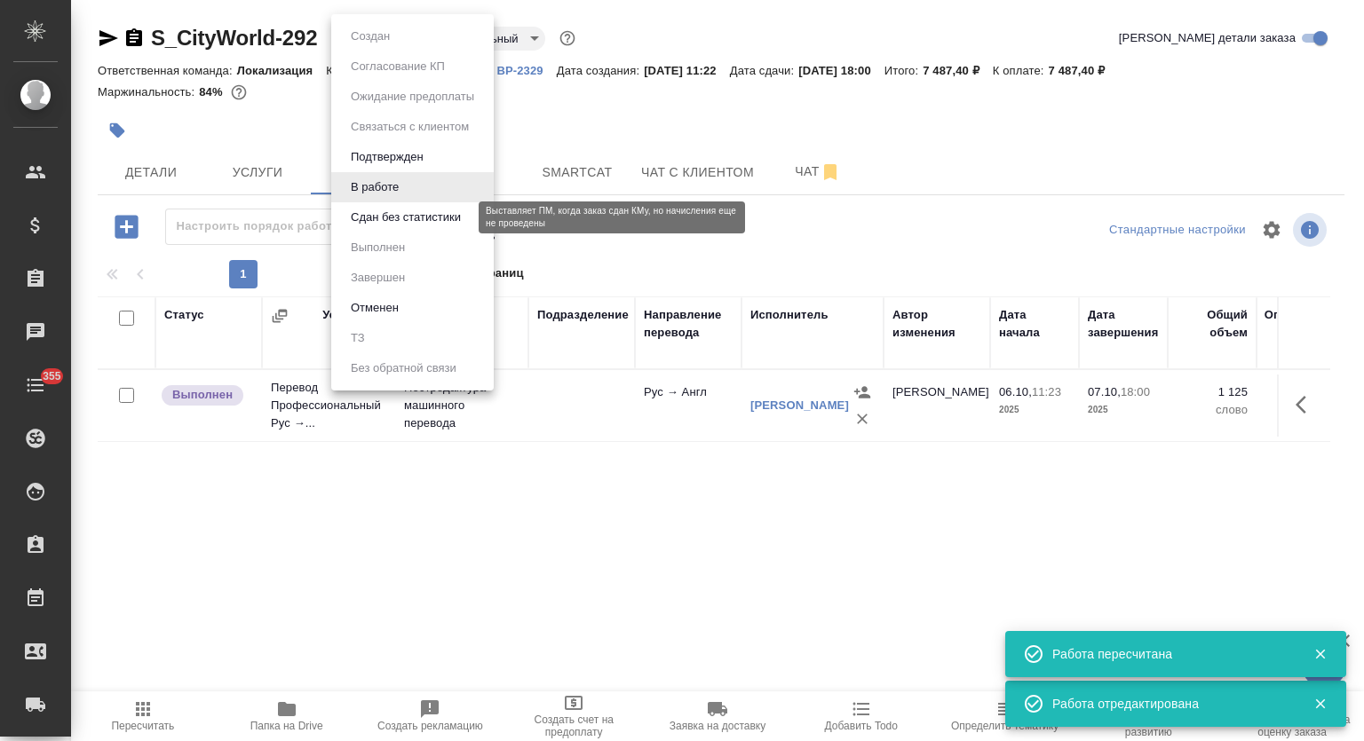
click at [408, 218] on button "Сдан без статистики" at bounding box center [405, 218] width 121 height 20
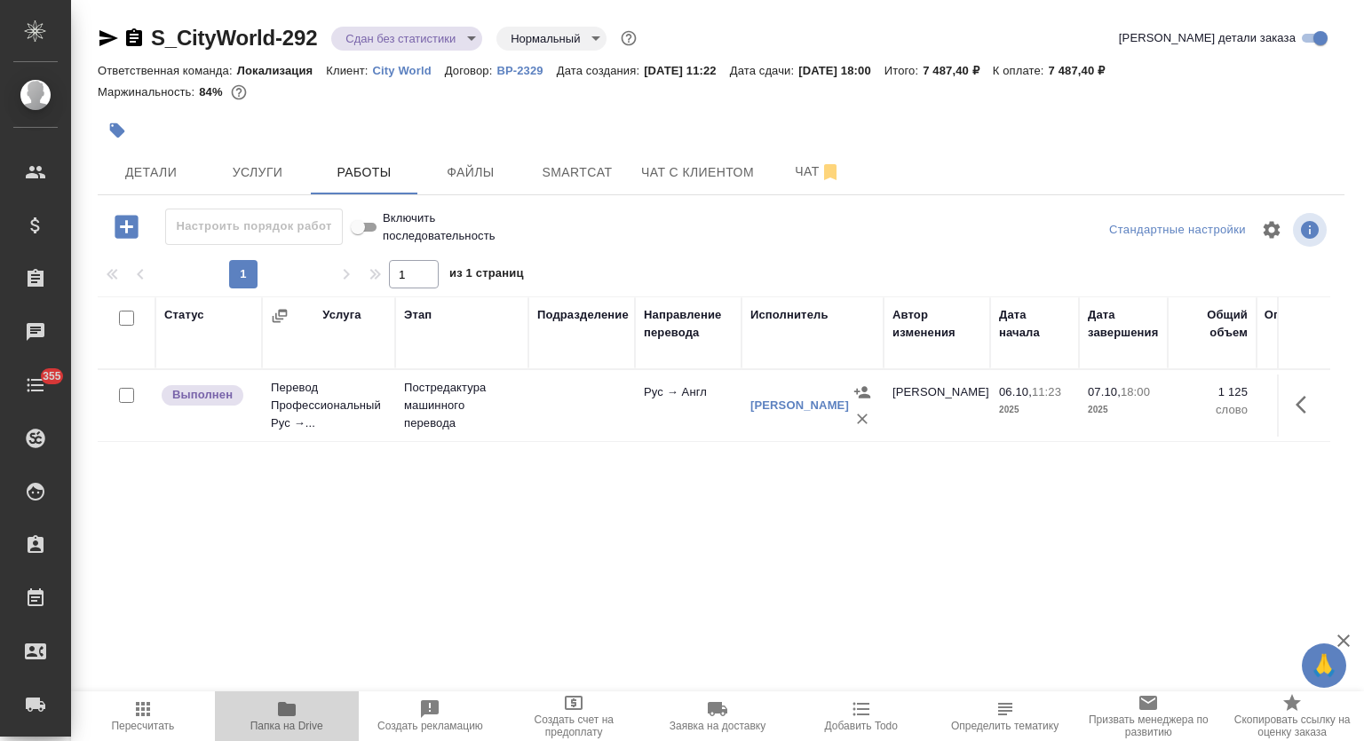
click at [302, 726] on span "Папка на Drive" at bounding box center [286, 726] width 73 height 12
click at [111, 38] on icon "button" at bounding box center [108, 38] width 21 height 21
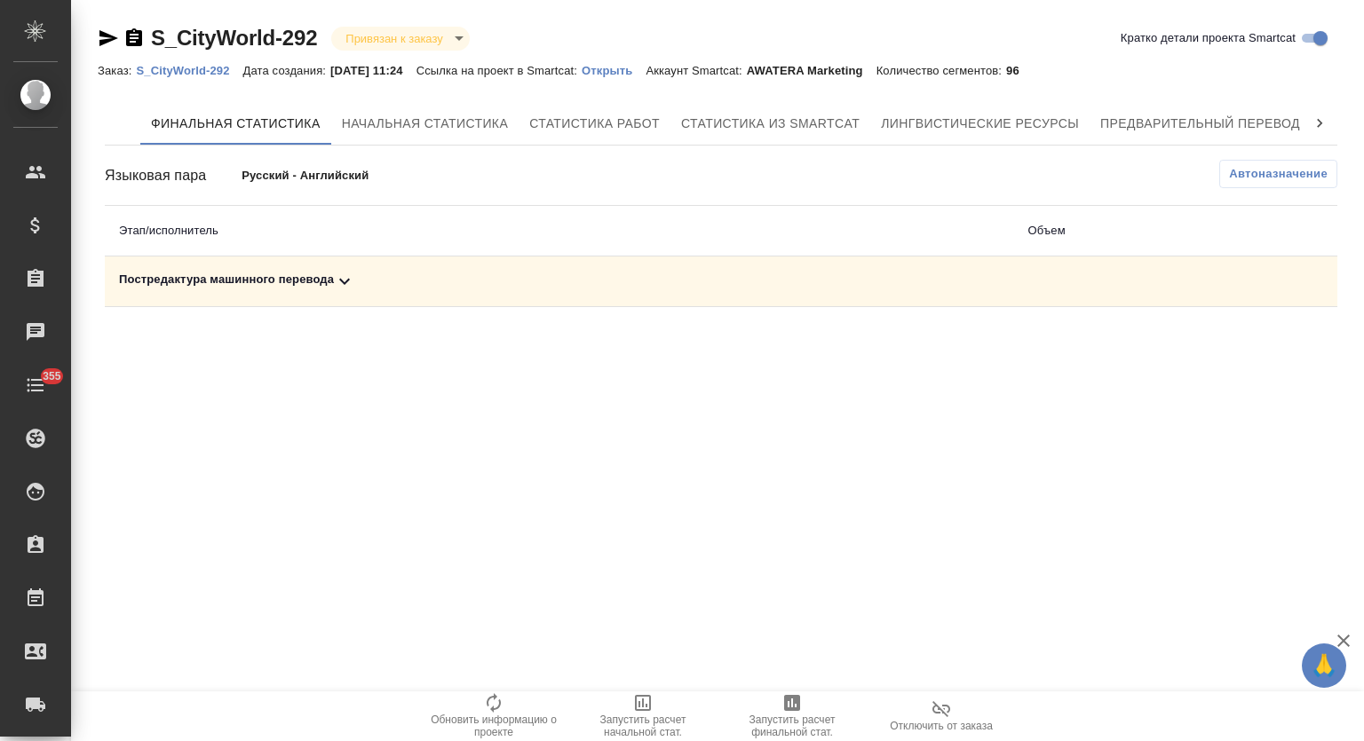
click at [386, 285] on div "Постредактура машинного перевода" at bounding box center [559, 281] width 881 height 21
click at [803, 704] on span "Запустить расчет финальной стат." at bounding box center [792, 715] width 128 height 46
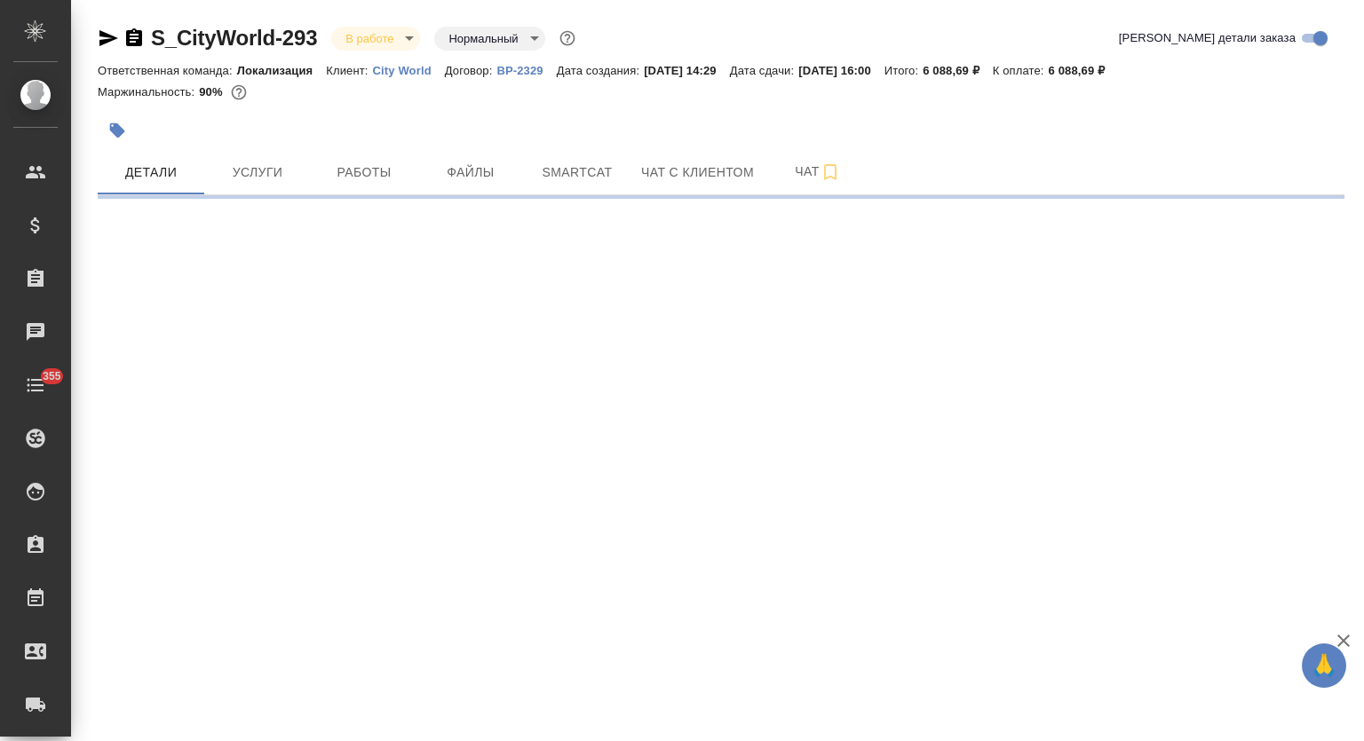
select select "RU"
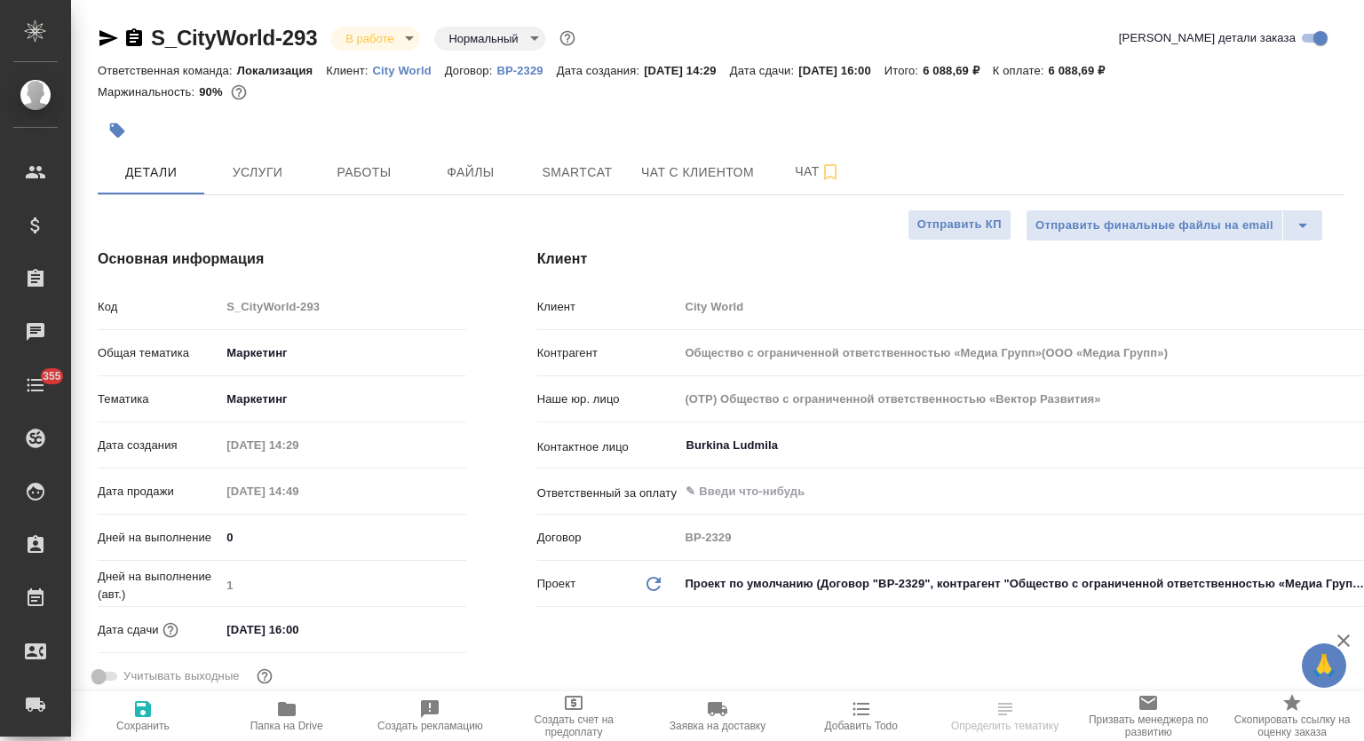
type textarea "x"
type input "Общество с ограниченной ответственностью «Медиа Групп»(ООО «Медиа Групп»)"
type textarea "x"
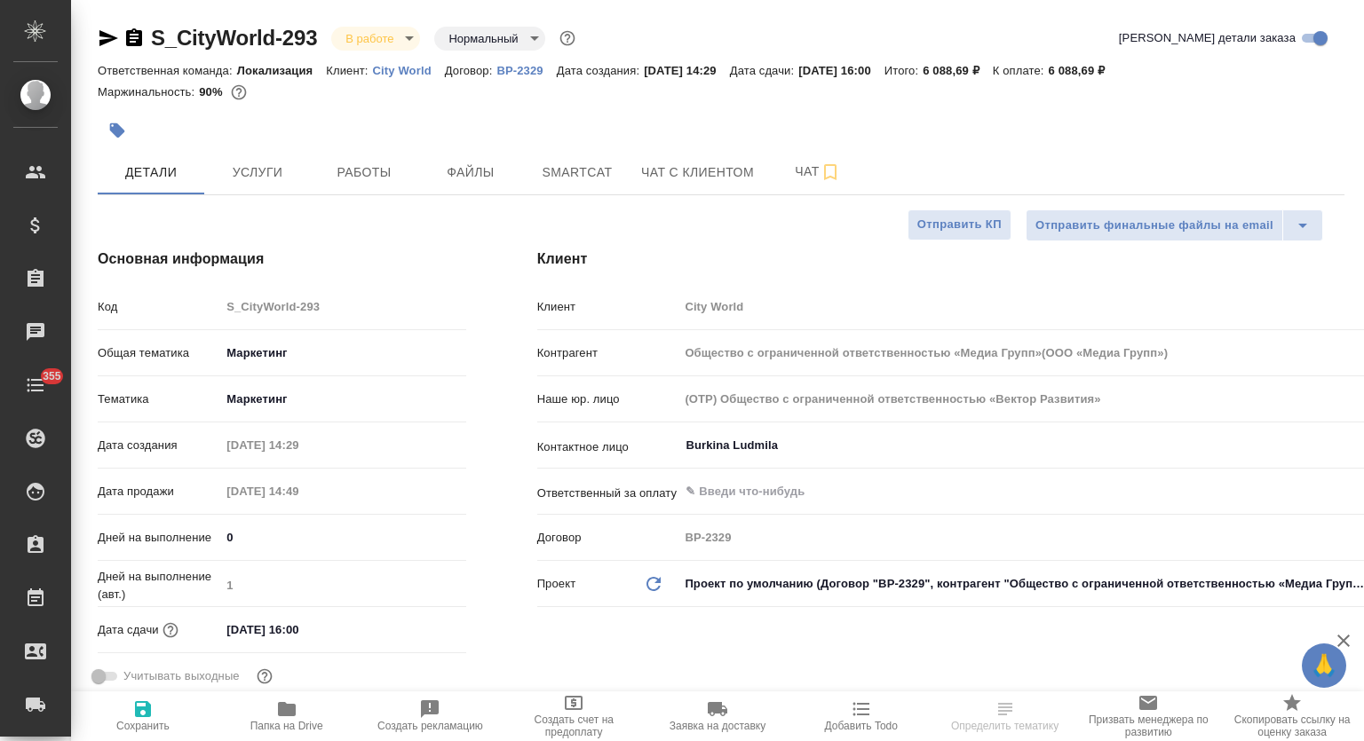
type textarea "x"
click at [309, 714] on span "Папка на Drive" at bounding box center [287, 716] width 123 height 34
type input "Общество с ограниченной ответственностью «Медиа Групп»(ООО «Медиа Групп»)"
type textarea "x"
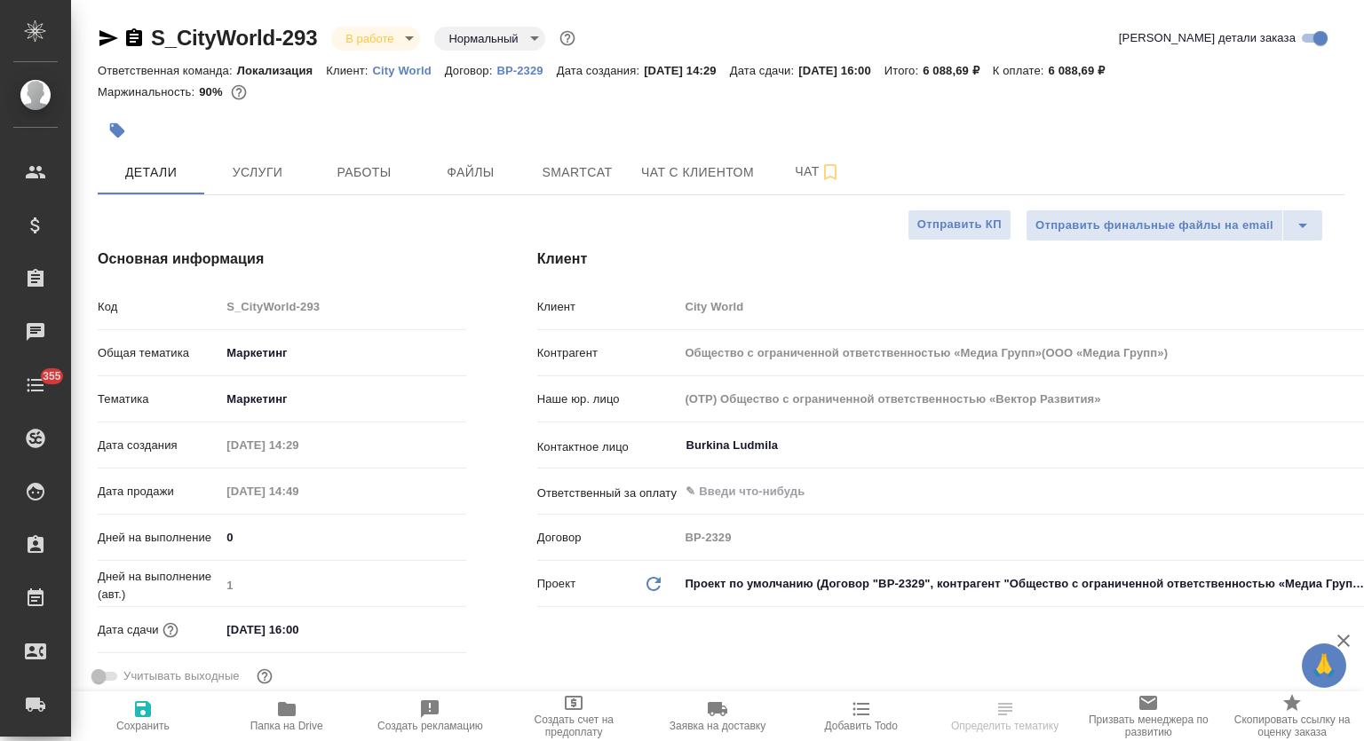
type textarea "x"
type input "Общество с ограниченной ответственностью «Медиа Групп»(ООО «Медиа Групп»)"
type textarea "x"
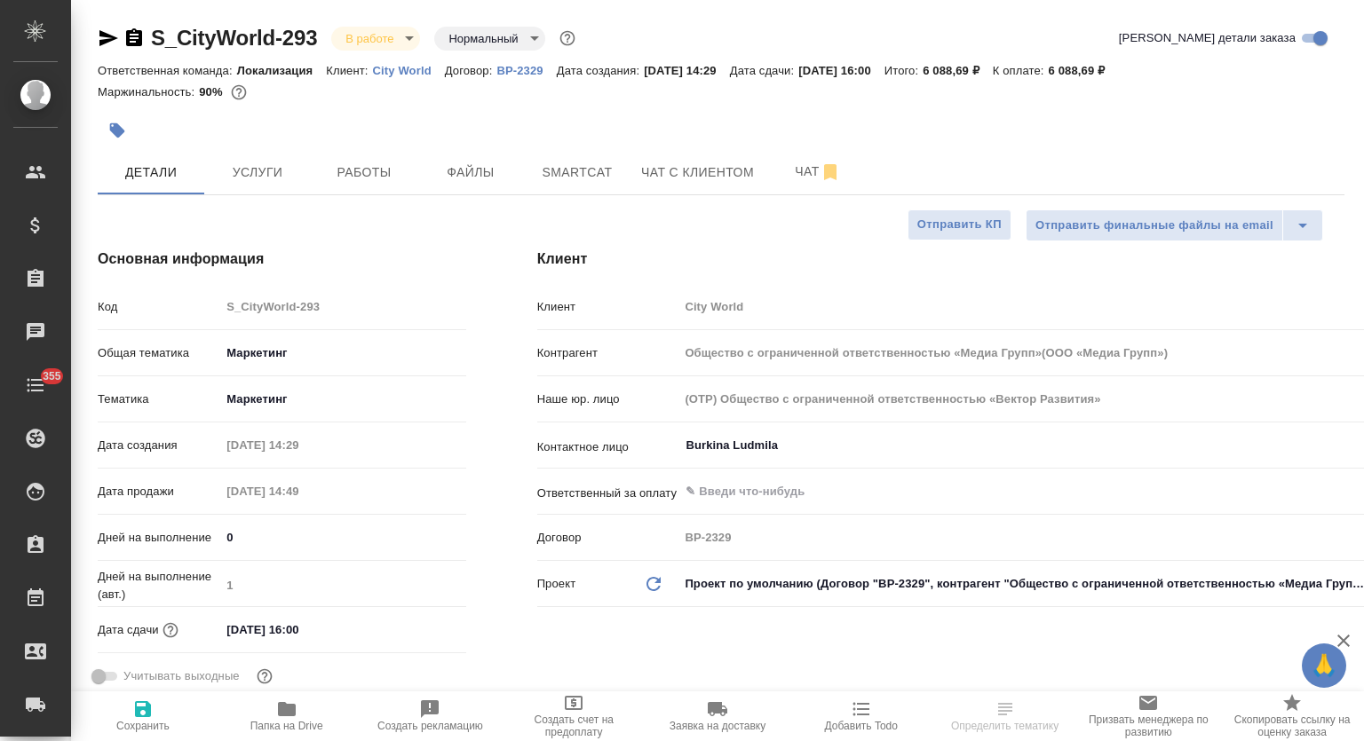
type textarea "x"
select select "RU"
type input "Общество с ограниченной ответственностью «Медиа Групп»(ООО «Медиа Групп»)"
type textarea "x"
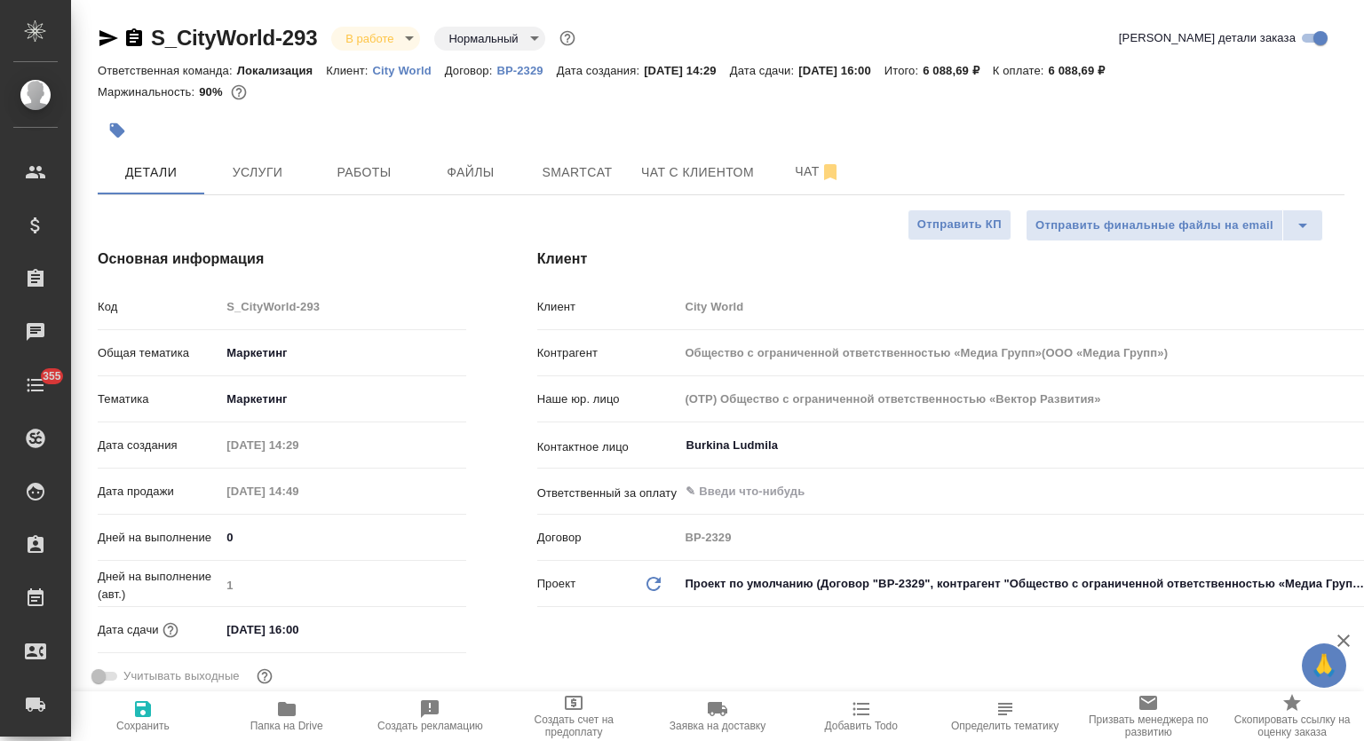
type textarea "x"
click at [373, 165] on span "Работы" at bounding box center [363, 173] width 85 height 22
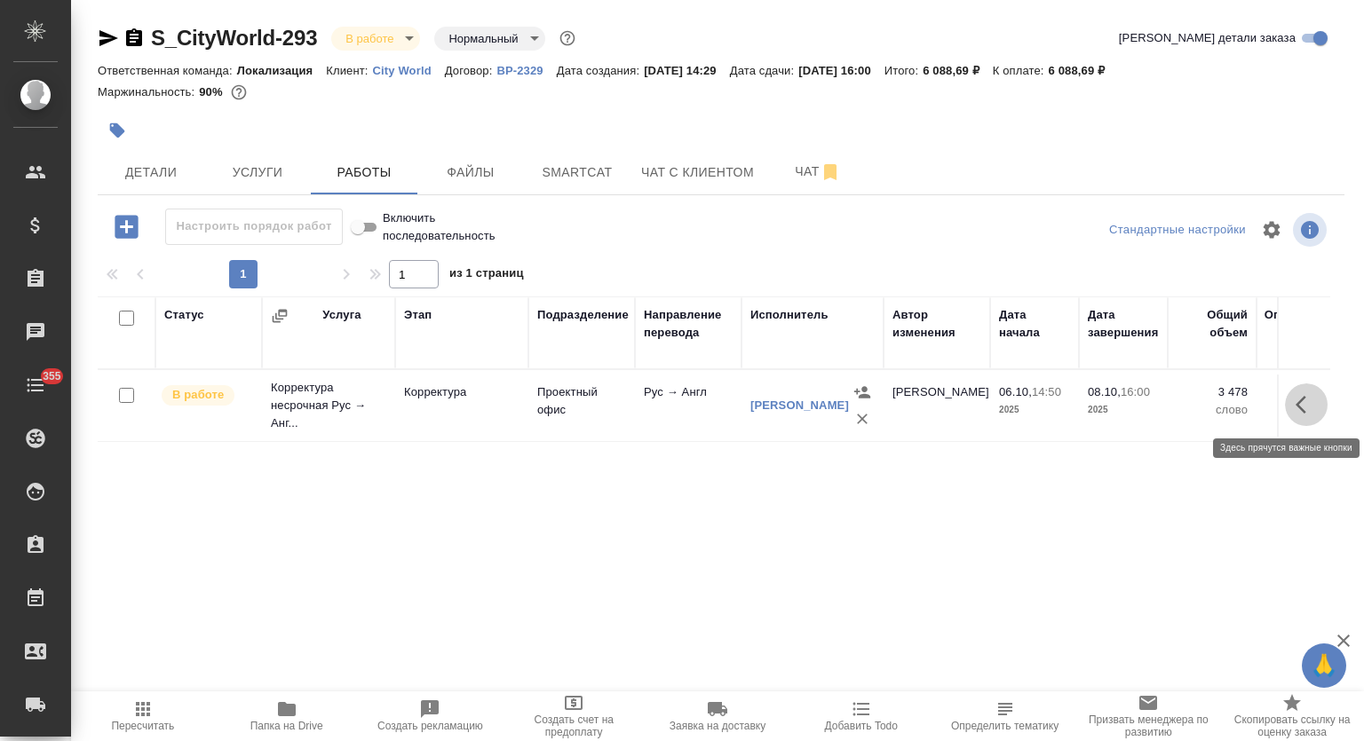
click at [1289, 406] on button "button" at bounding box center [1306, 405] width 43 height 43
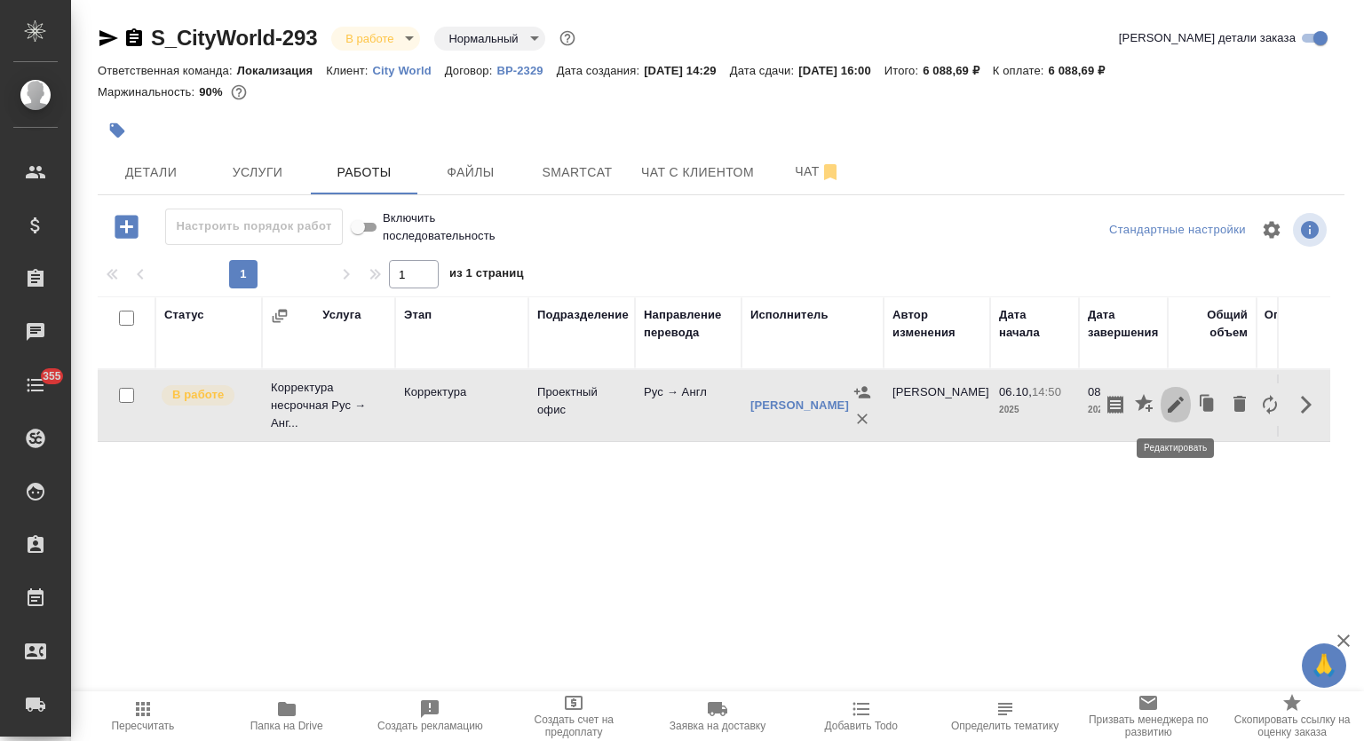
click at [1175, 407] on icon "button" at bounding box center [1175, 405] width 16 height 16
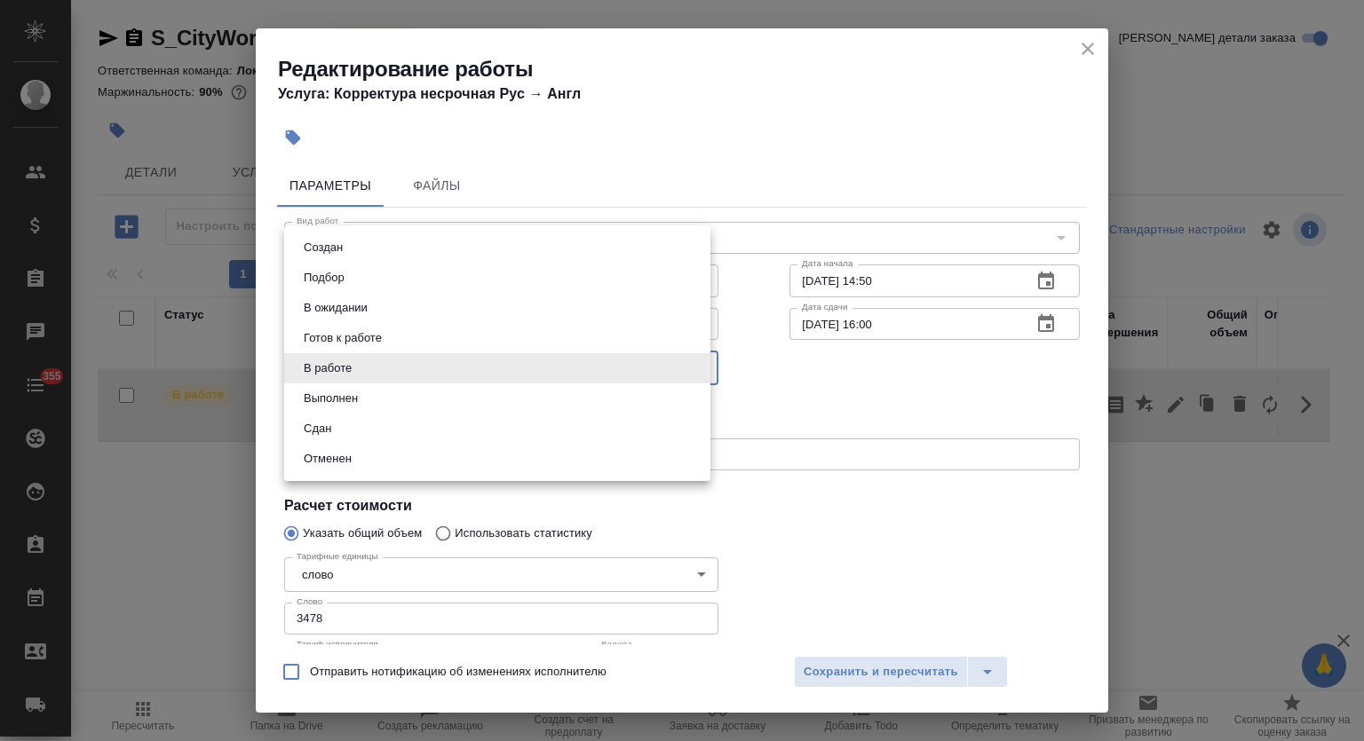
click at [447, 366] on body "🙏 .cls-1 fill:#fff; AWATERA Mutalimov Mark Клиенты Спецификации Заказы 0 Чаты 3…" at bounding box center [682, 370] width 1364 height 741
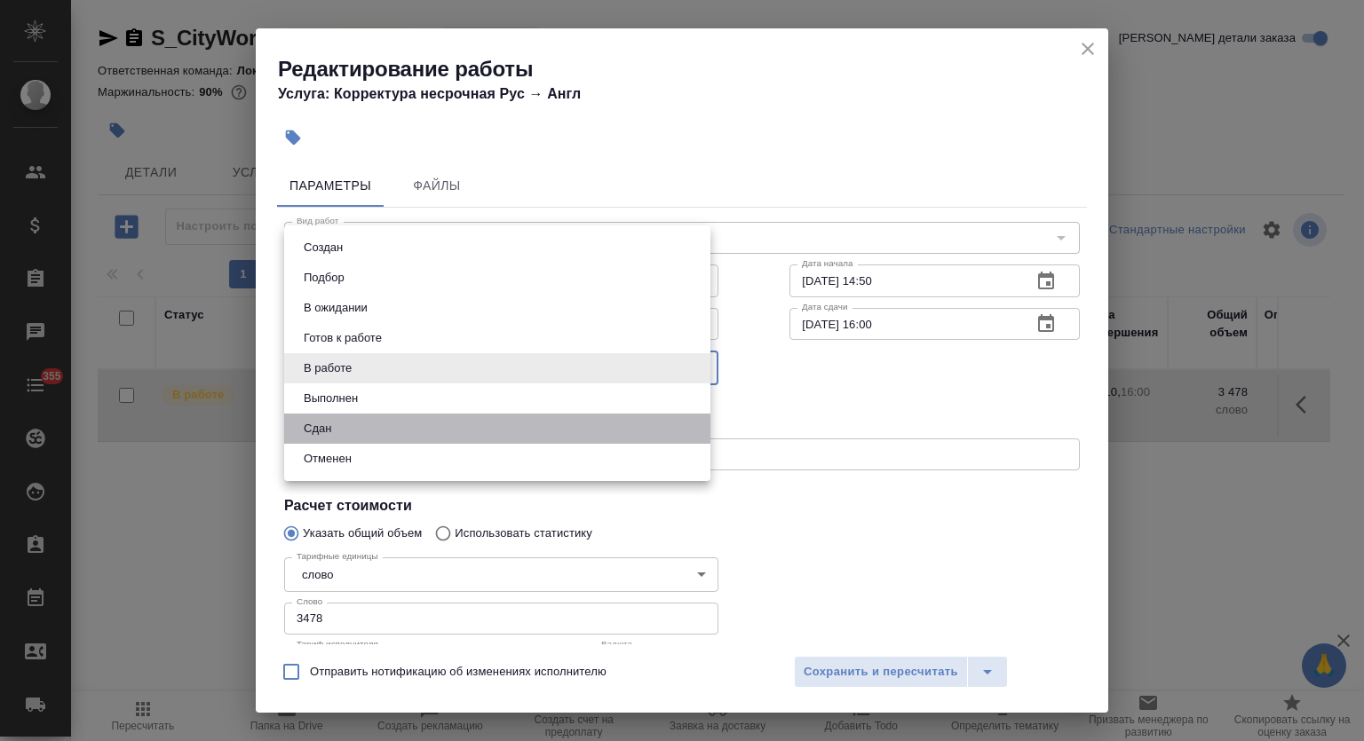
click at [367, 426] on li "Сдан" at bounding box center [497, 429] width 426 height 30
type input "closed"
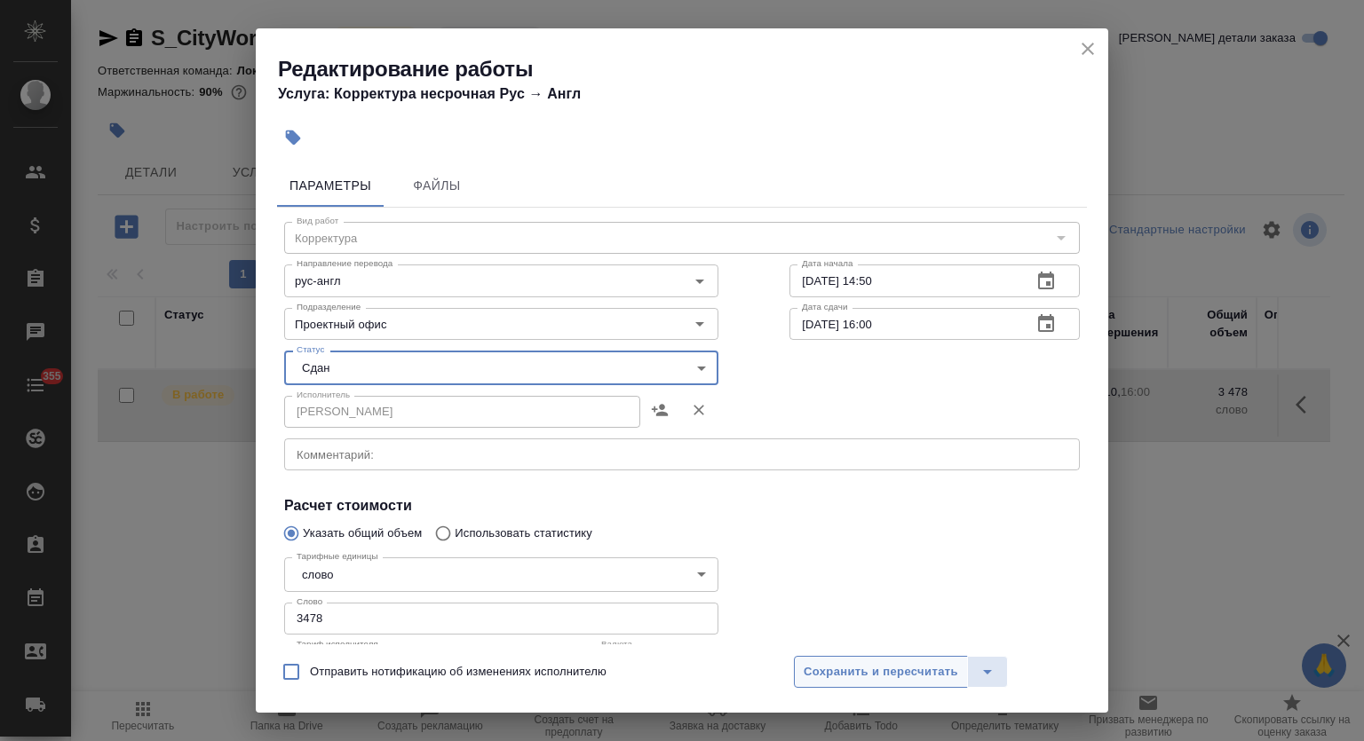
click at [901, 670] on span "Сохранить и пересчитать" at bounding box center [880, 672] width 154 height 20
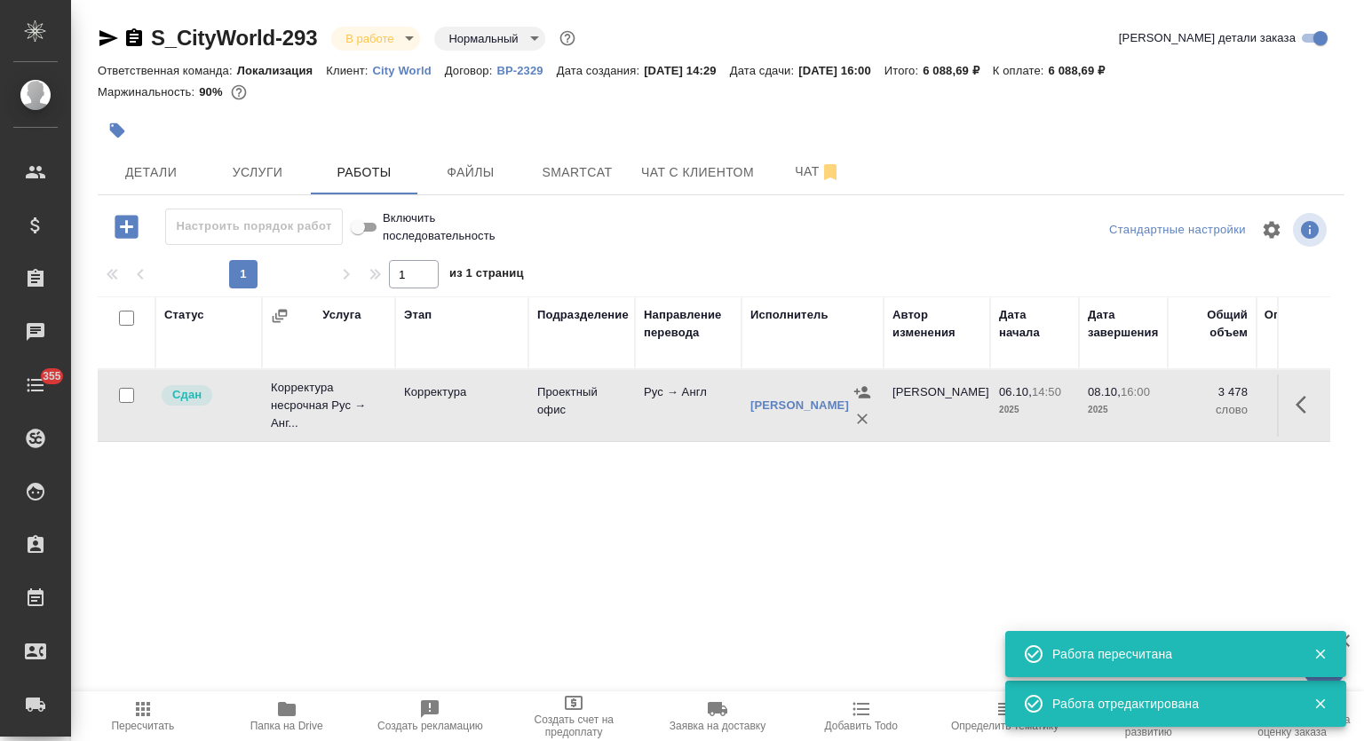
click at [351, 28] on body "🙏 .cls-1 fill:#fff; AWATERA Mutalimov Mark Клиенты Спецификации Заказы 0 Чаты 3…" at bounding box center [682, 370] width 1364 height 741
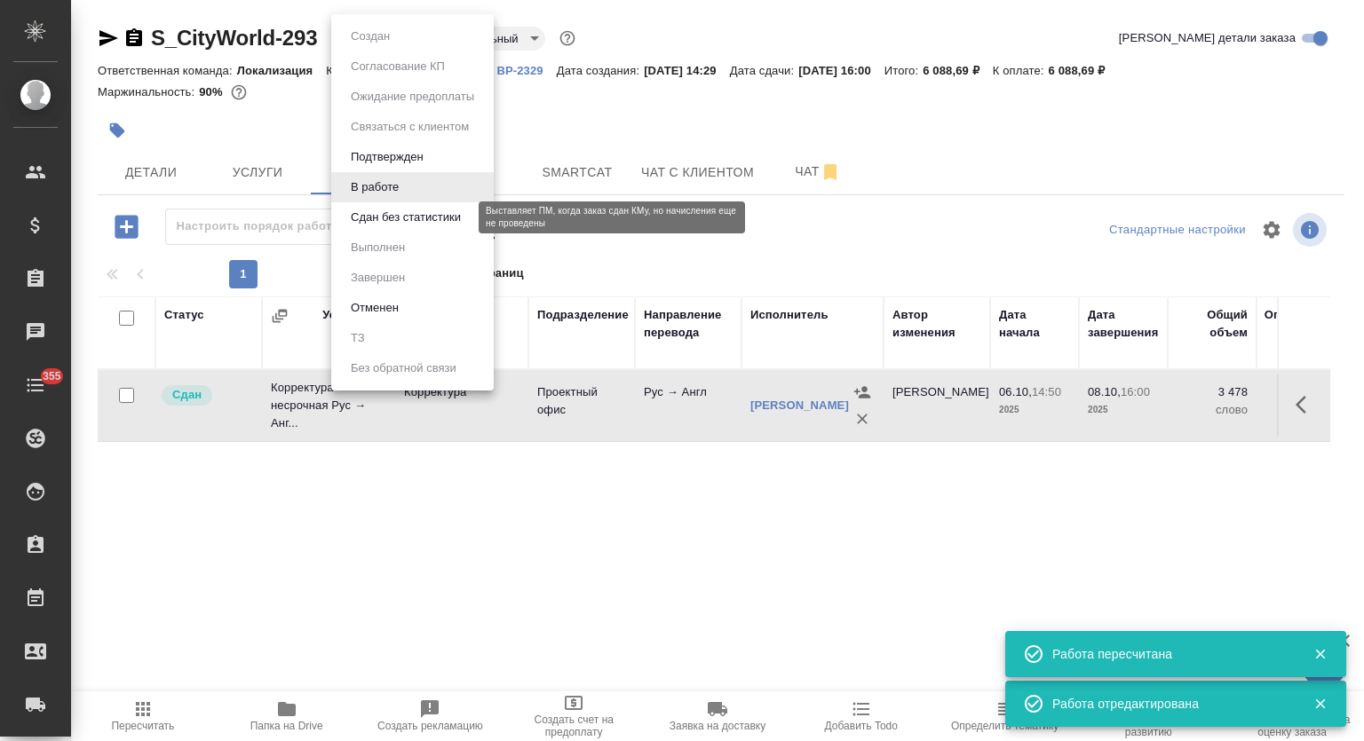
click at [373, 210] on button "Сдан без статистики" at bounding box center [405, 218] width 121 height 20
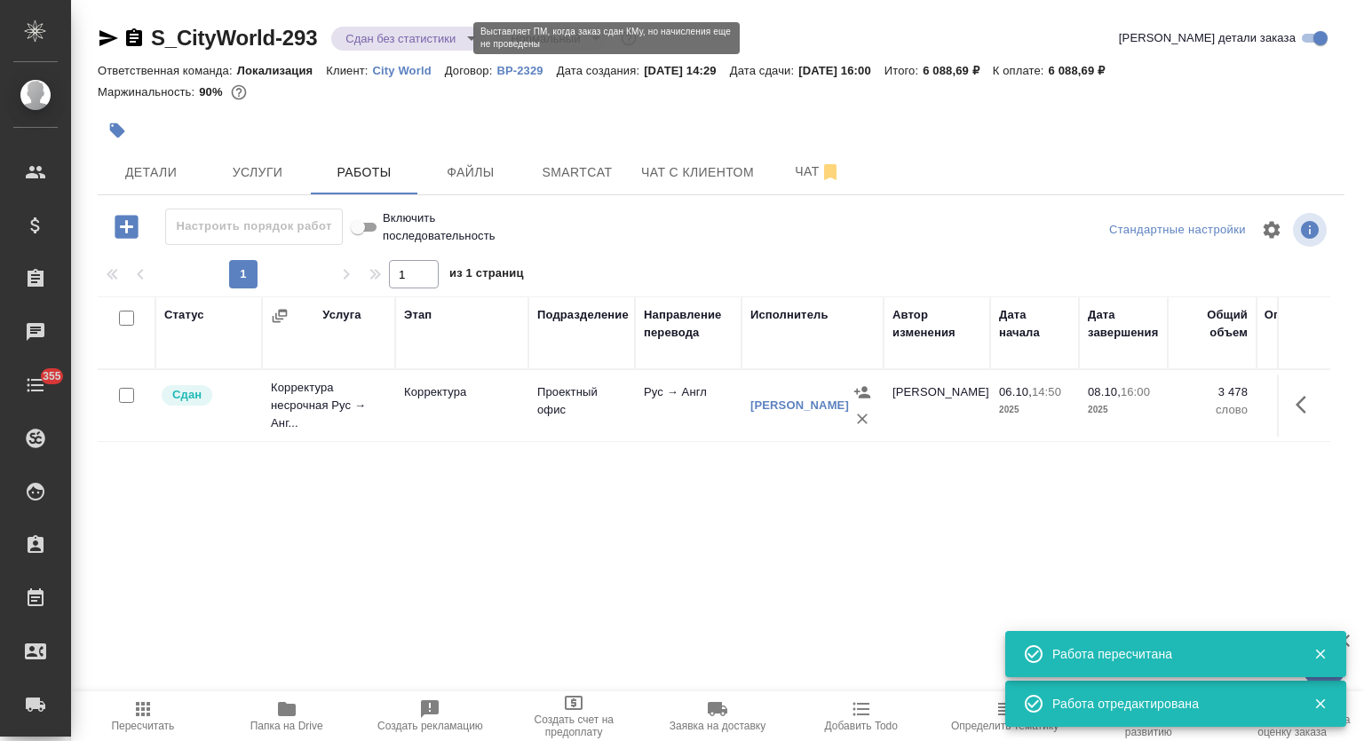
click at [426, 36] on body "🙏 .cls-1 fill:#fff; AWATERA Mutalimov Mark Клиенты Спецификации Заказы 0 Чаты 3…" at bounding box center [682, 370] width 1364 height 741
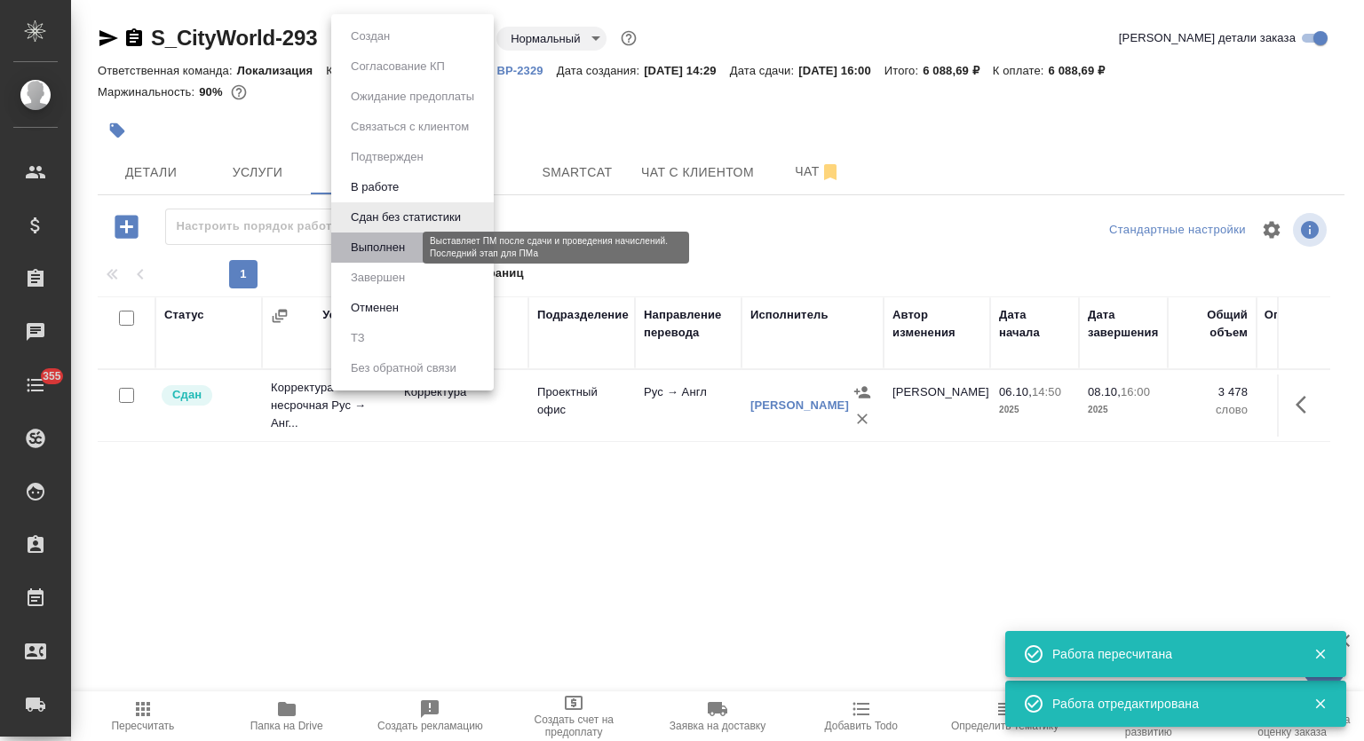
click at [400, 245] on button "Выполнен" at bounding box center [377, 248] width 65 height 20
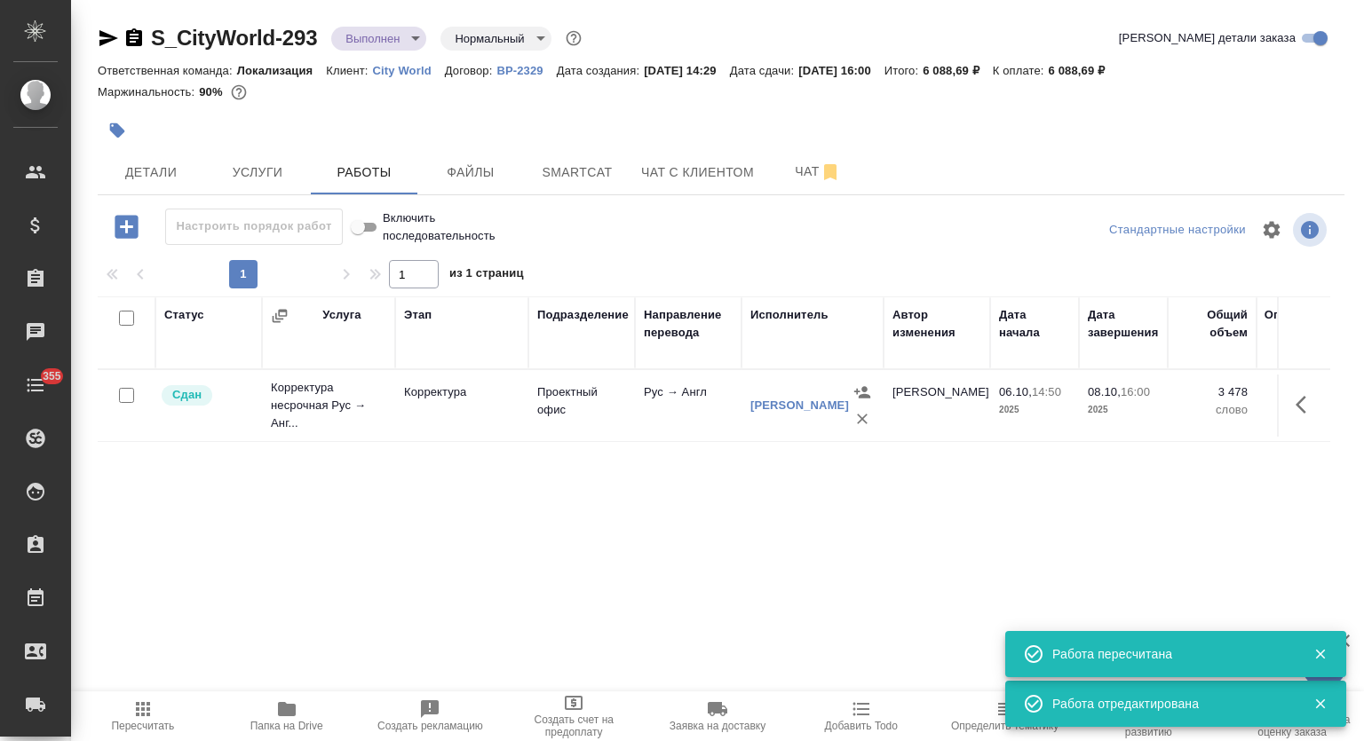
click at [110, 35] on icon "button" at bounding box center [108, 38] width 19 height 16
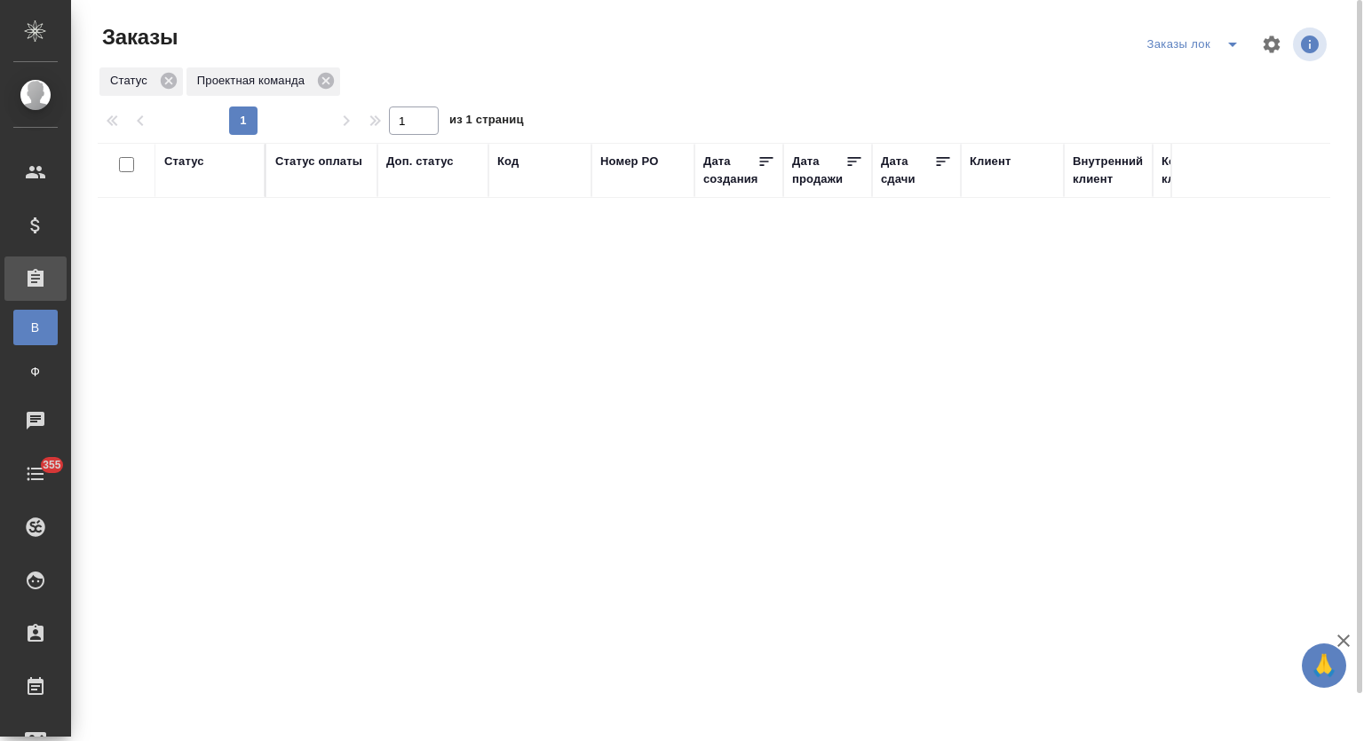
drag, startPoint x: 1231, startPoint y: 40, endPoint x: 1198, endPoint y: 56, distance: 36.5
click at [1231, 41] on icon "split button" at bounding box center [1232, 44] width 21 height 21
click at [1168, 78] on li "Мои заказы" at bounding box center [1195, 80] width 107 height 28
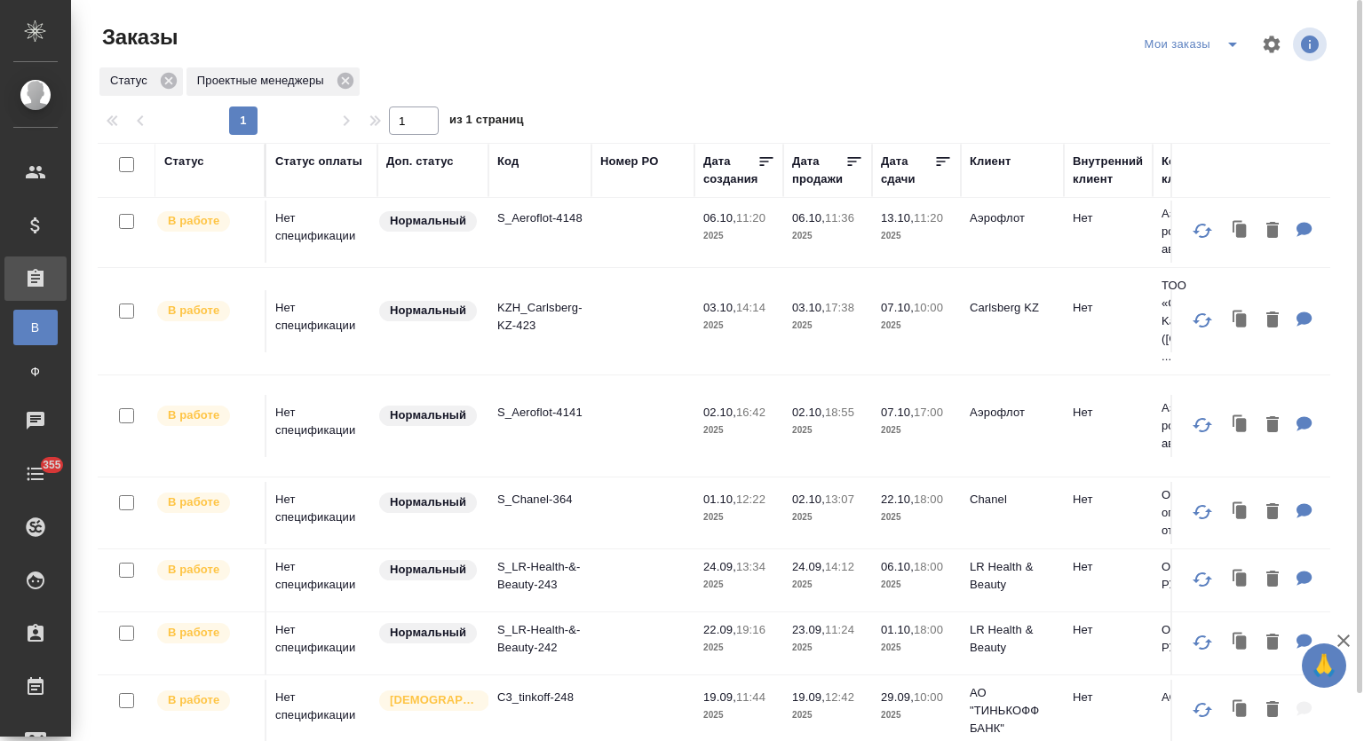
scroll to position [131, 0]
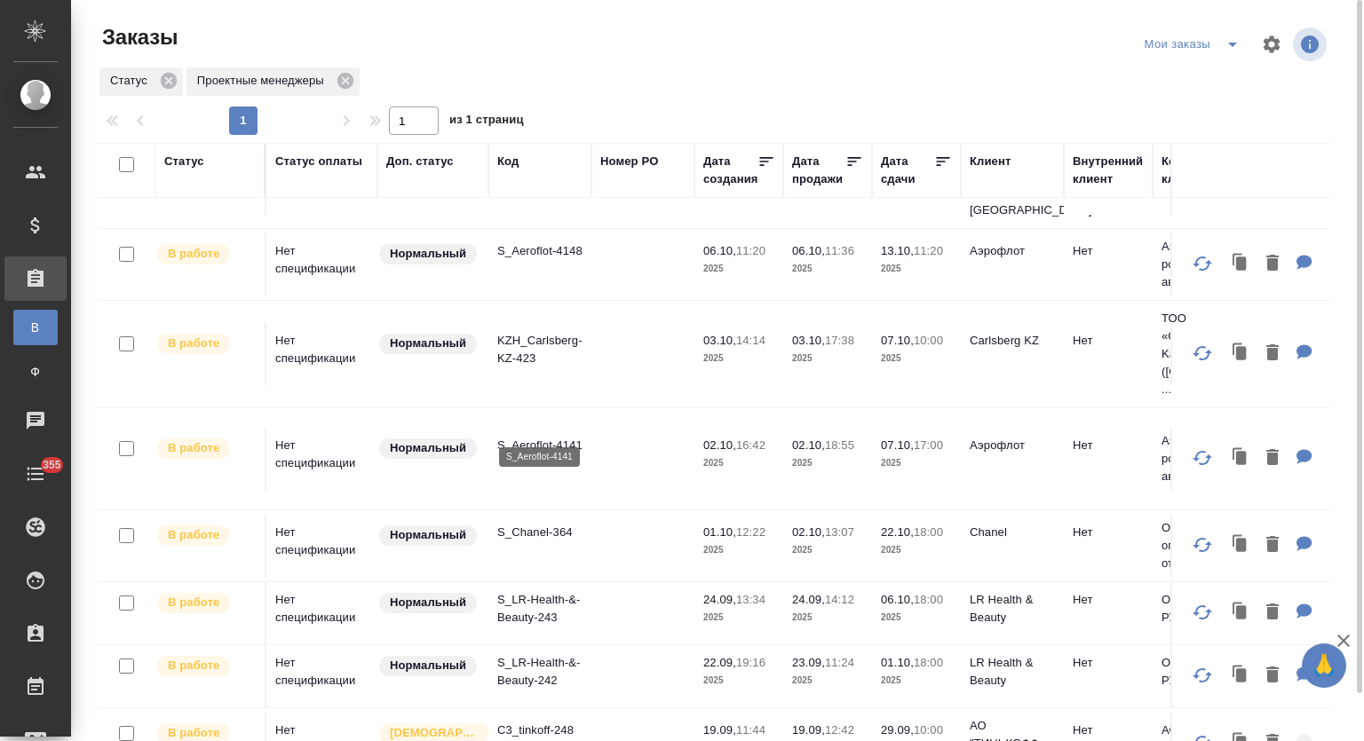
click at [534, 437] on p "S_Aeroflot-4141" at bounding box center [539, 446] width 85 height 18
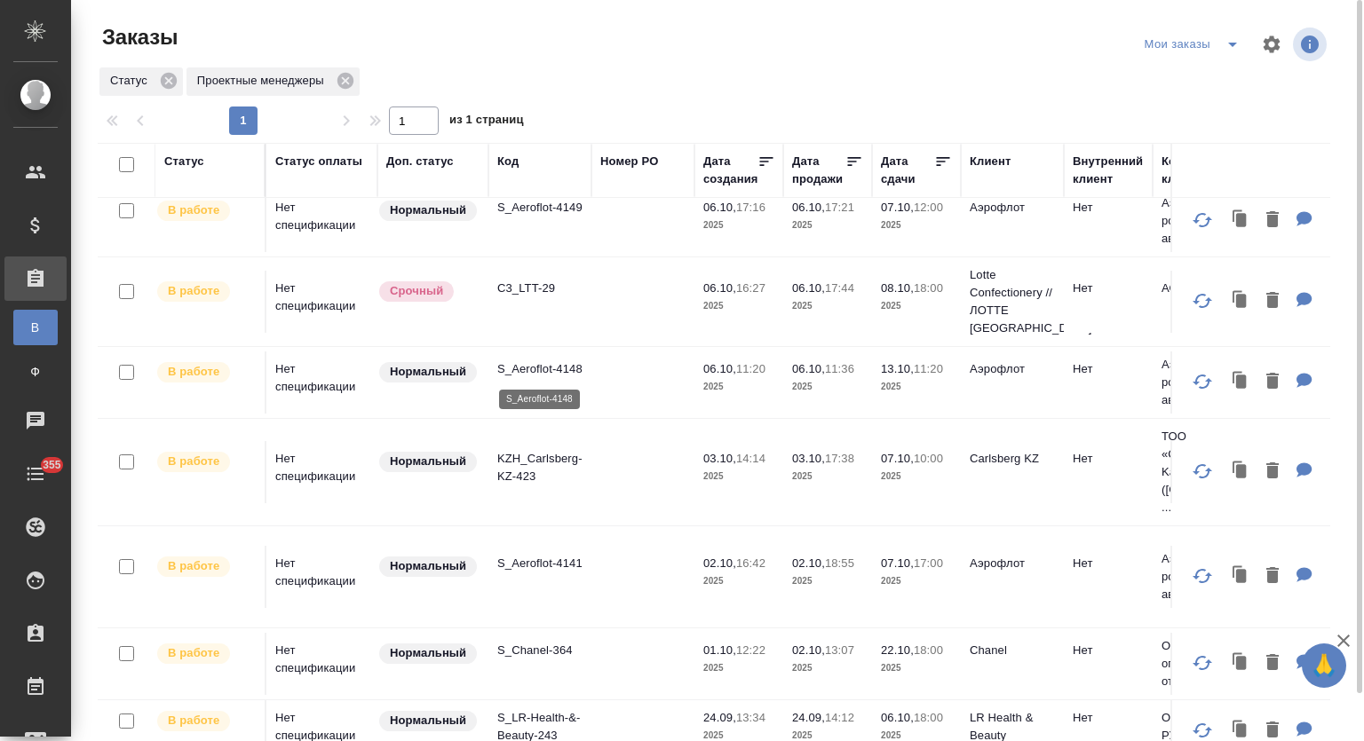
click at [556, 368] on p "S_Aeroflot-4148" at bounding box center [539, 369] width 85 height 18
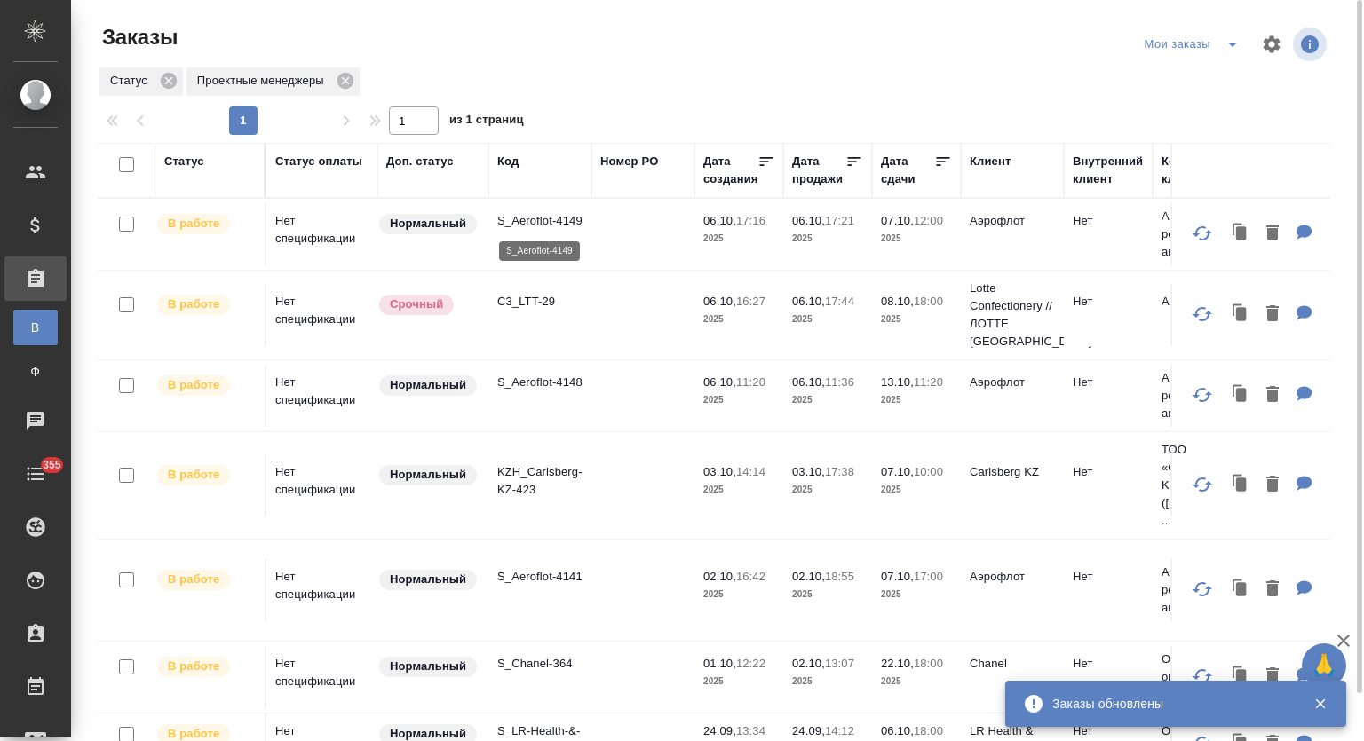
click at [560, 223] on p "S_Aeroflot-4149" at bounding box center [539, 221] width 85 height 18
click at [562, 223] on p "S_Aeroflot-4149" at bounding box center [539, 221] width 85 height 18
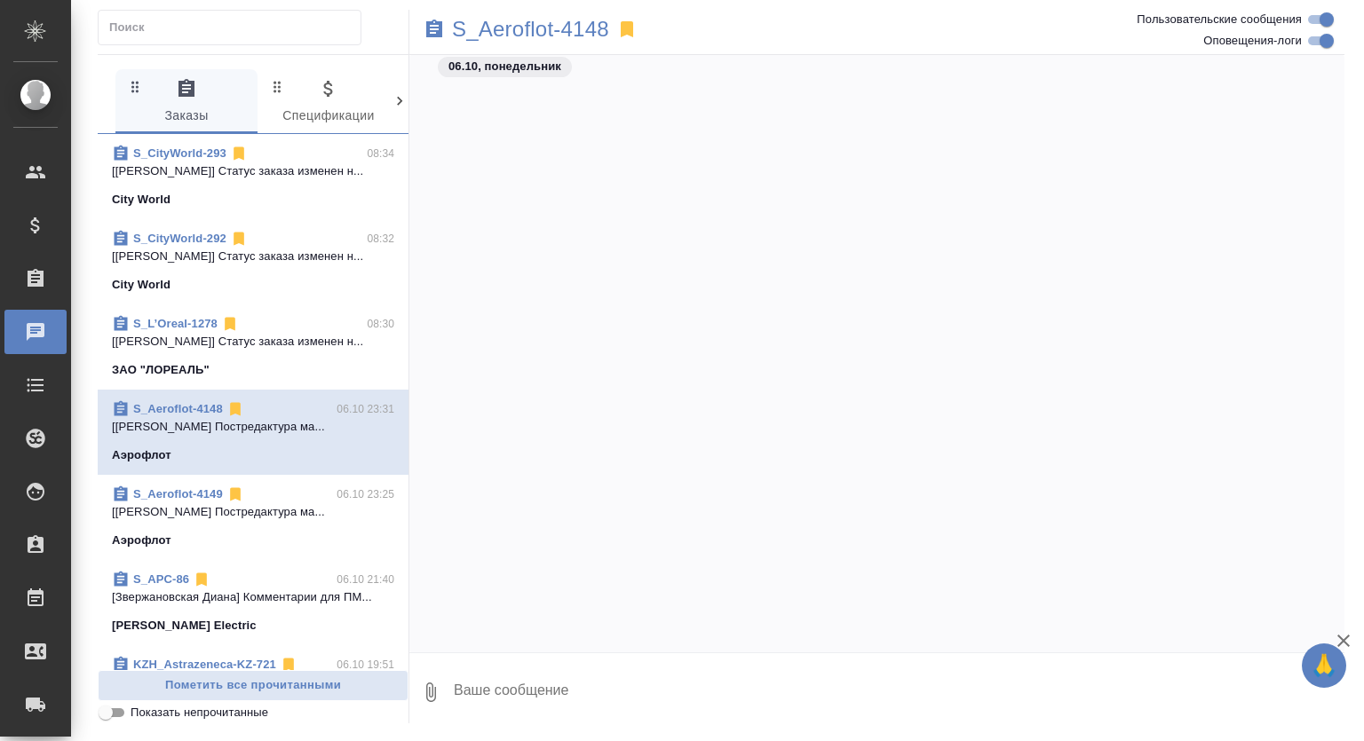
scroll to position [6921, 0]
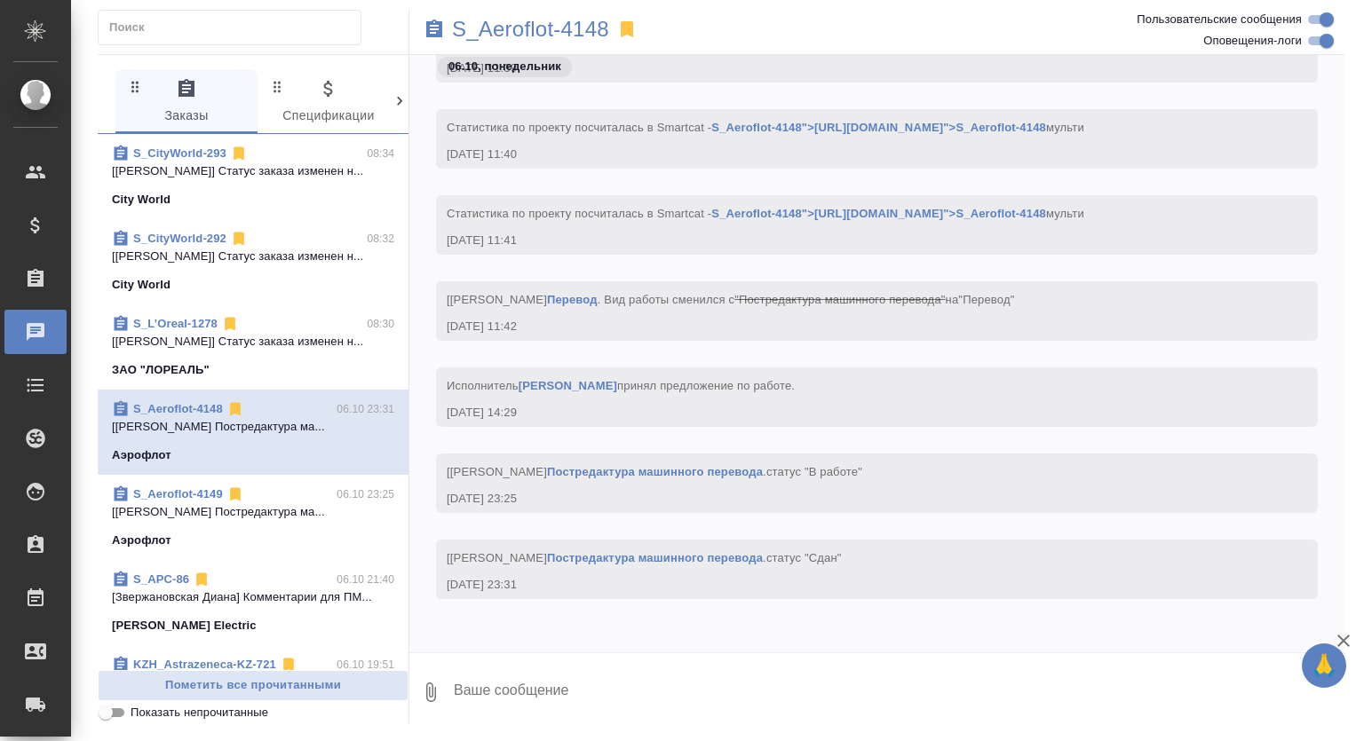
click at [955, 368] on div "Исполнитель [PERSON_NAME] принял предложение по работе . [DATE] 14:29" at bounding box center [877, 397] width 882 height 59
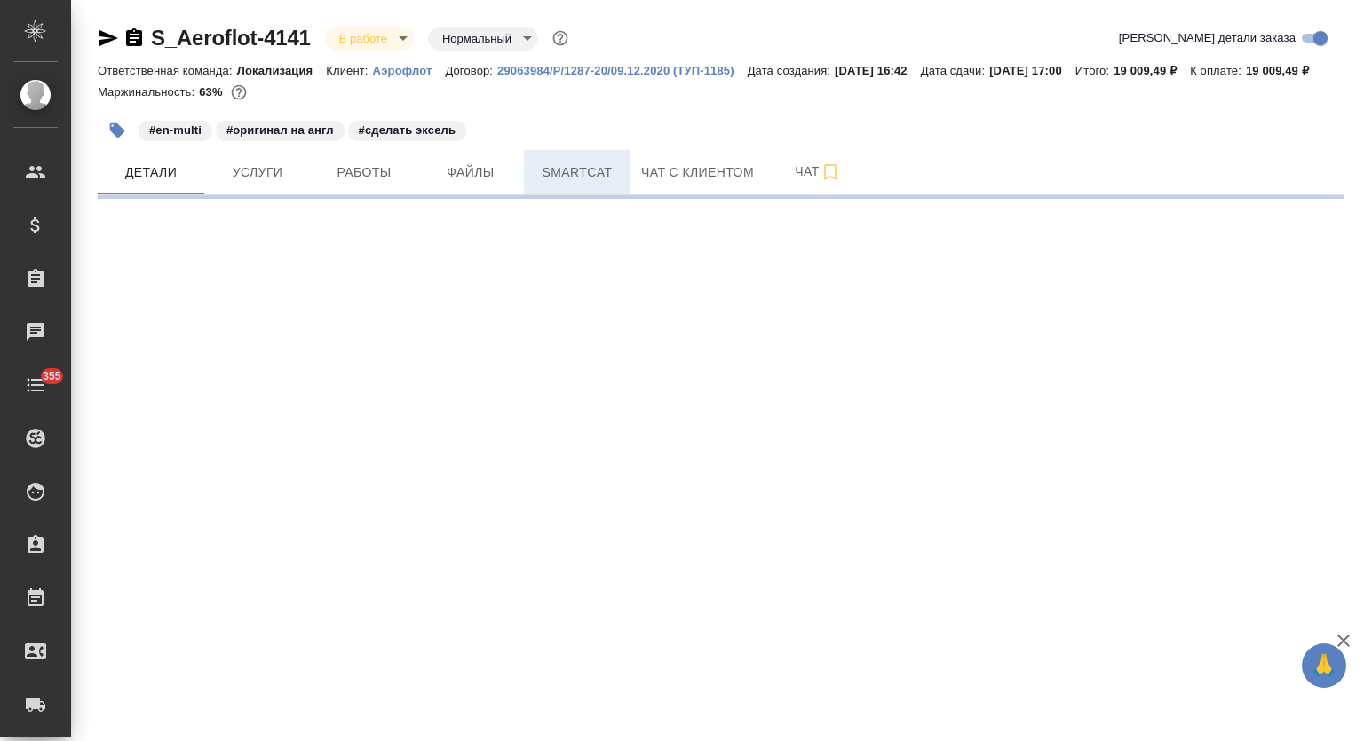
click at [607, 184] on span "Smartcat" at bounding box center [576, 173] width 85 height 22
select select "RU"
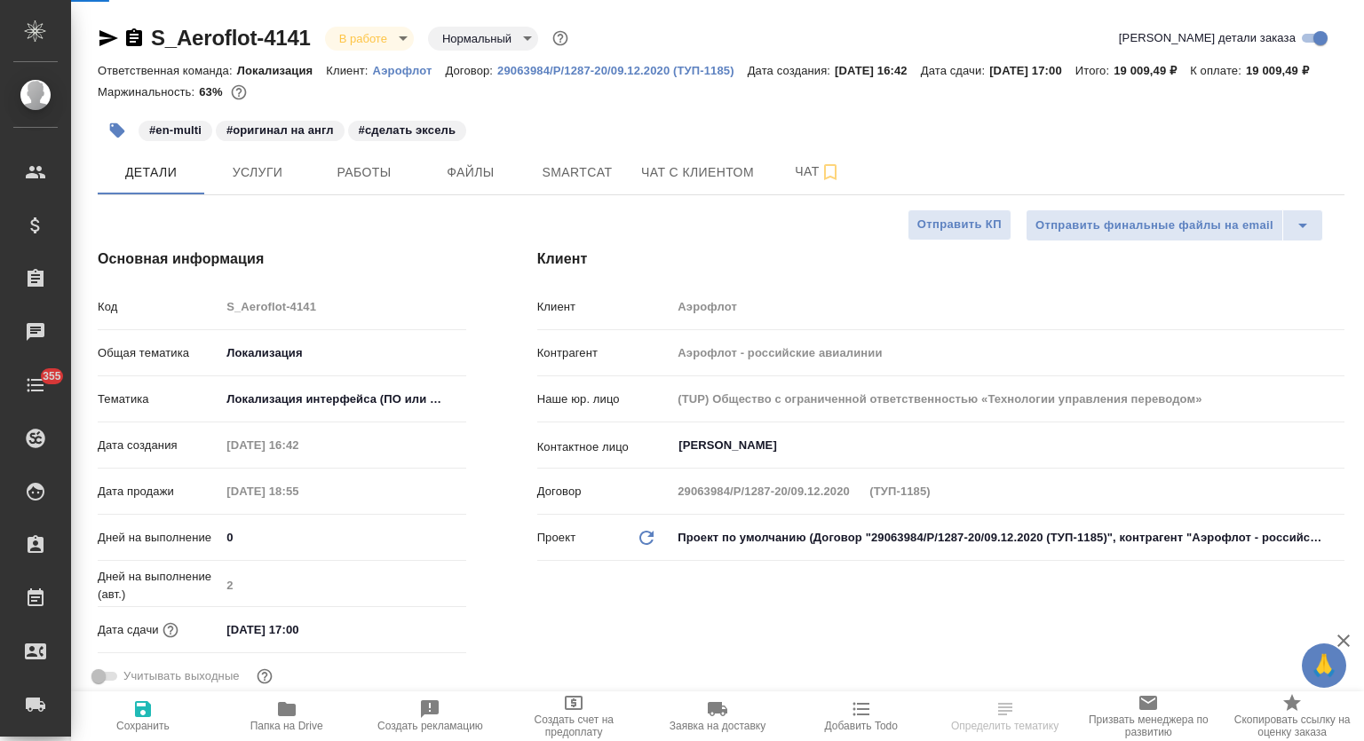
type textarea "x"
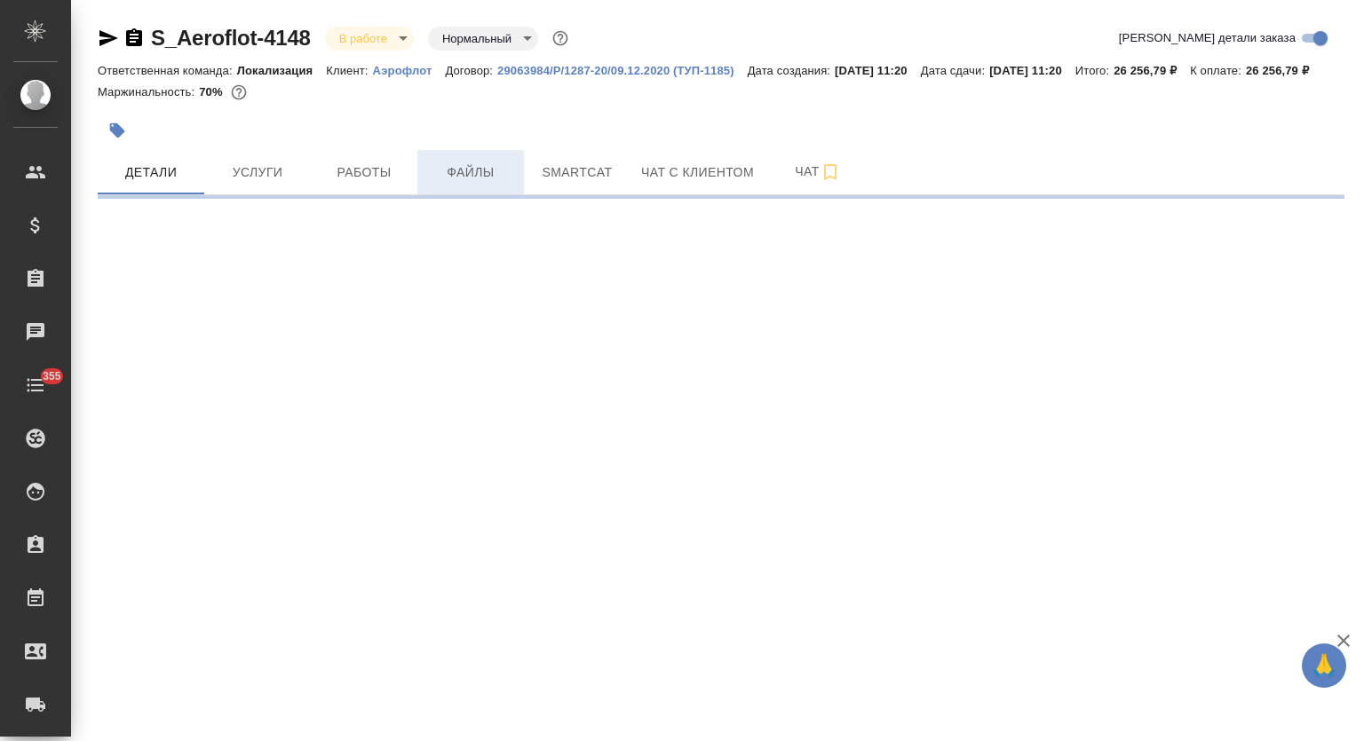
click at [393, 184] on span "Работы" at bounding box center [363, 173] width 85 height 22
select select "RU"
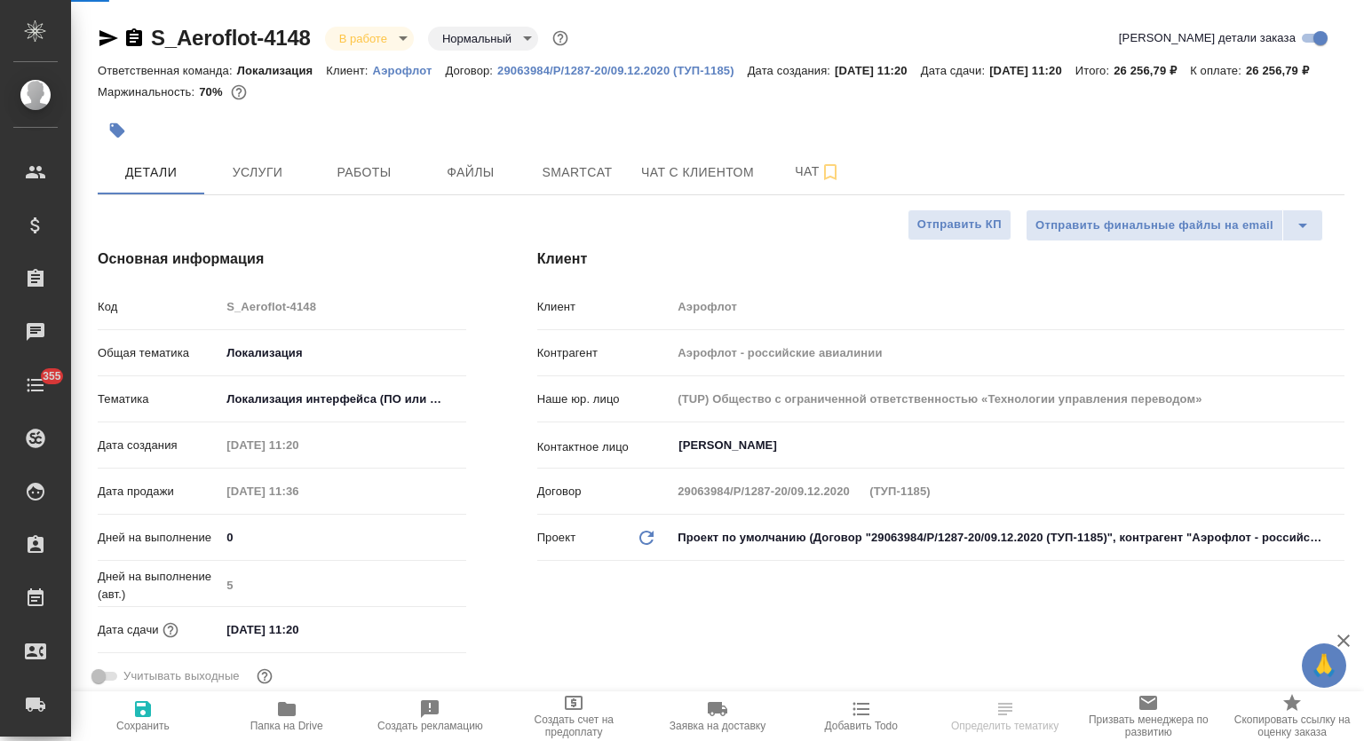
type textarea "x"
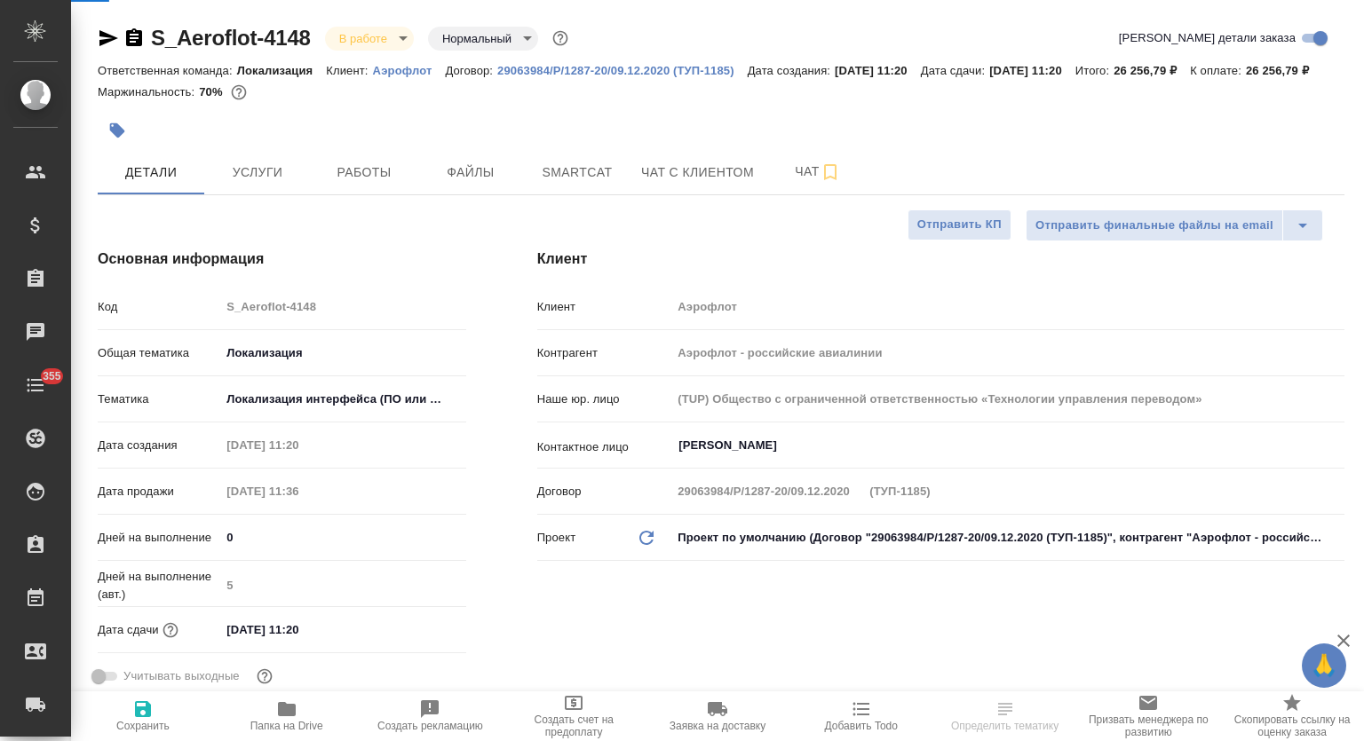
type textarea "x"
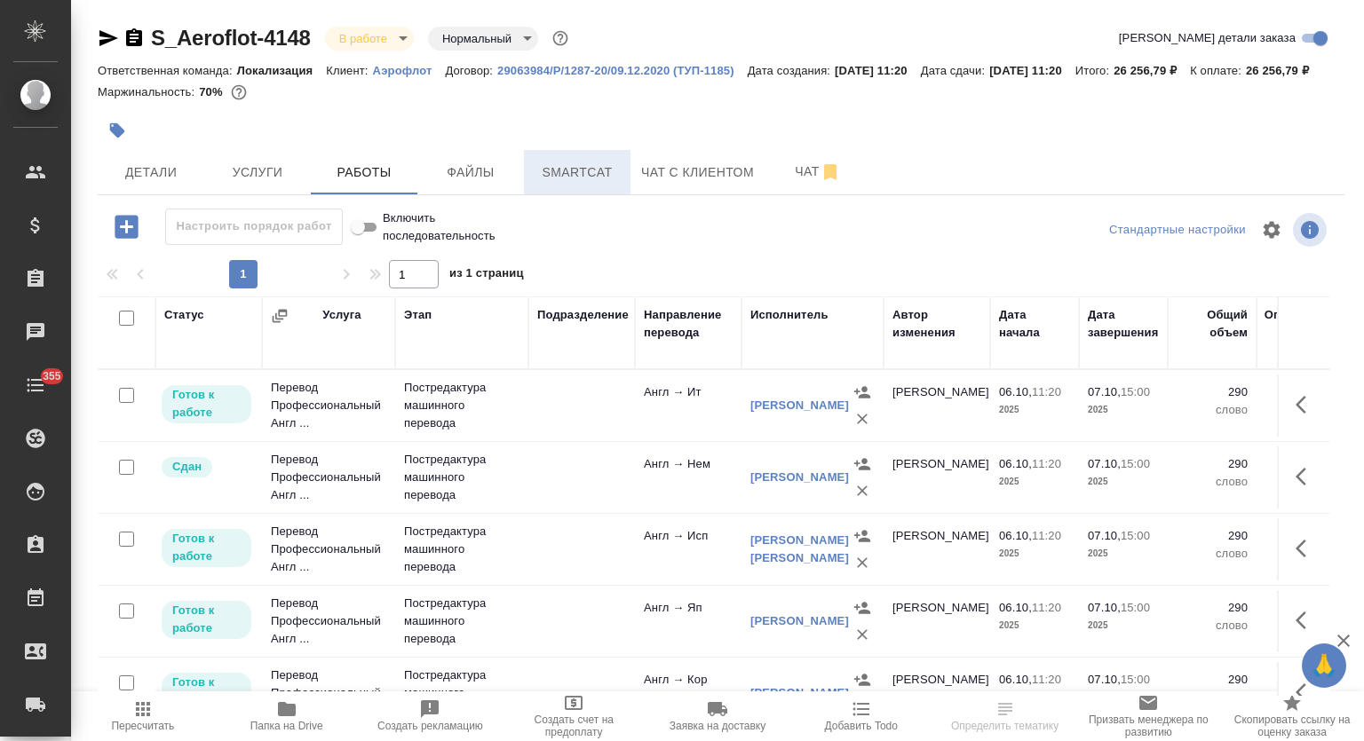
click at [590, 184] on span "Smartcat" at bounding box center [576, 173] width 85 height 22
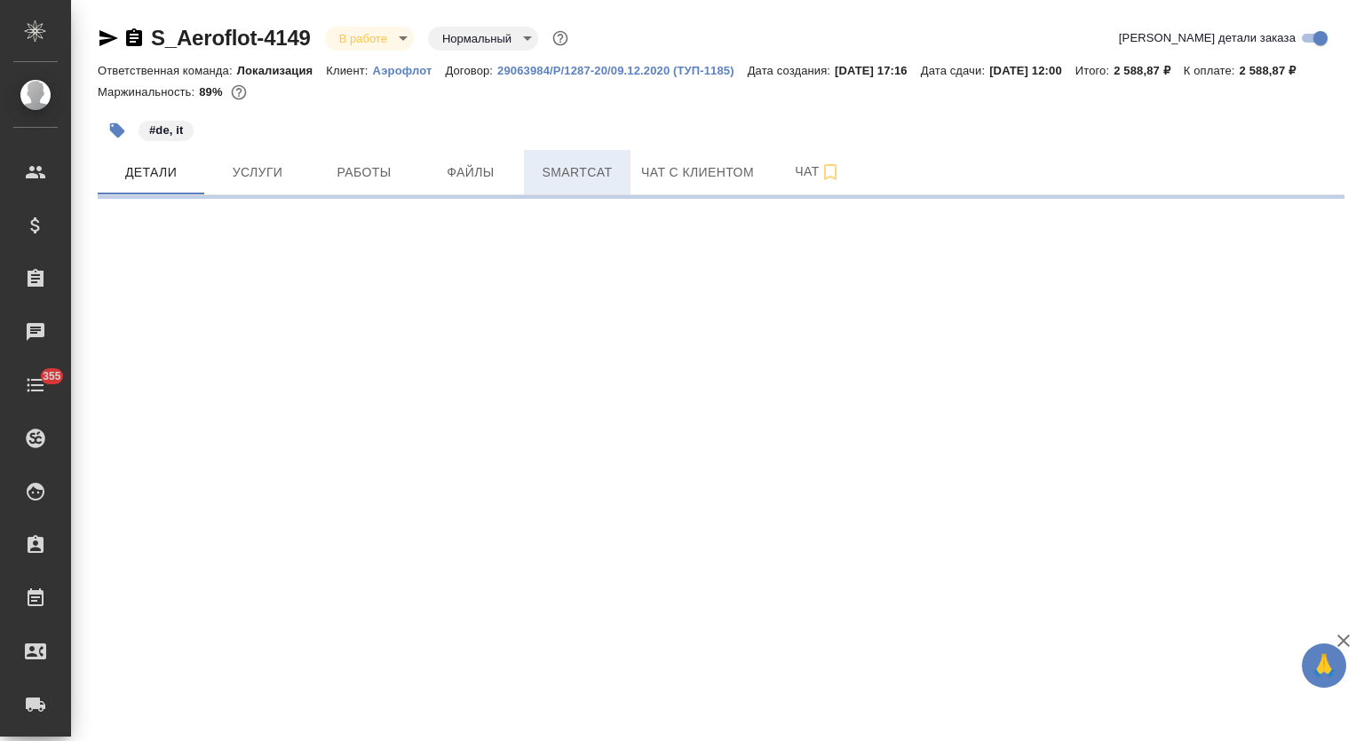
select select "RU"
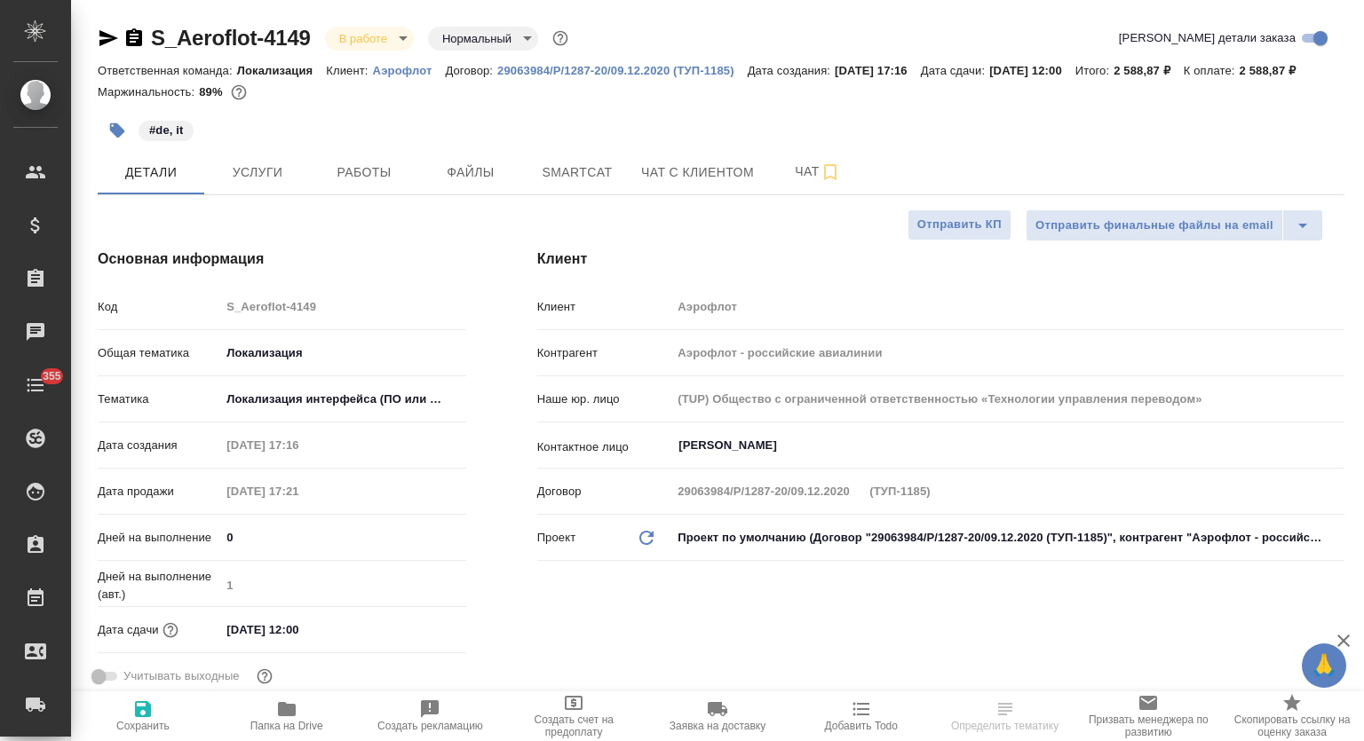
click at [600, 184] on span "Smartcat" at bounding box center [576, 173] width 85 height 22
type textarea "x"
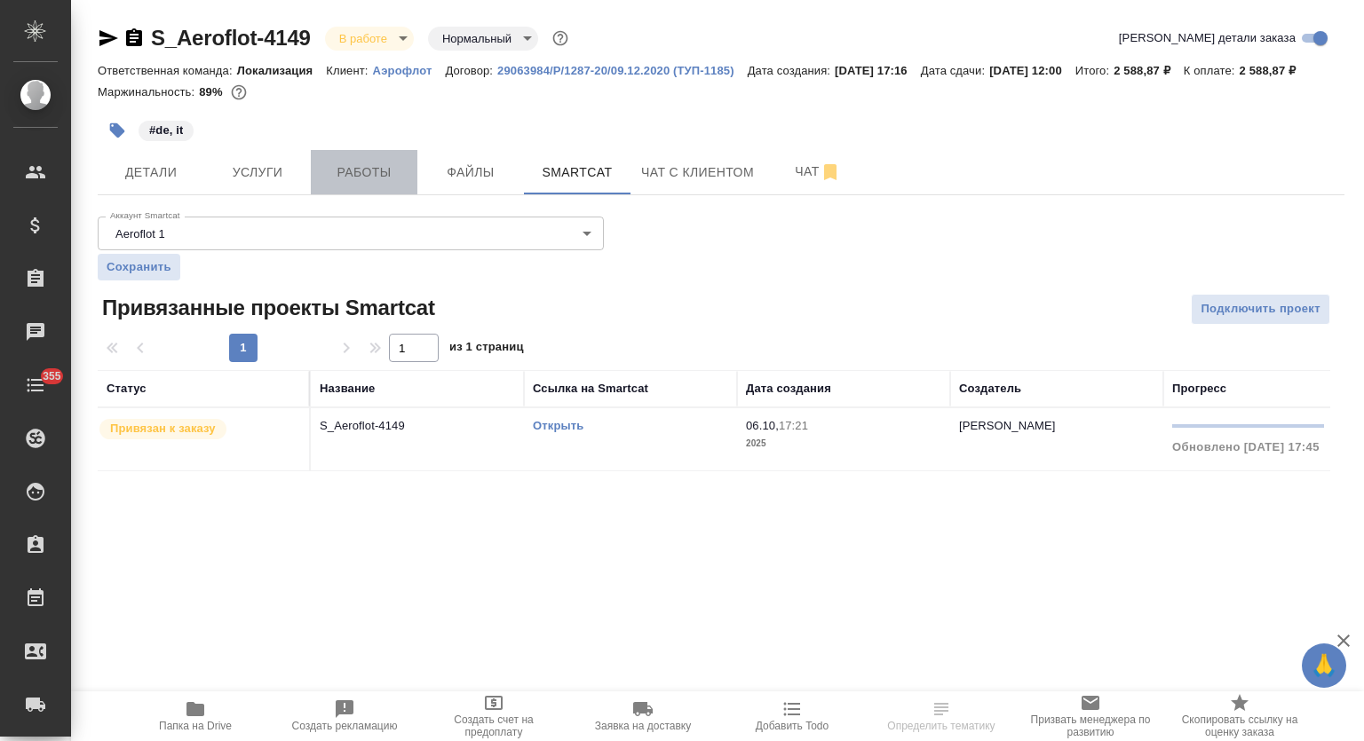
click at [359, 175] on button "Работы" at bounding box center [364, 172] width 107 height 44
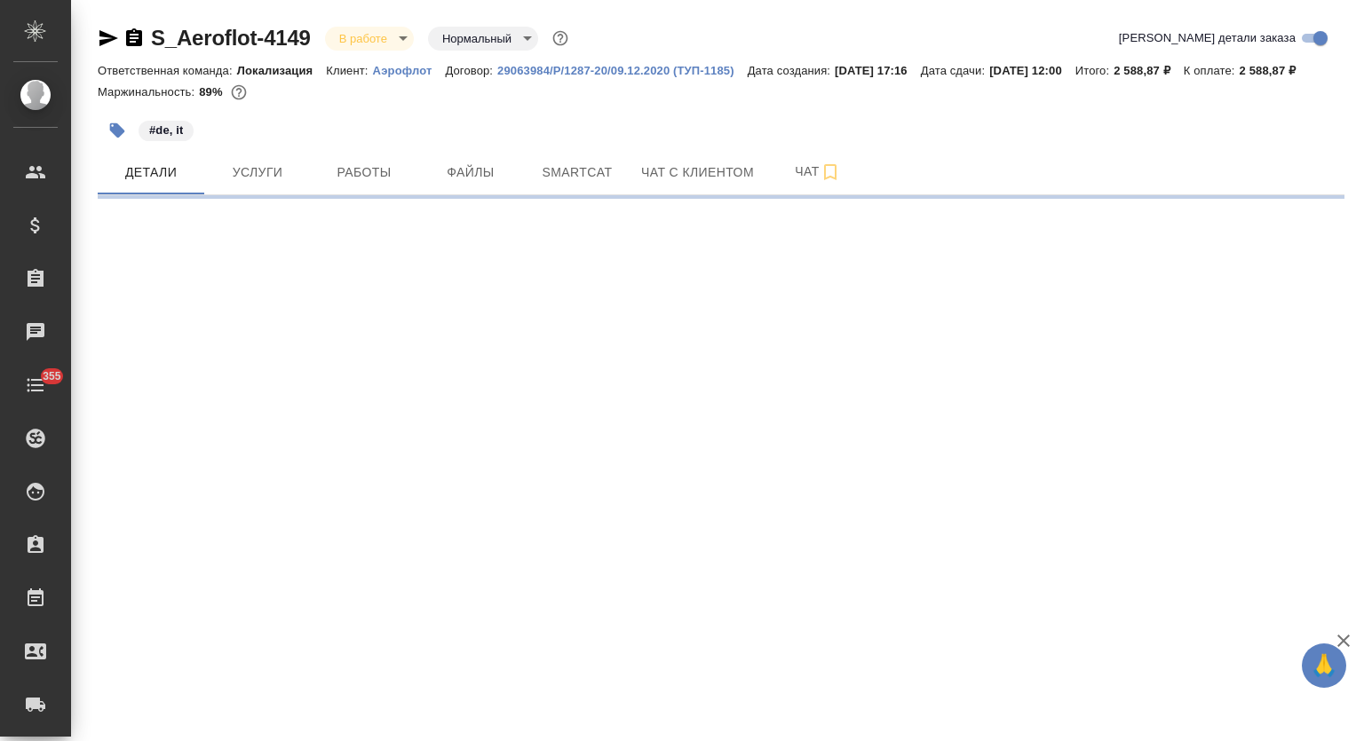
select select "RU"
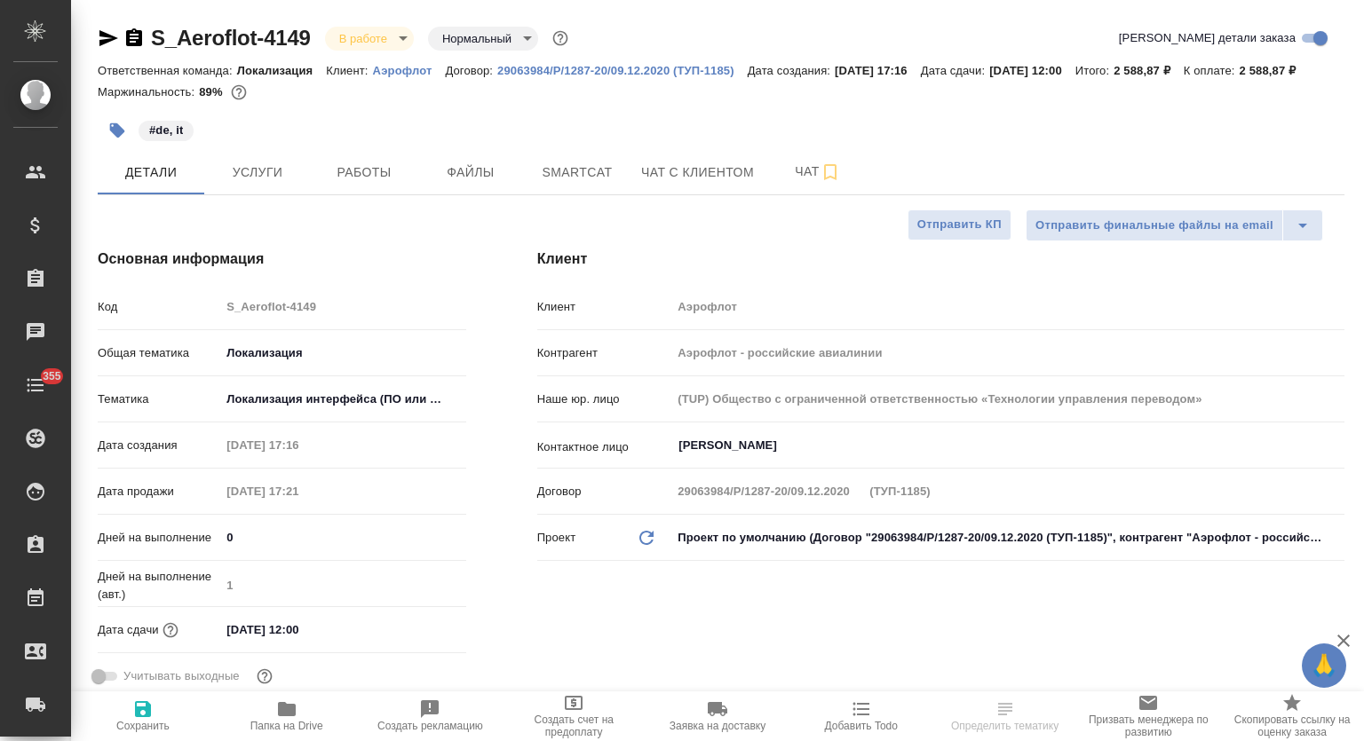
type textarea "x"
click at [398, 70] on p "Аэрофлот" at bounding box center [409, 70] width 73 height 13
type textarea "x"
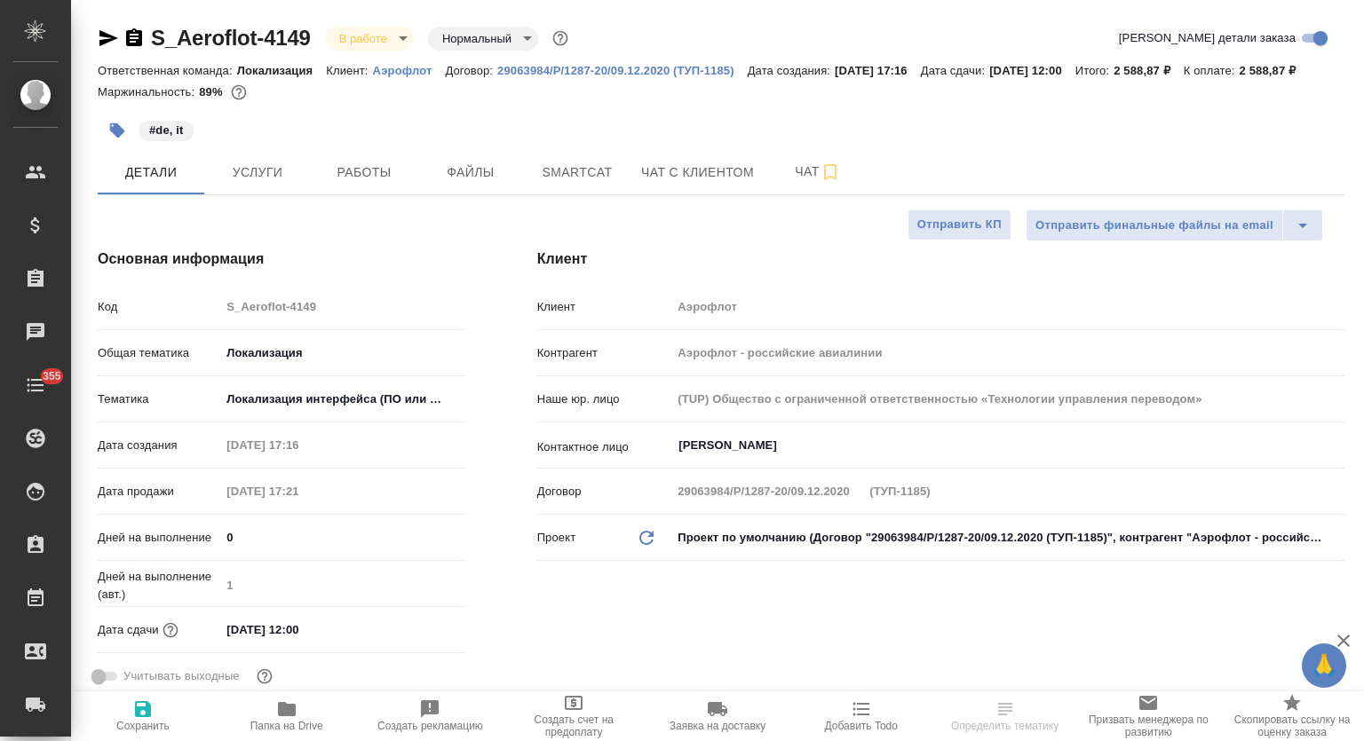
type textarea "x"
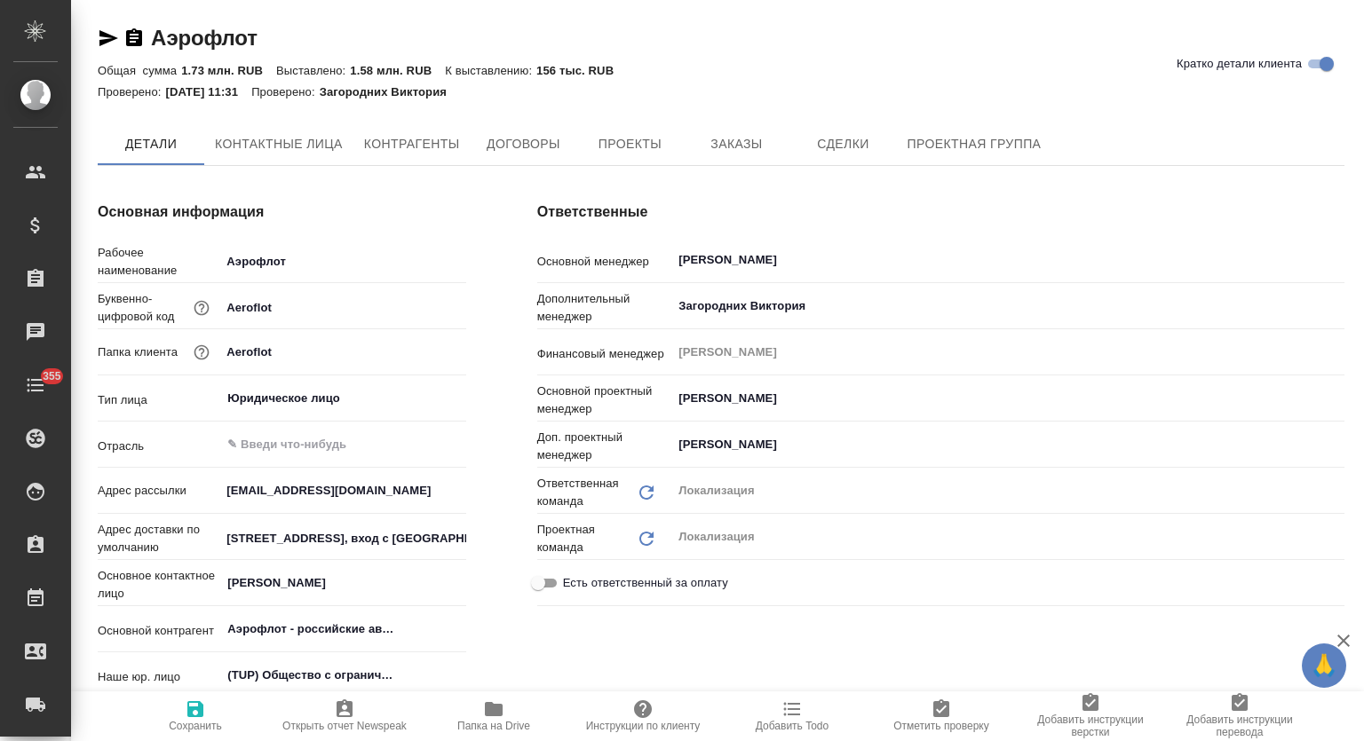
type textarea "x"
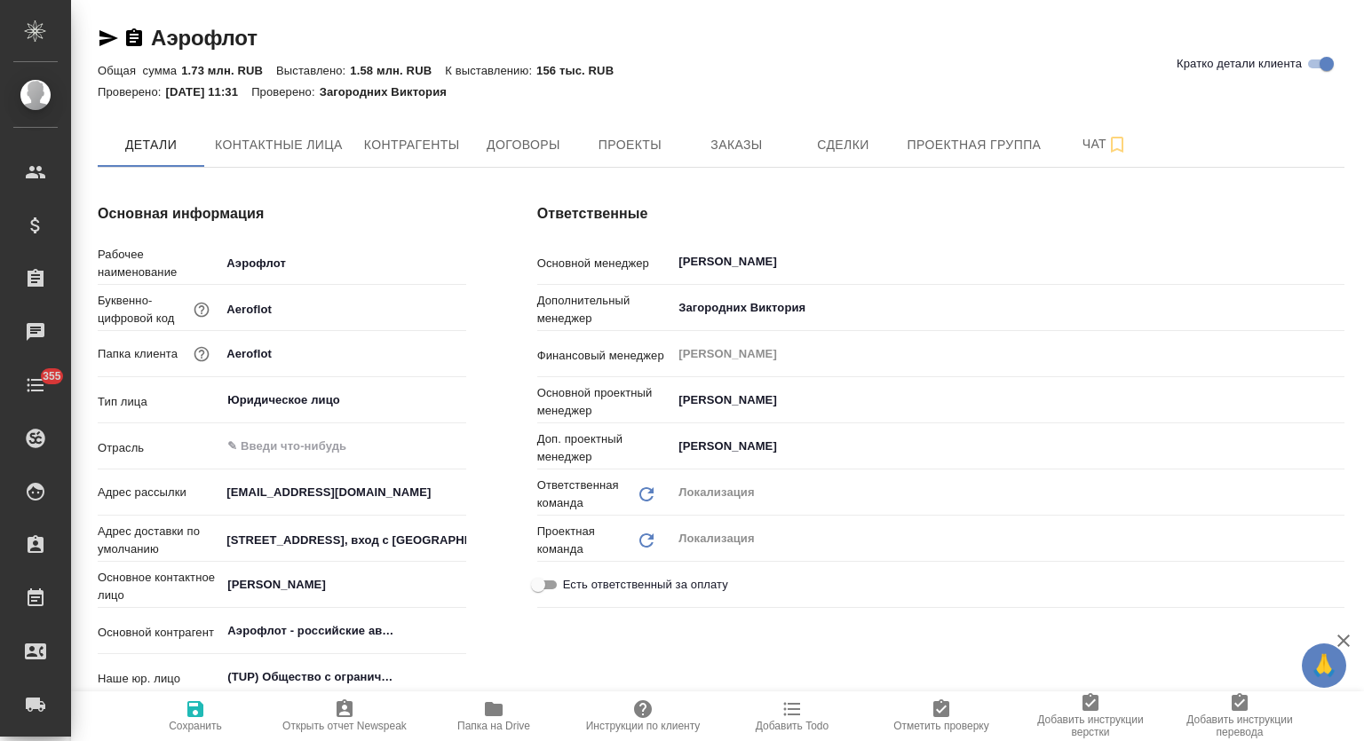
type textarea "x"
click at [495, 713] on icon "button" at bounding box center [494, 709] width 18 height 14
